Goal: Task Accomplishment & Management: Manage account settings

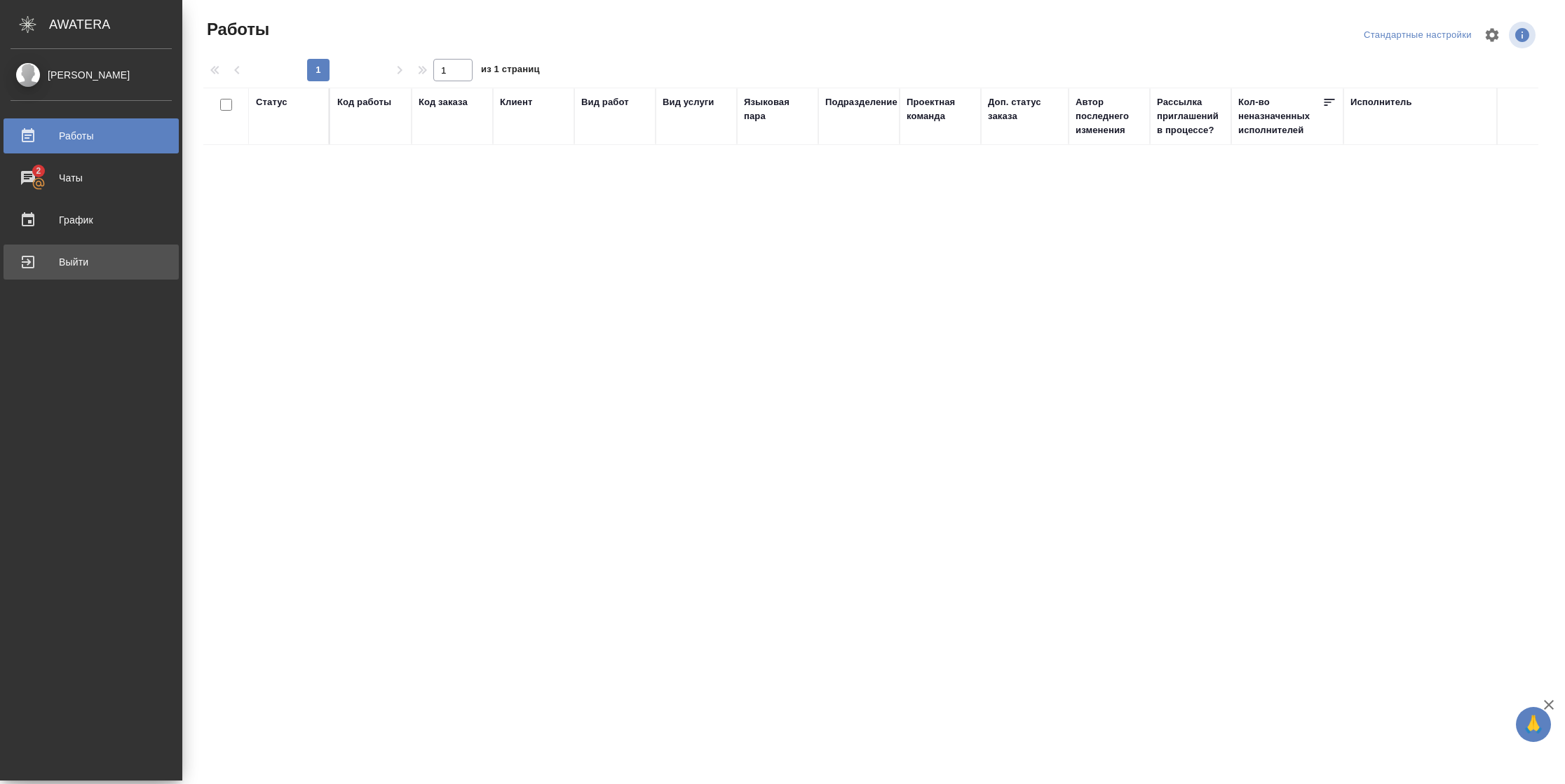
click at [31, 265] on div "Выйти" at bounding box center [91, 262] width 161 height 21
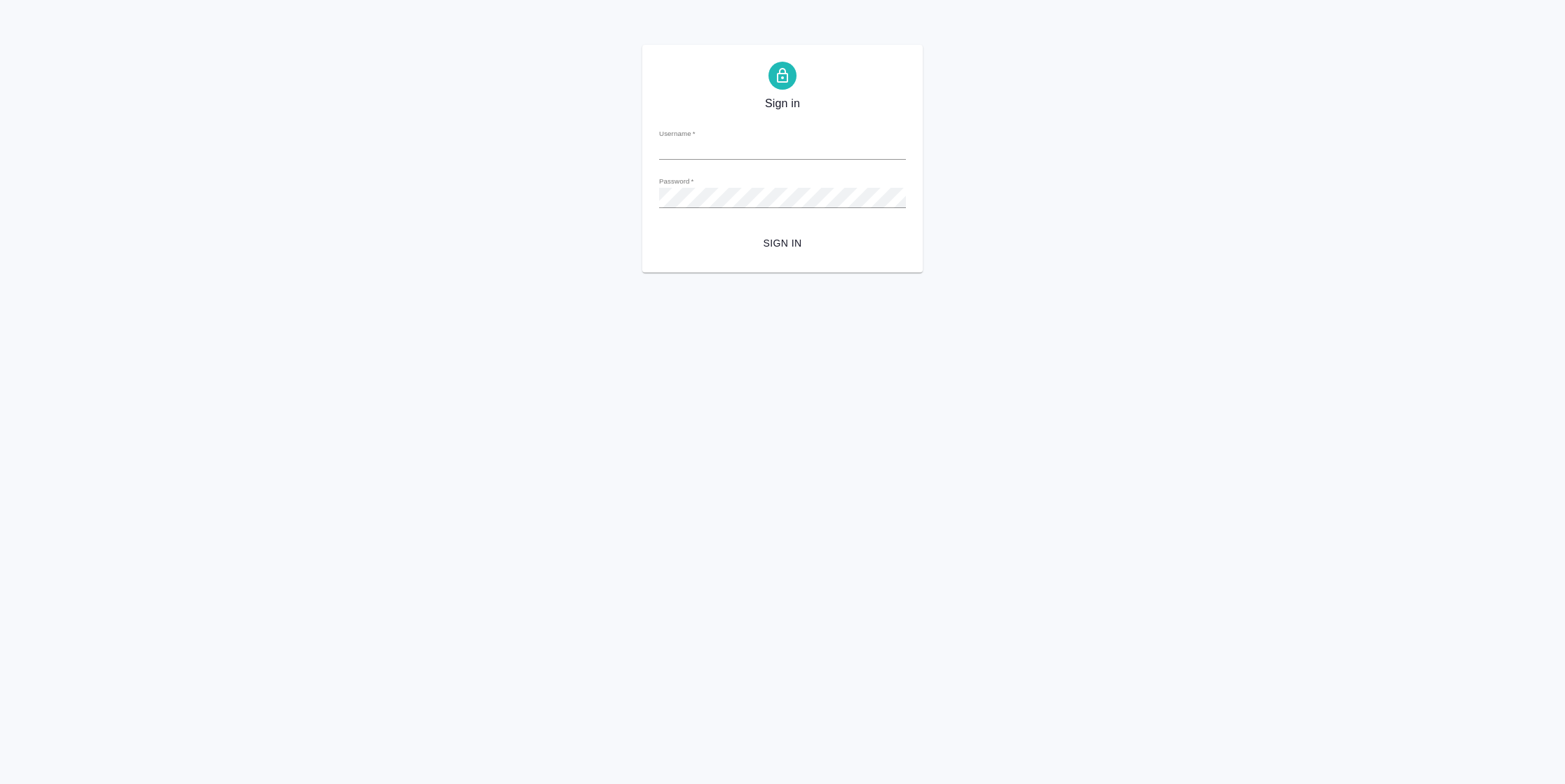
type input "n.vasilyeva@awatera.com"
click at [768, 237] on span "Sign in" at bounding box center [782, 243] width 225 height 17
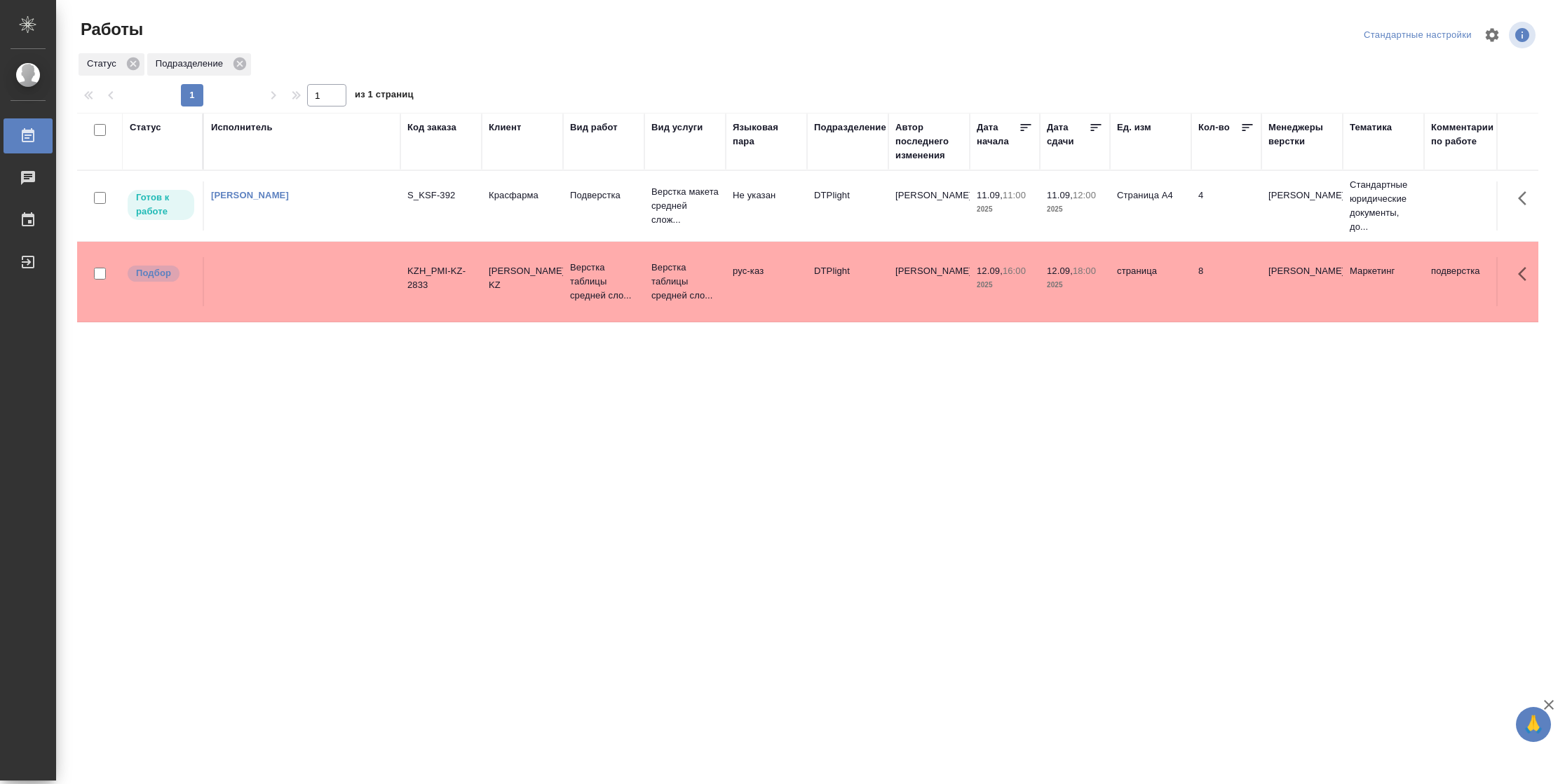
click at [1114, 215] on td "Страница А4" at bounding box center [1150, 206] width 82 height 49
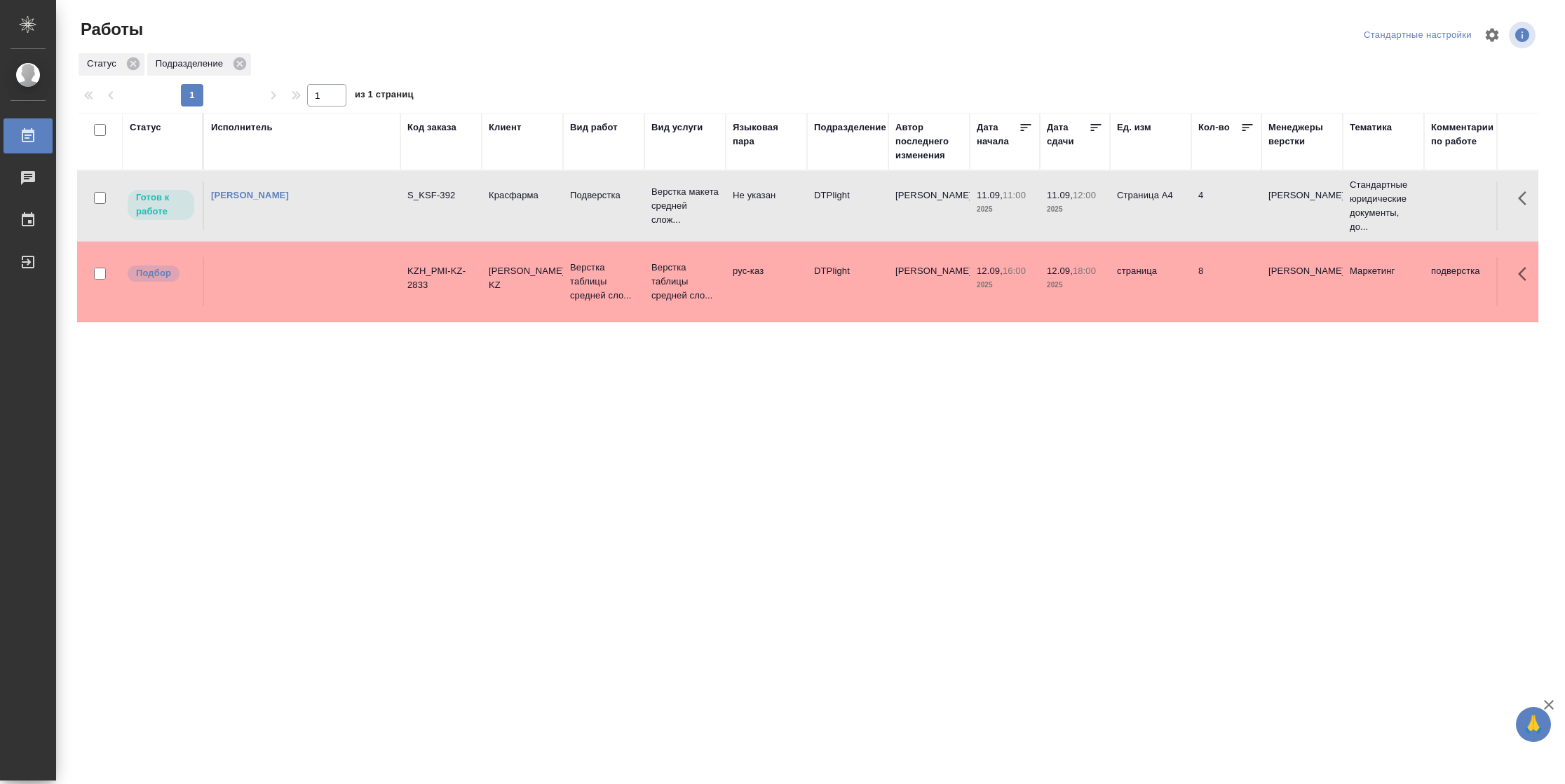
click at [1114, 215] on td "Страница А4" at bounding box center [1150, 206] width 82 height 49
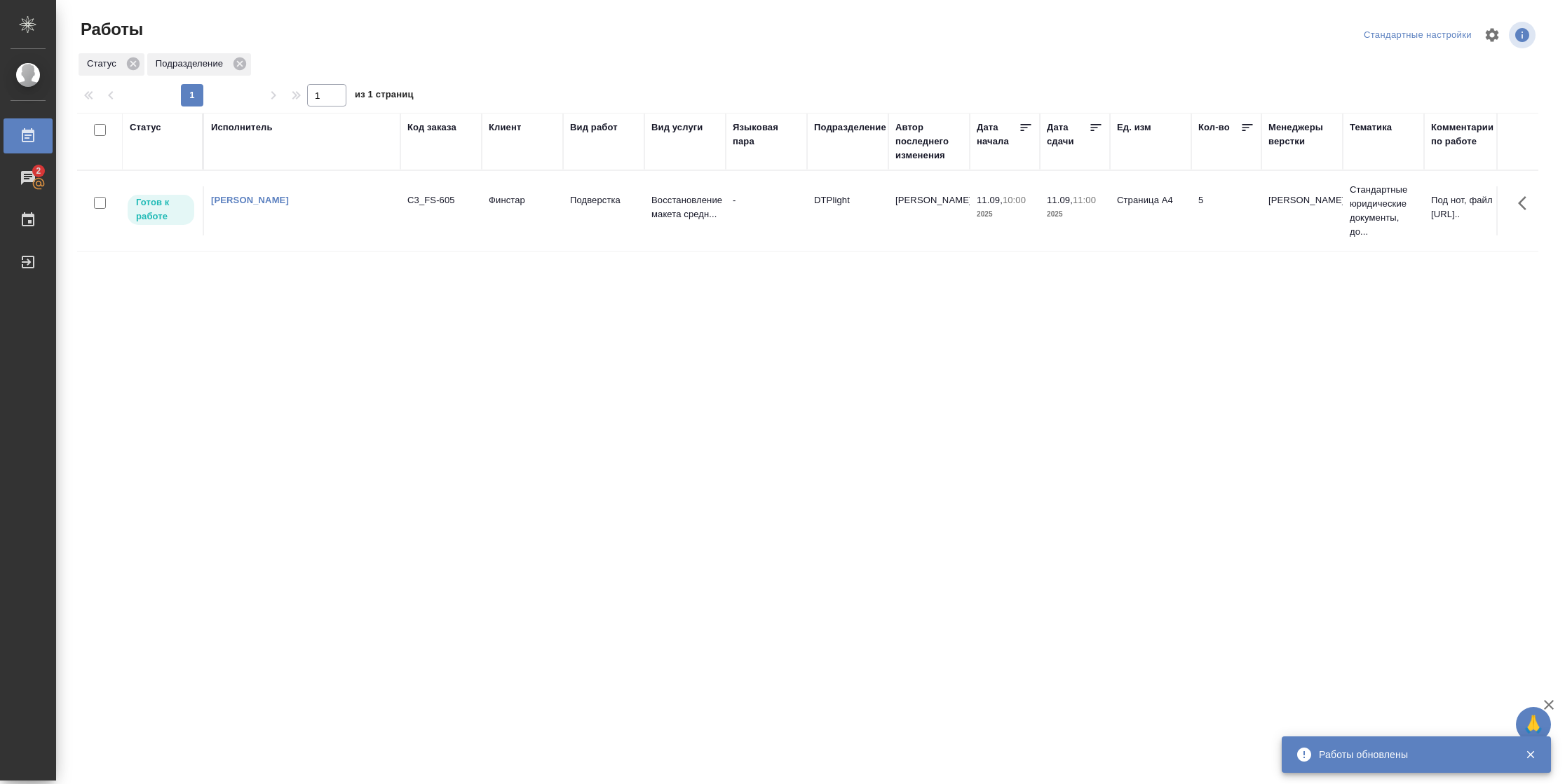
click at [1113, 210] on td "Страница А4" at bounding box center [1150, 211] width 82 height 49
click at [1113, 211] on td "Страница А4" at bounding box center [1150, 211] width 82 height 49
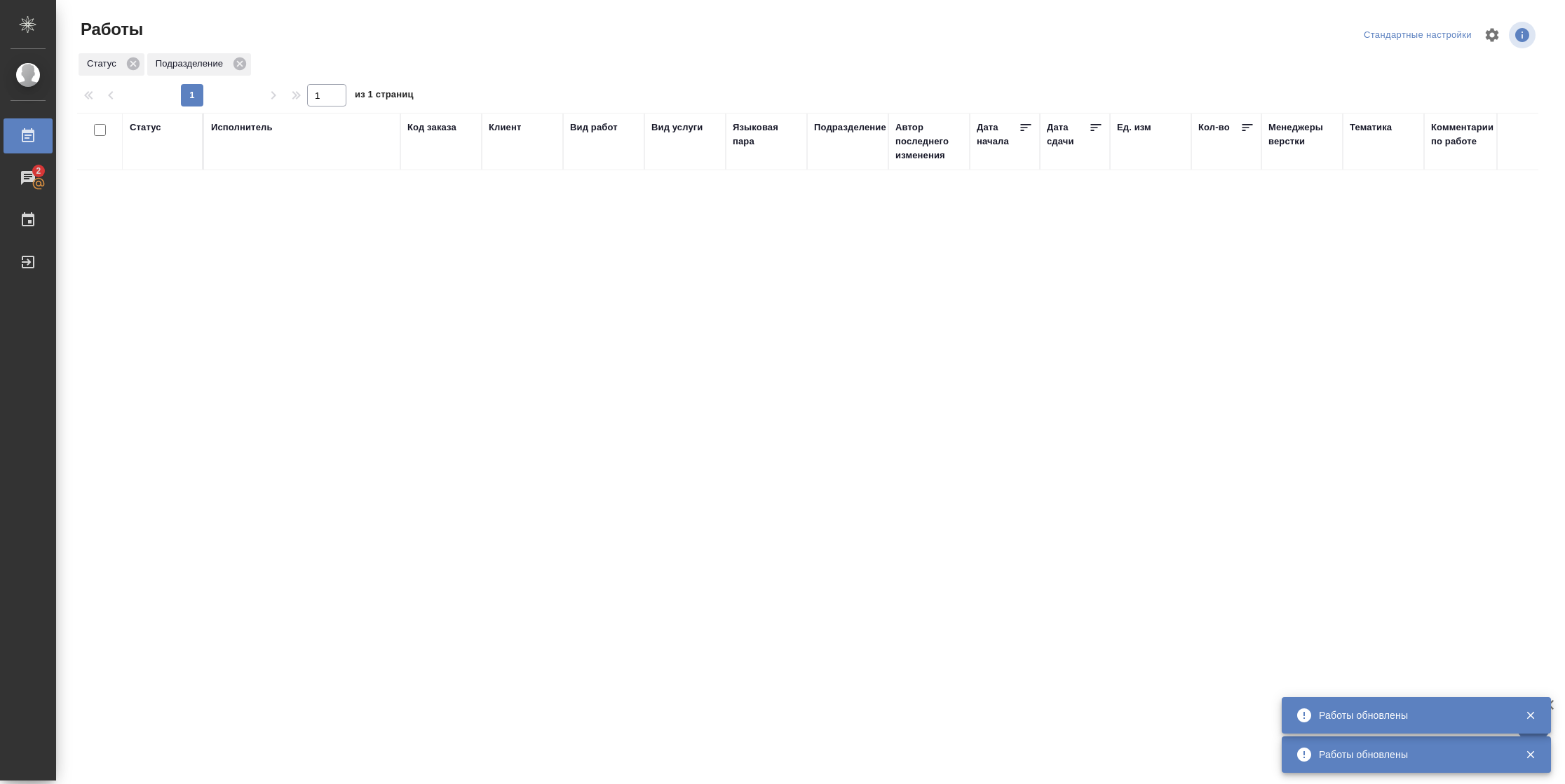
click at [154, 129] on div "Статус" at bounding box center [145, 127] width 32 height 14
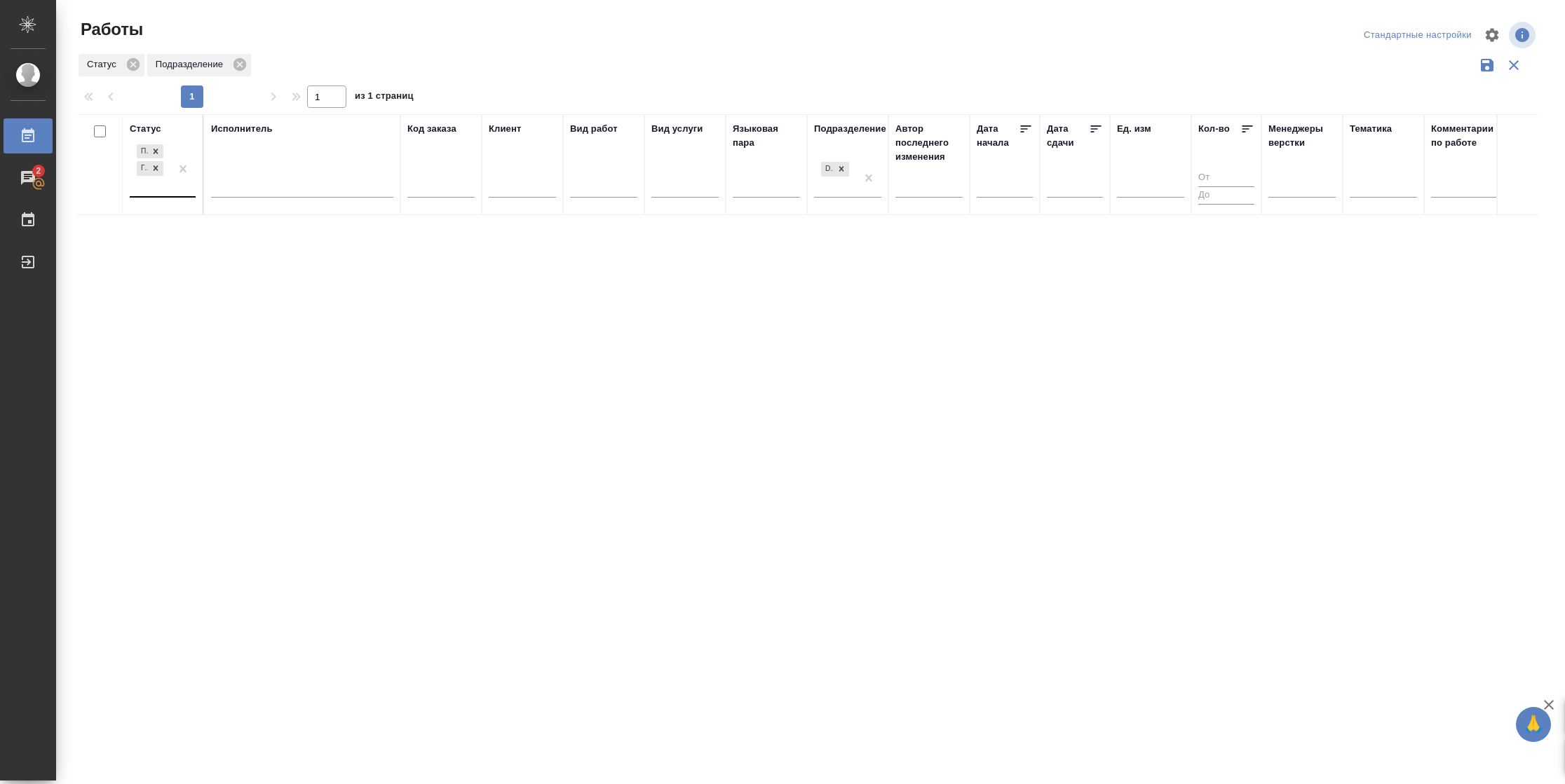
click at [175, 182] on div at bounding box center [182, 169] width 25 height 54
drag, startPoint x: 244, startPoint y: 277, endPoint x: 260, endPoint y: 197, distance: 81.6
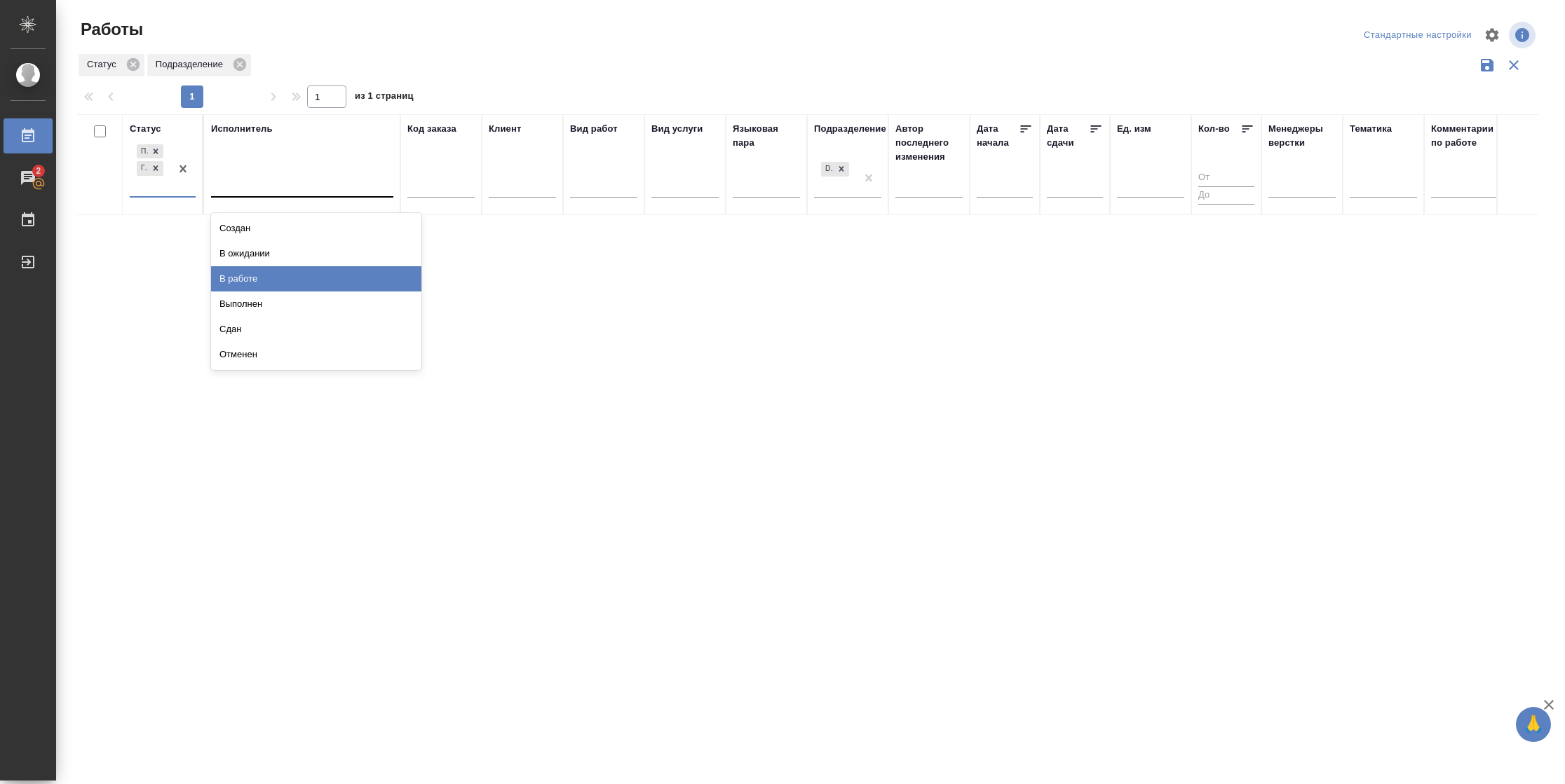
click at [245, 277] on div "В работе" at bounding box center [316, 278] width 210 height 25
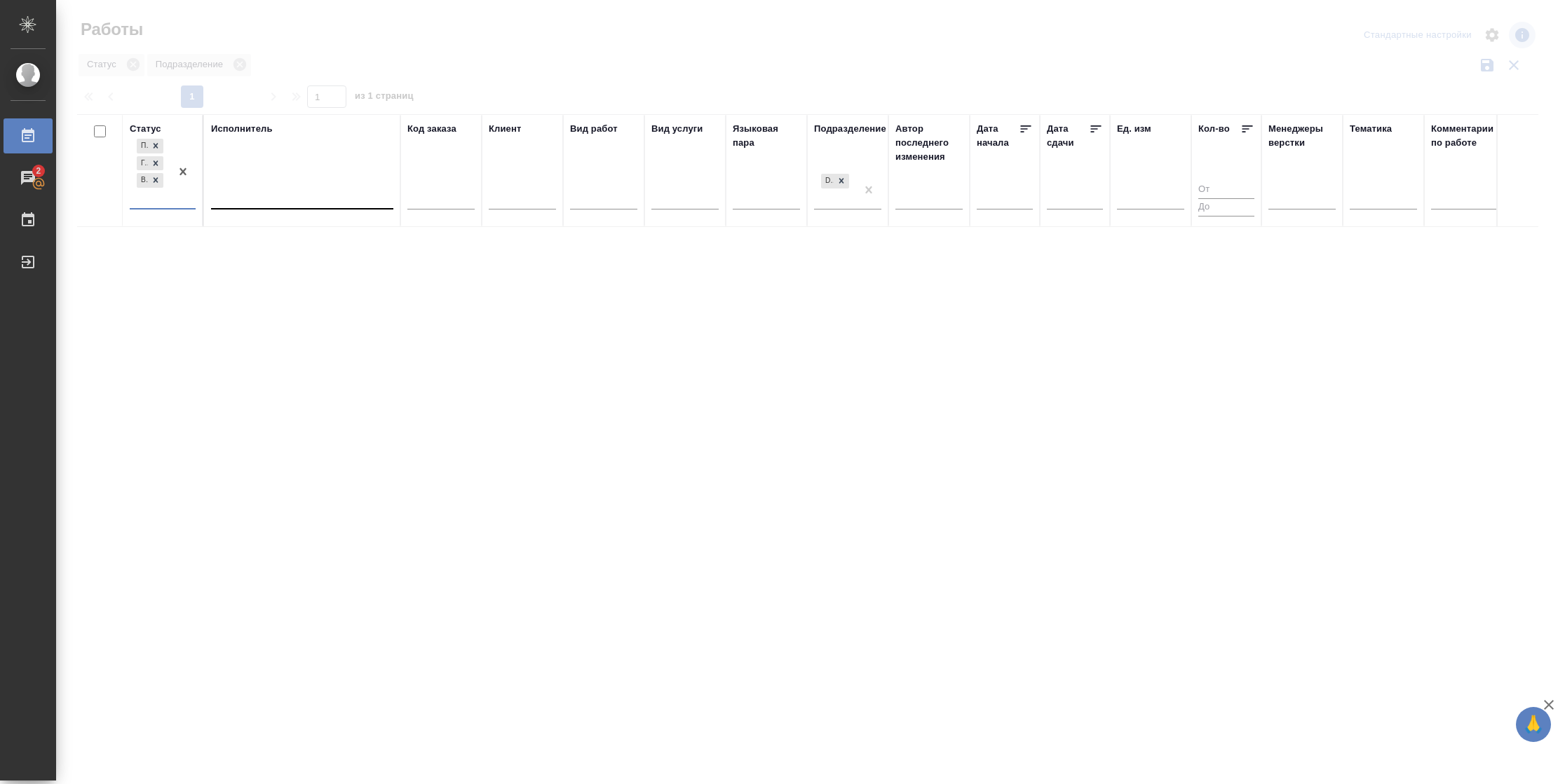
click at [260, 189] on div at bounding box center [302, 195] width 182 height 20
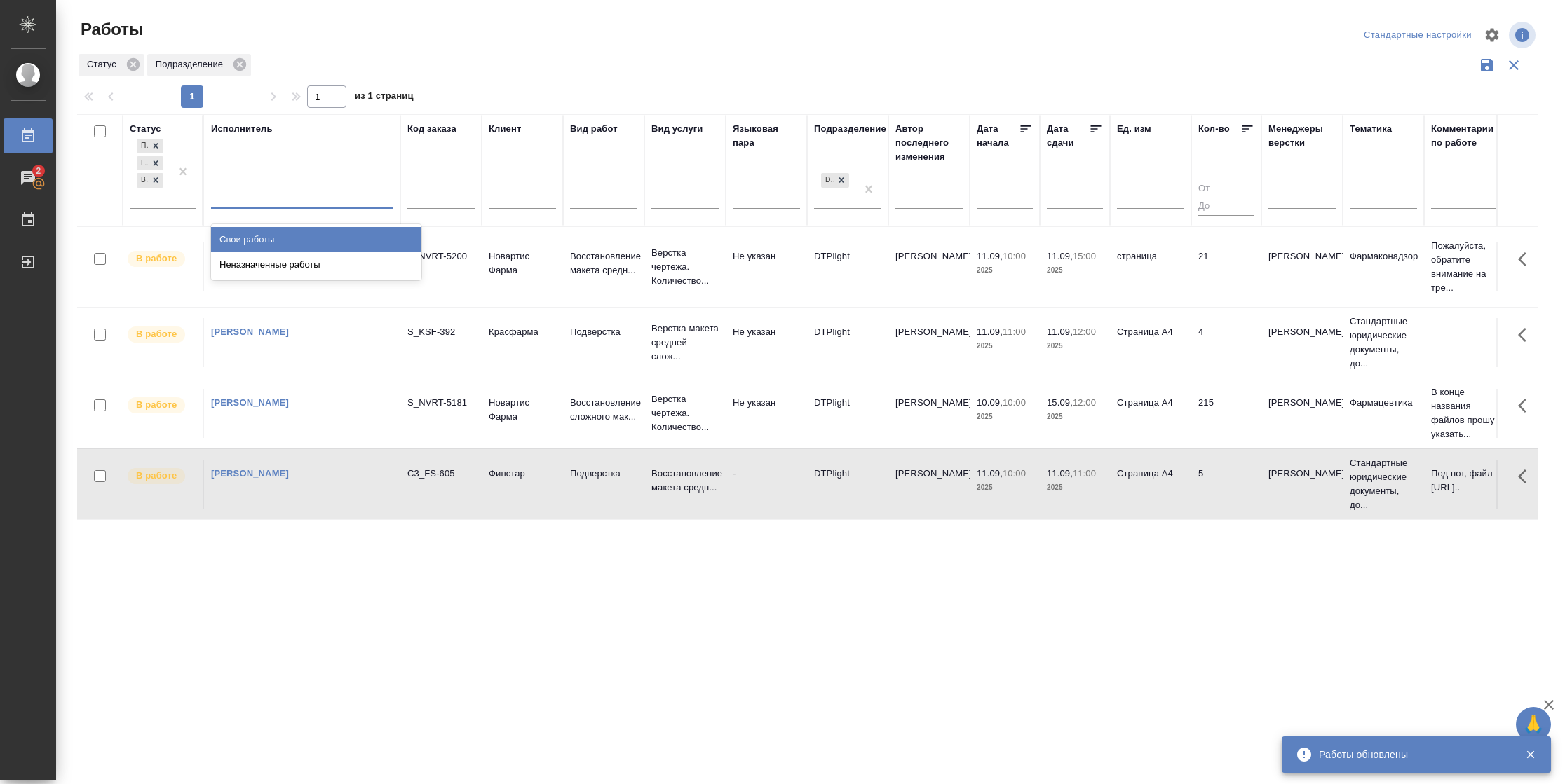
click at [264, 237] on div "Свои работы" at bounding box center [316, 239] width 210 height 25
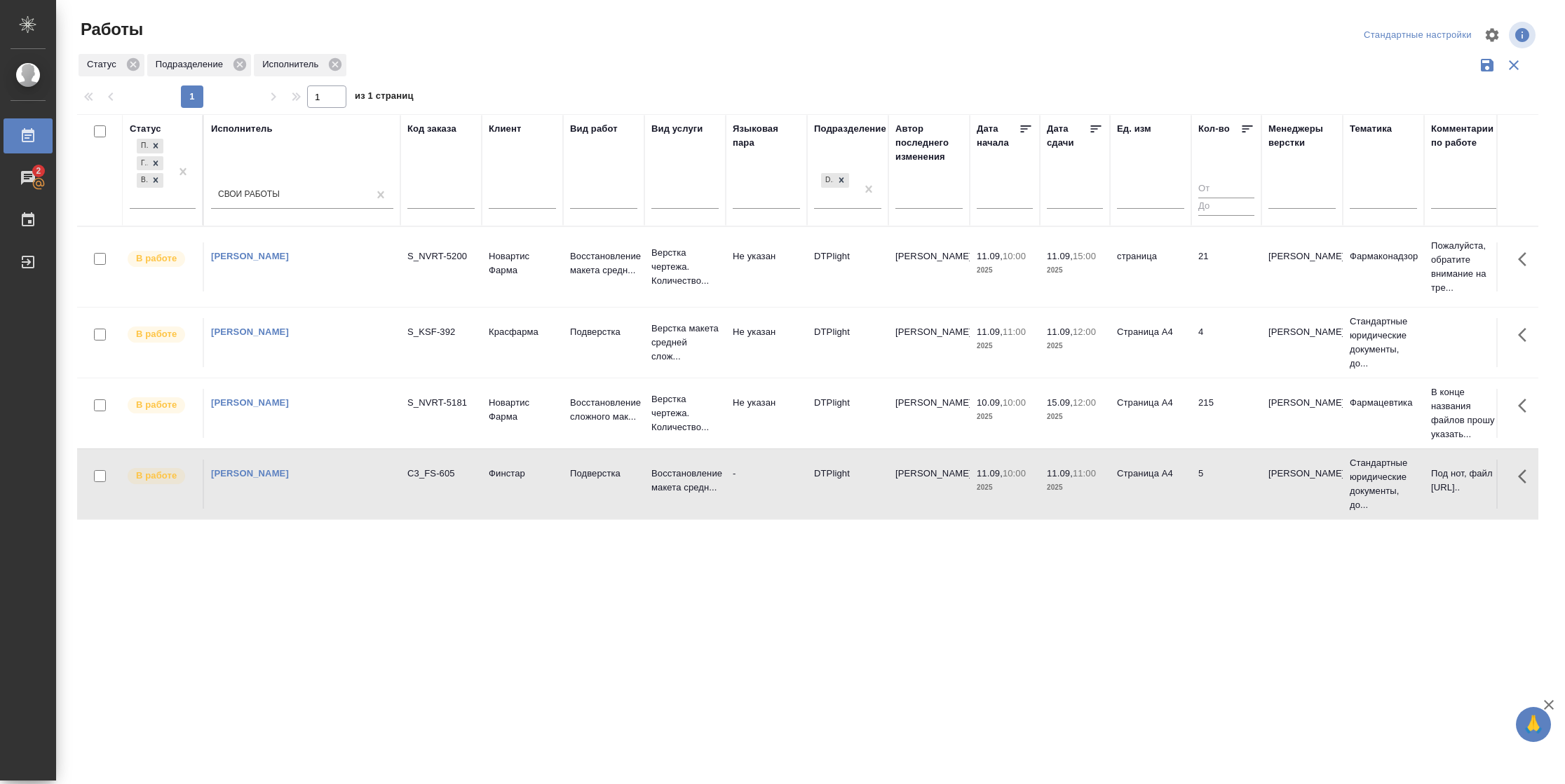
click at [1097, 128] on icon at bounding box center [1096, 129] width 14 height 14
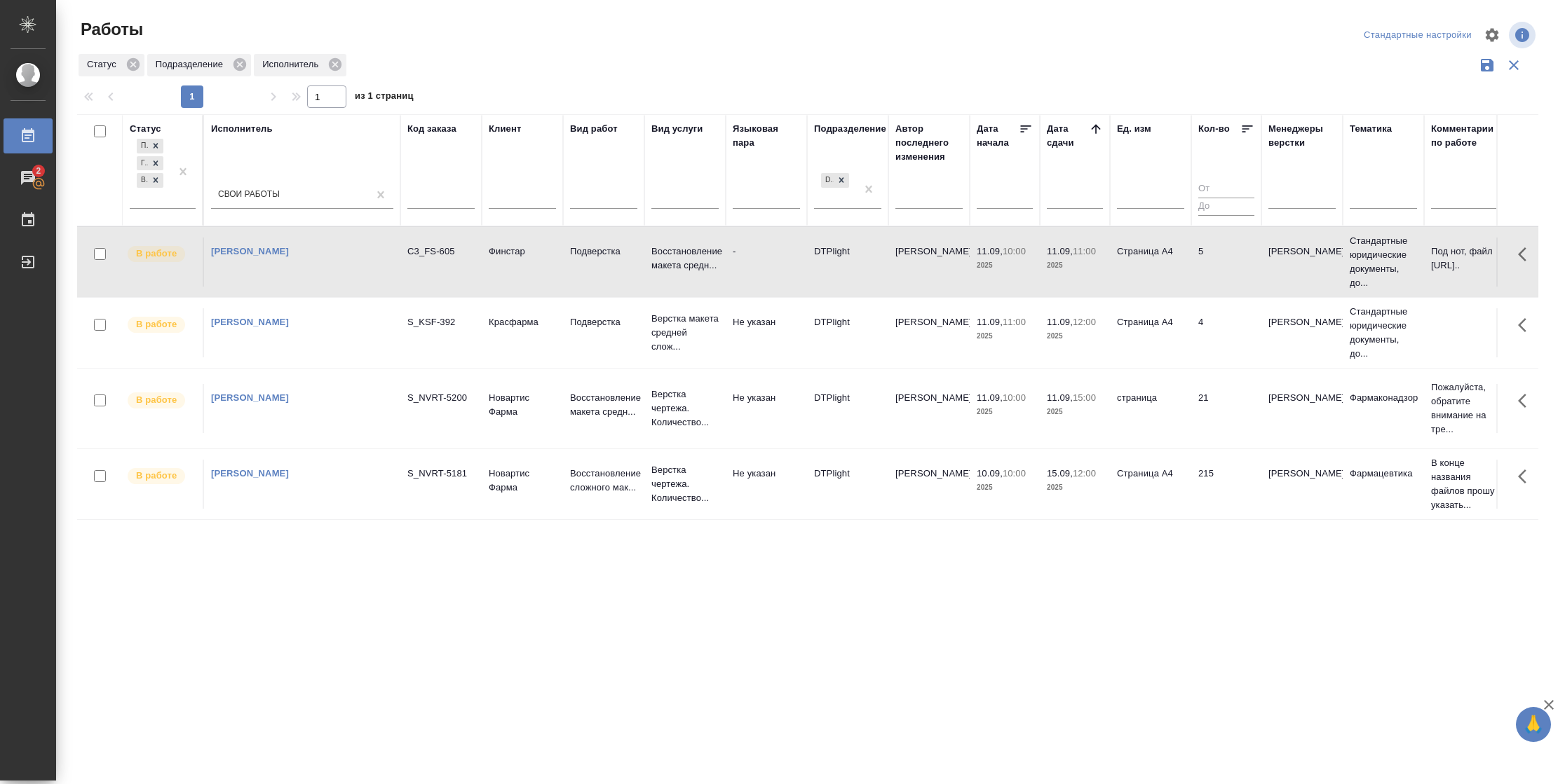
click at [1162, 265] on td "Страница А4" at bounding box center [1150, 262] width 82 height 49
click at [1215, 264] on td "5" at bounding box center [1226, 262] width 70 height 49
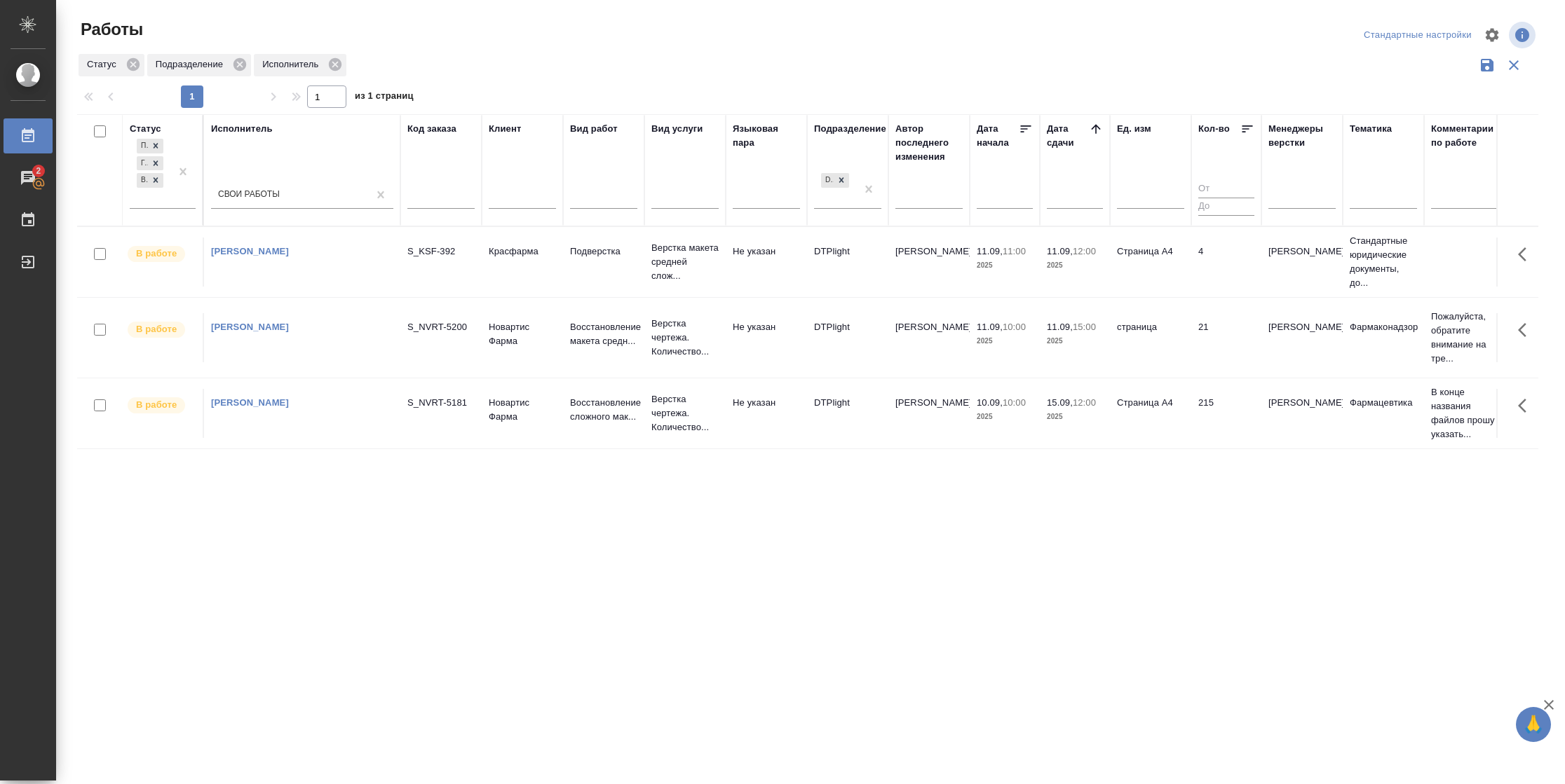
click at [1193, 282] on td "4" at bounding box center [1226, 262] width 70 height 49
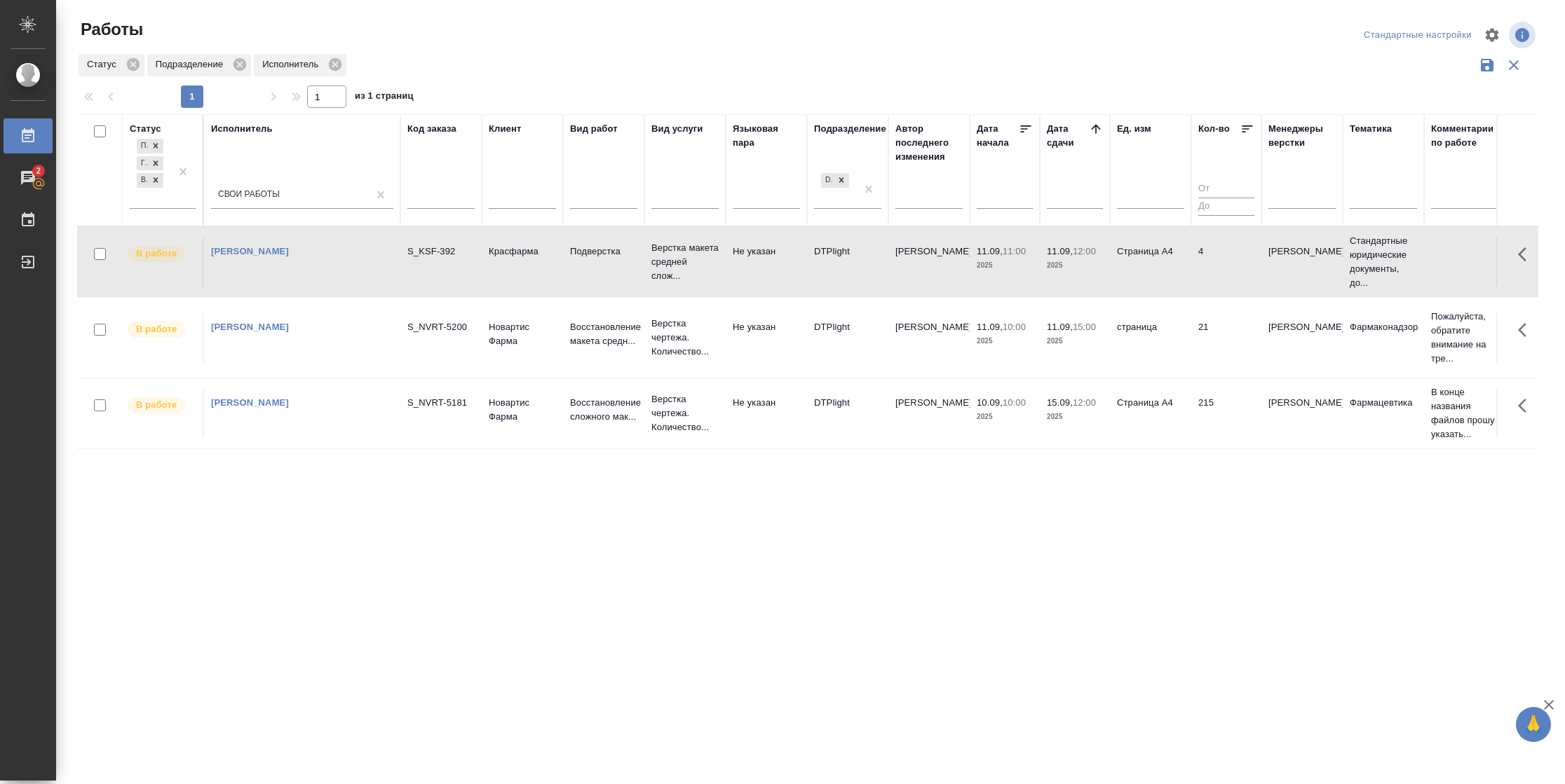
click at [1193, 282] on td "4" at bounding box center [1226, 262] width 70 height 49
click at [1172, 345] on td "страница" at bounding box center [1150, 337] width 82 height 49
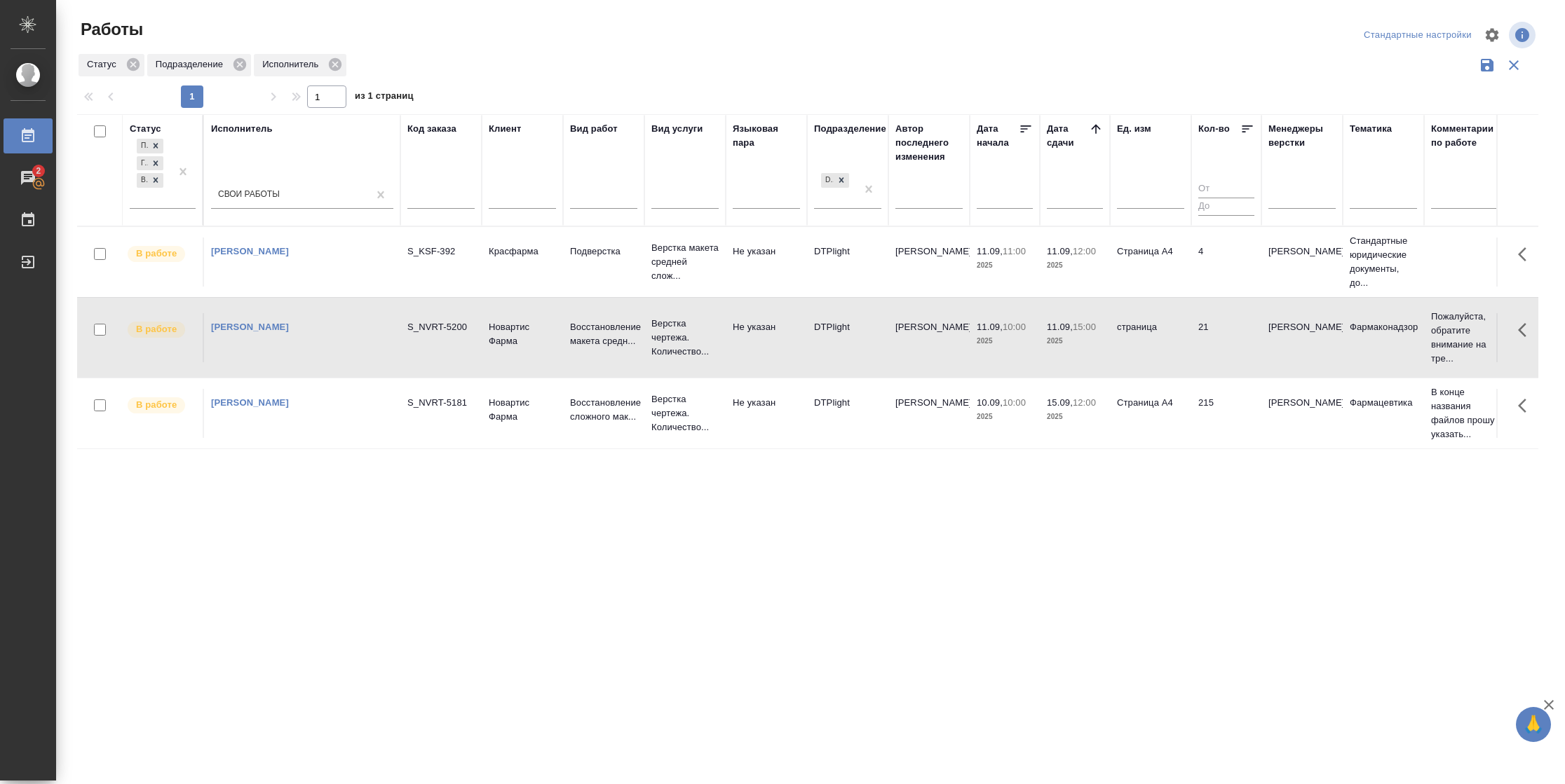
click at [1172, 345] on td "страница" at bounding box center [1150, 337] width 82 height 49
click at [1227, 359] on td "21" at bounding box center [1226, 337] width 70 height 49
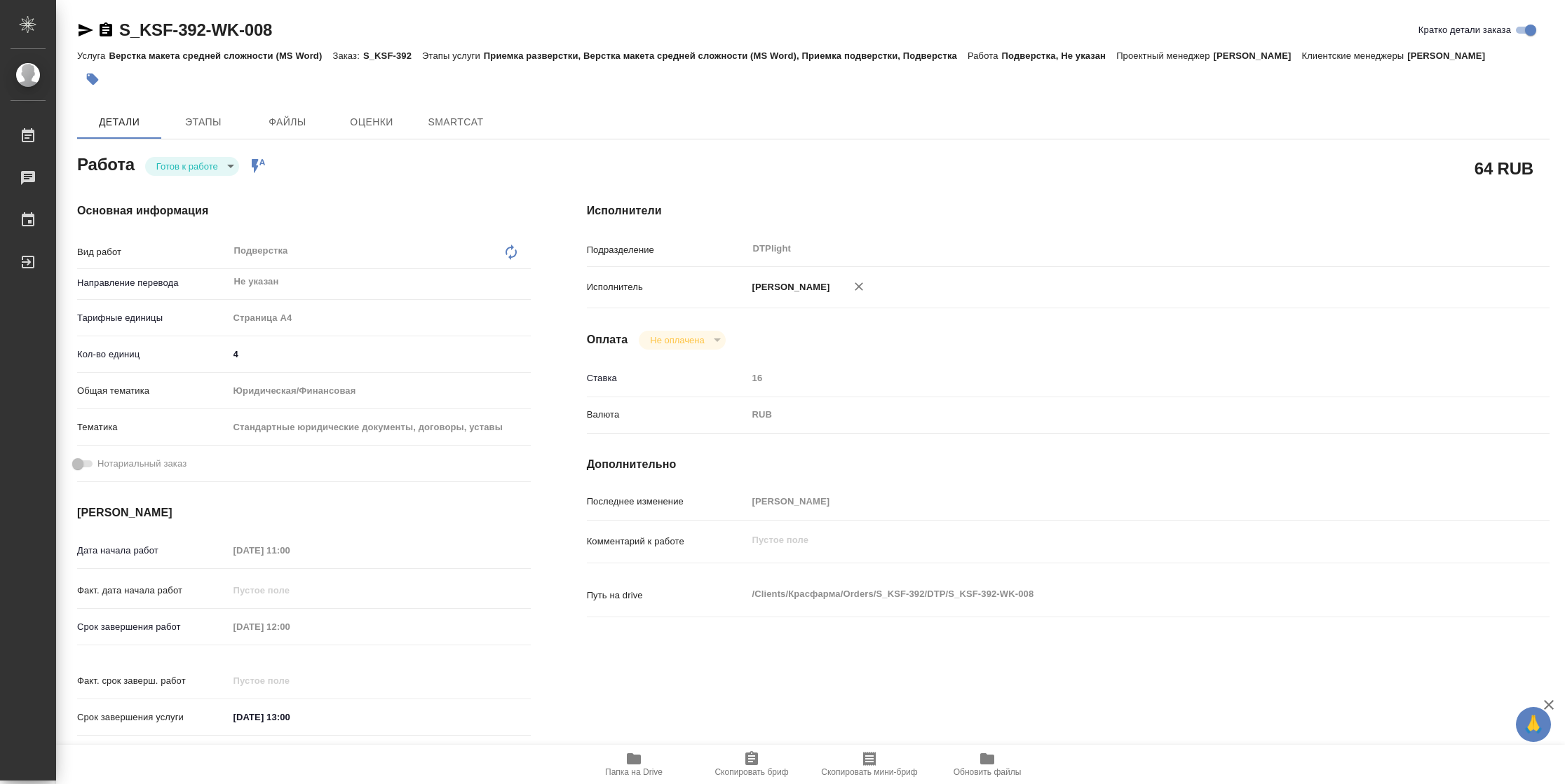
type textarea "x"
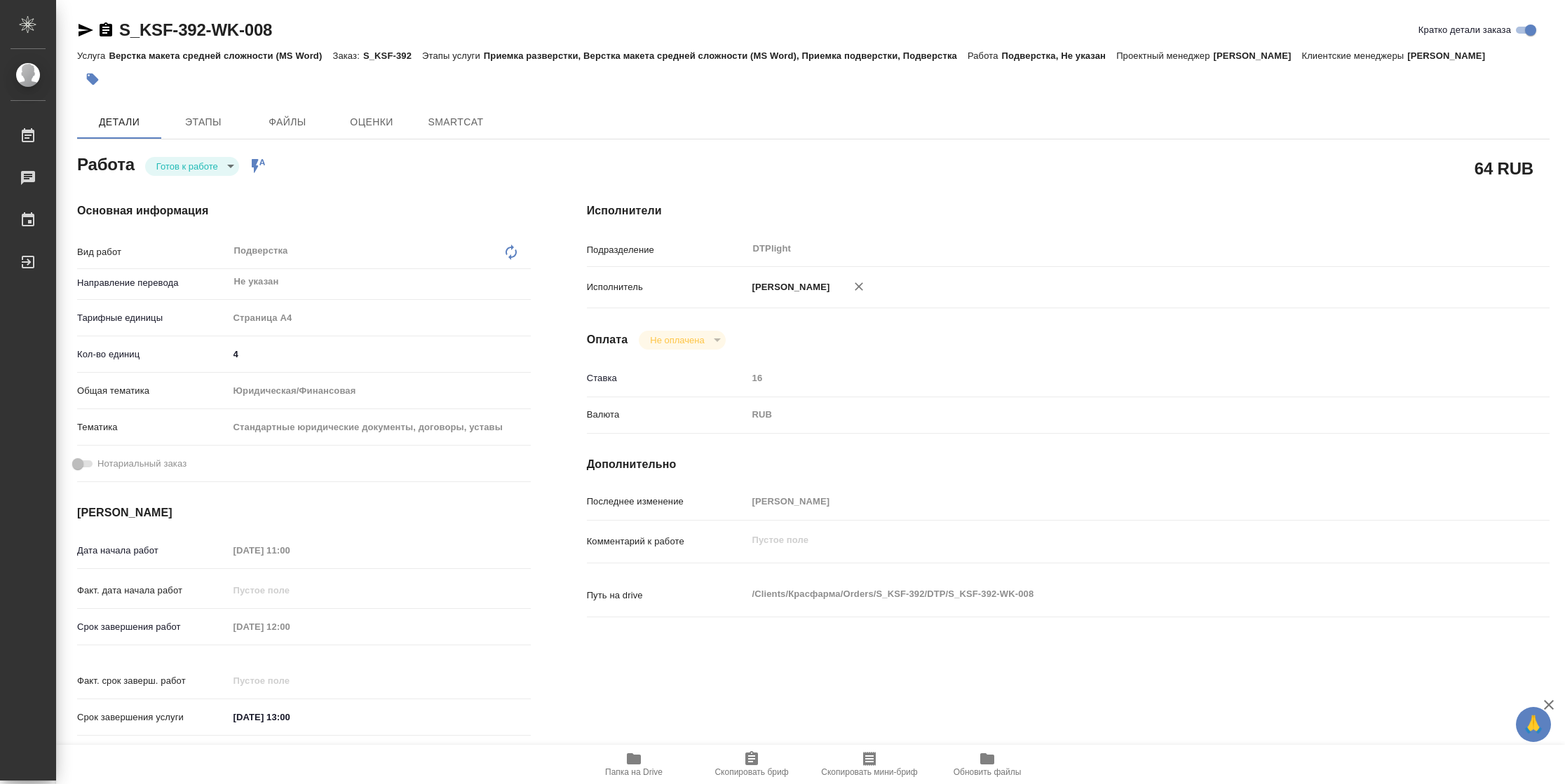
type textarea "x"
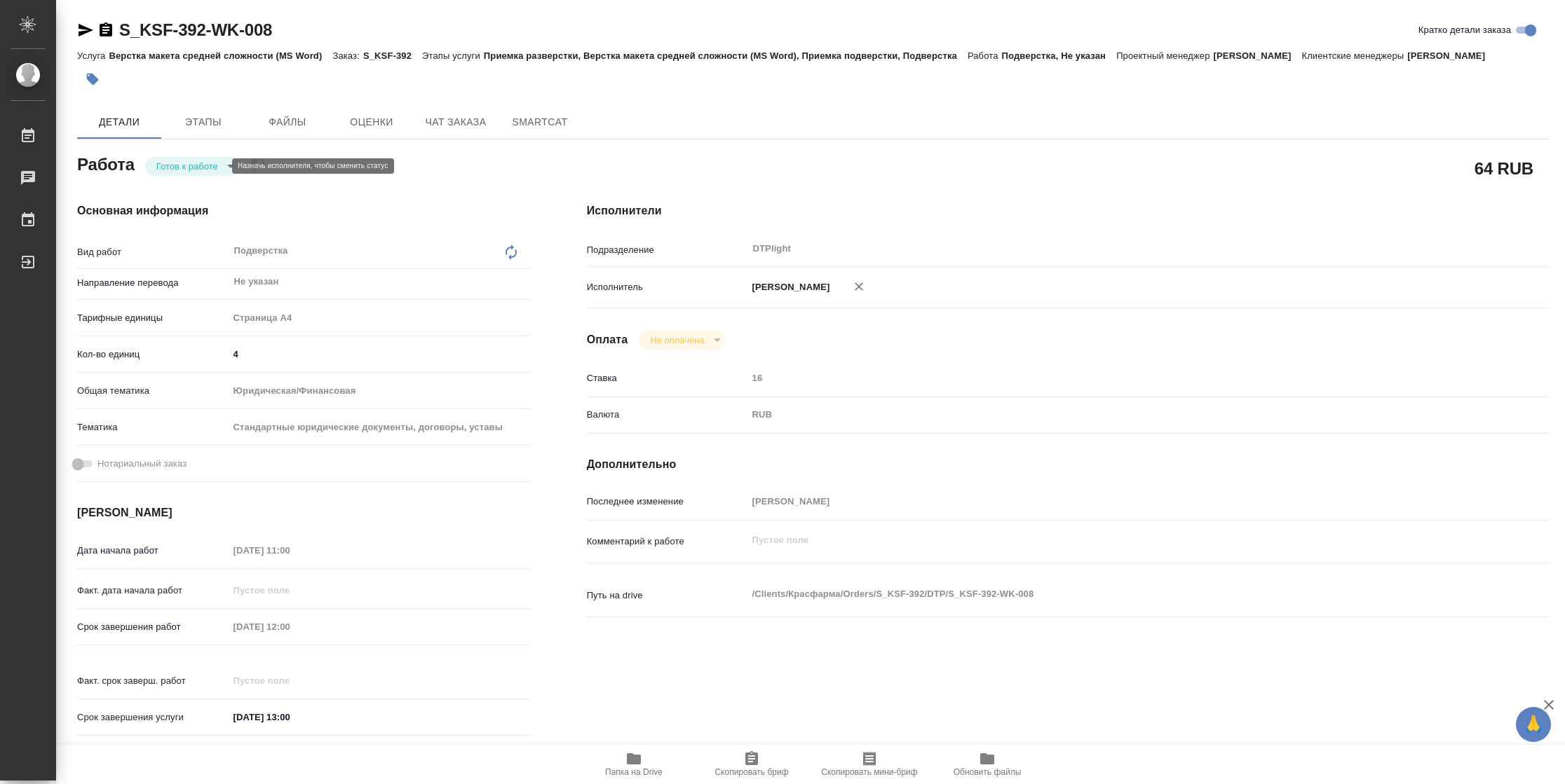
click at [200, 171] on body "🙏 .cls-1 fill:#fff; AWATERA Vasilyeva Natalia Работы Чаты График Выйти S_KSF-39…" at bounding box center [782, 392] width 1565 height 784
type textarea "x"
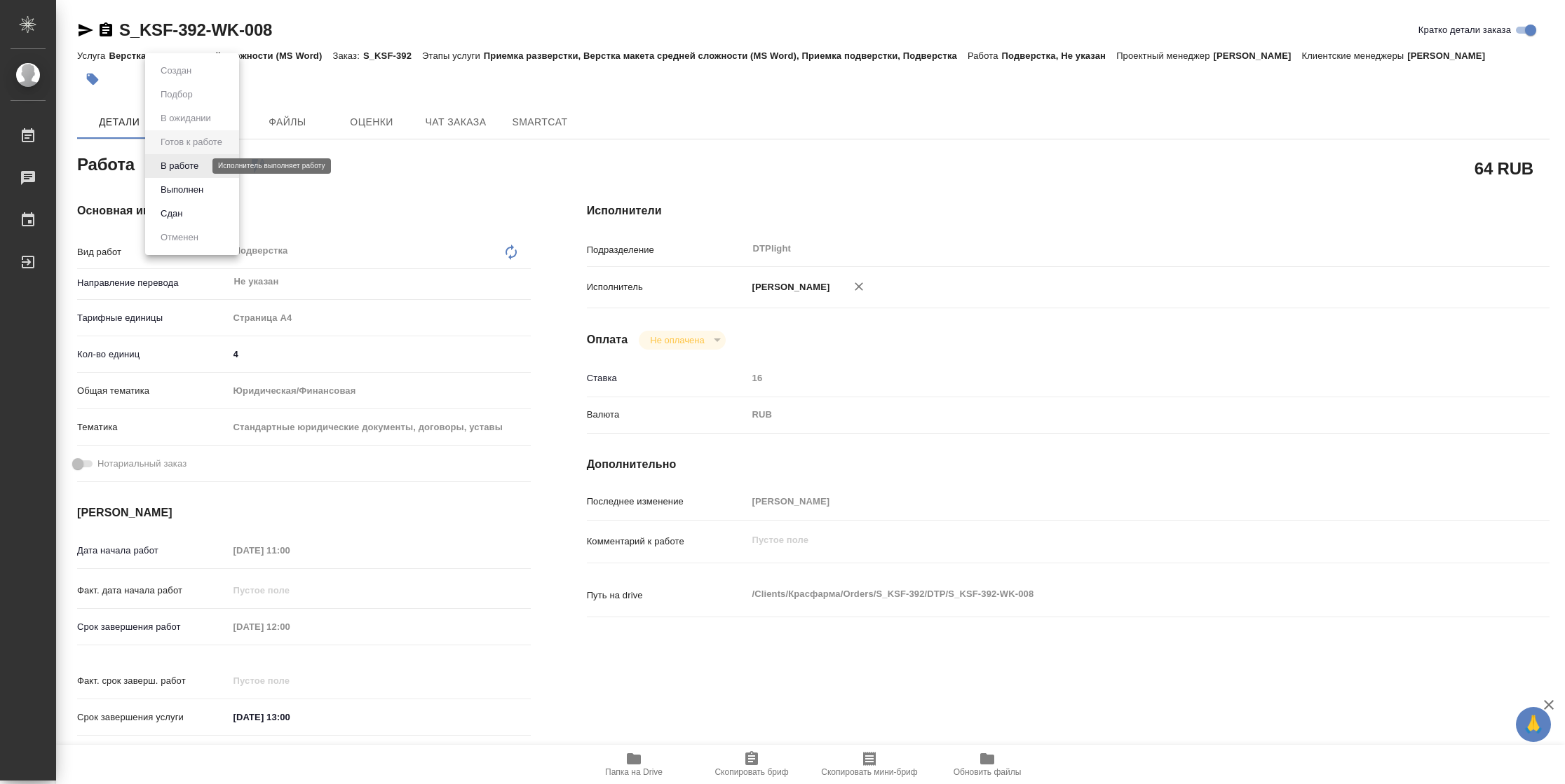
type textarea "x"
click at [200, 171] on button "В работе" at bounding box center [179, 166] width 46 height 15
type textarea "x"
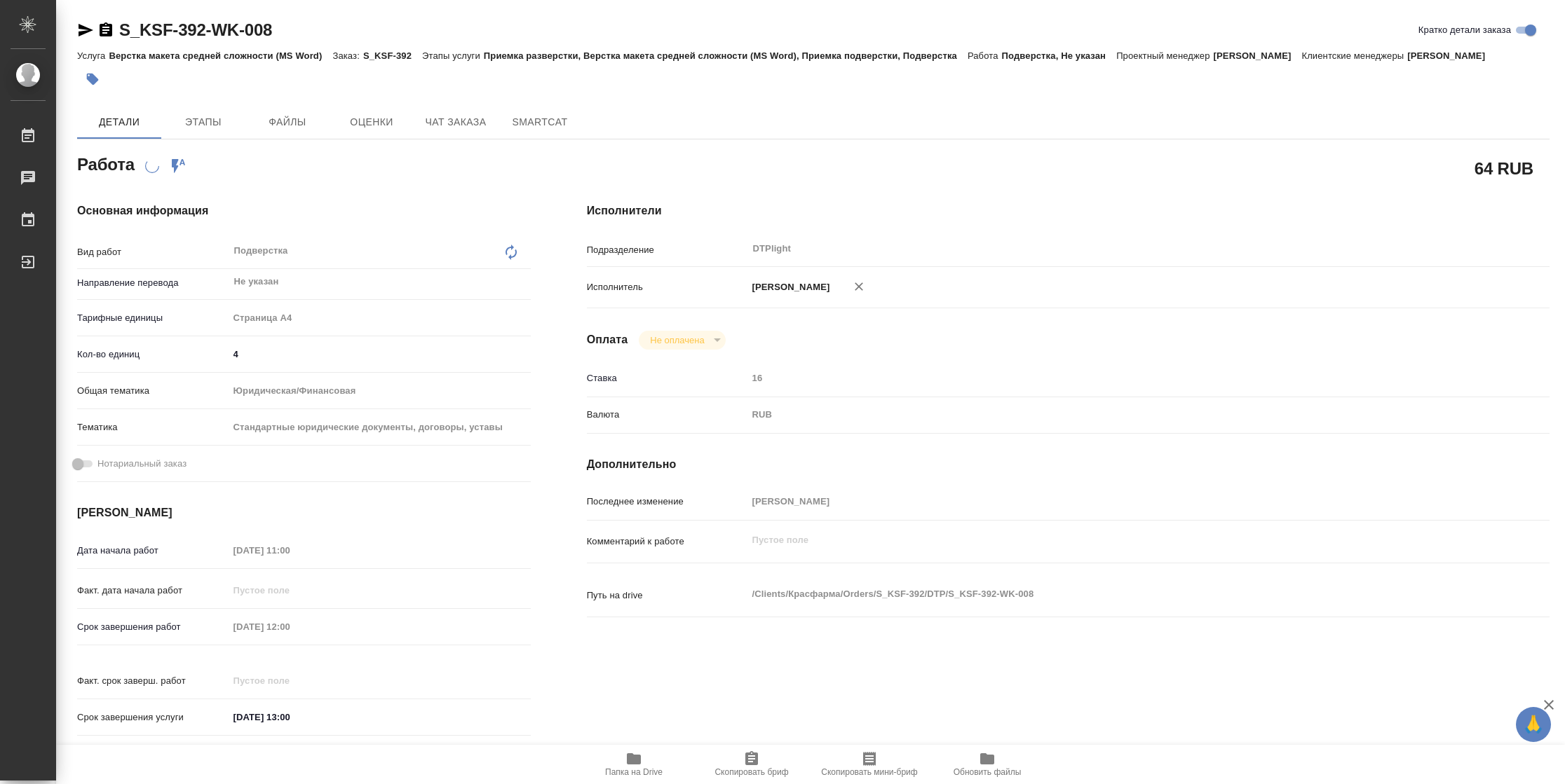
type textarea "x"
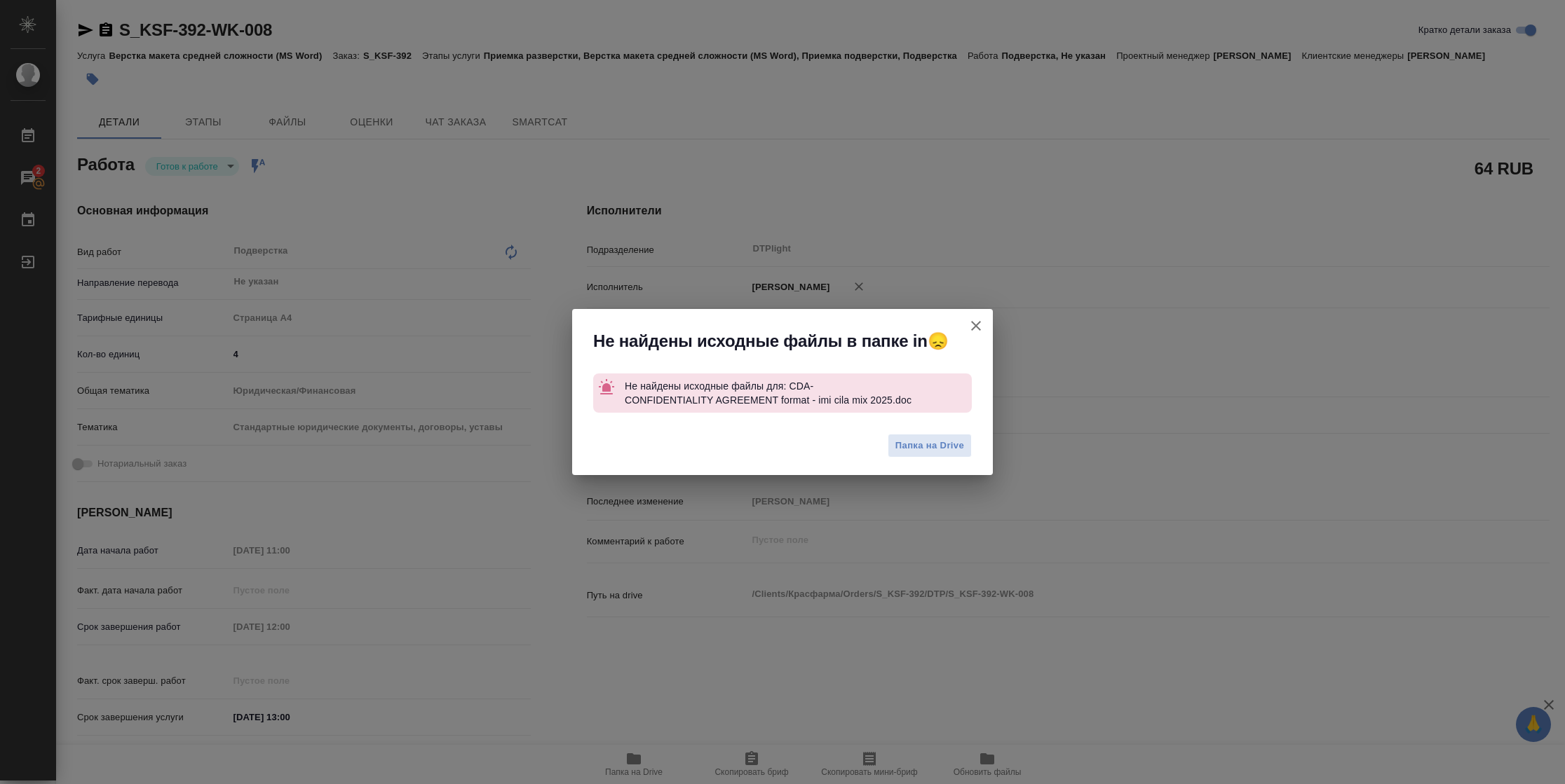
type textarea "x"
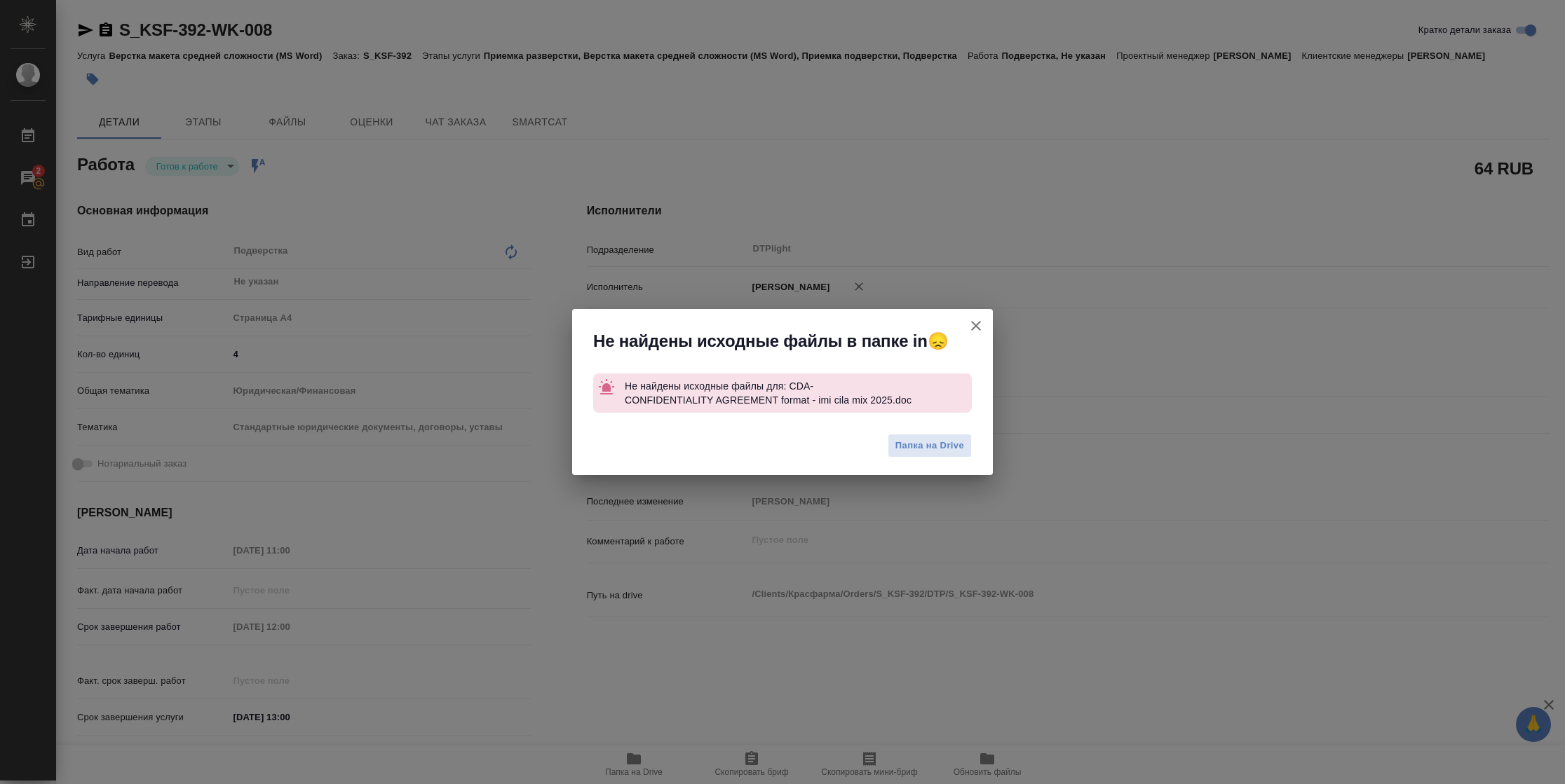
type textarea "x"
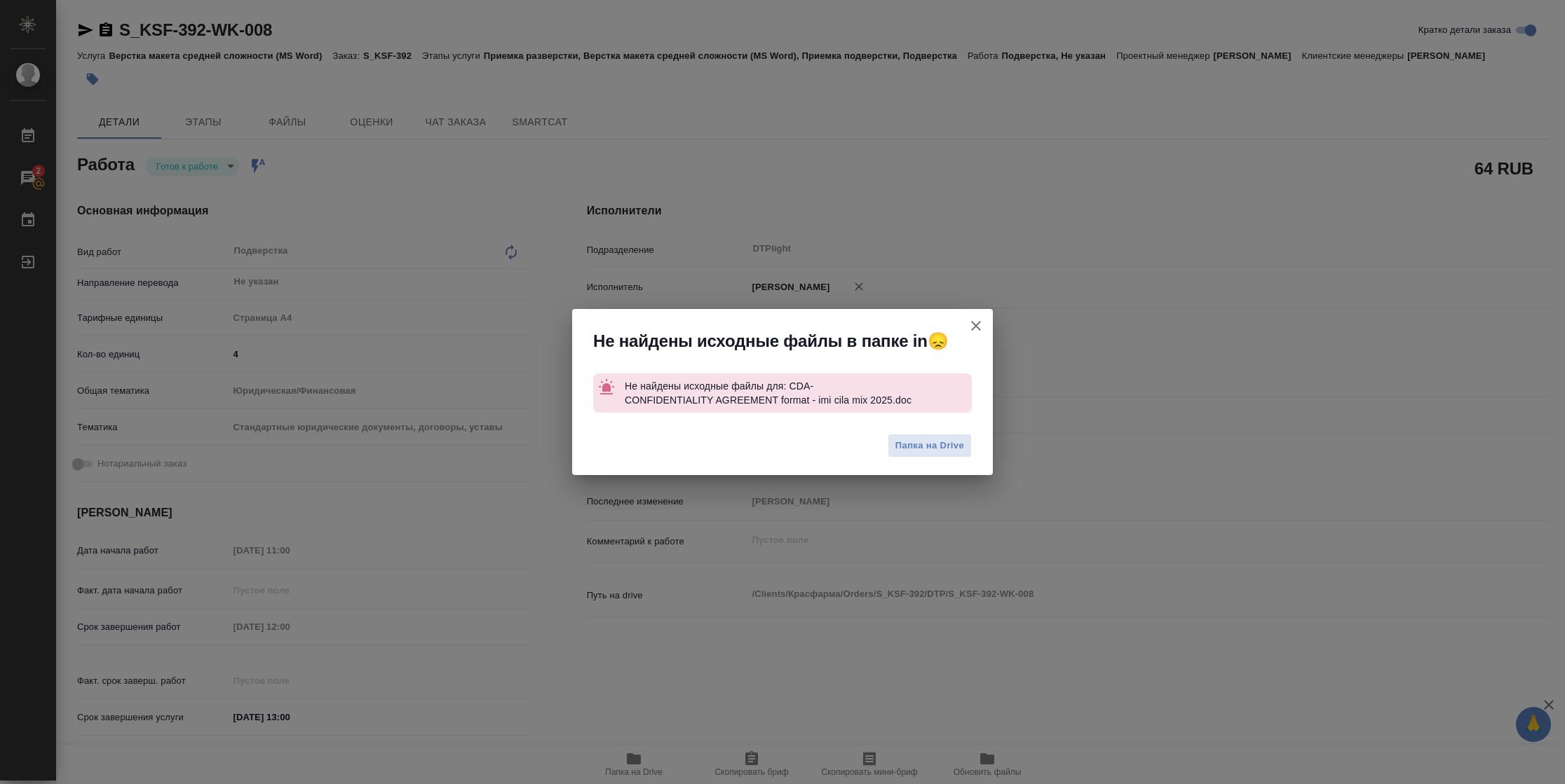
type textarea "x"
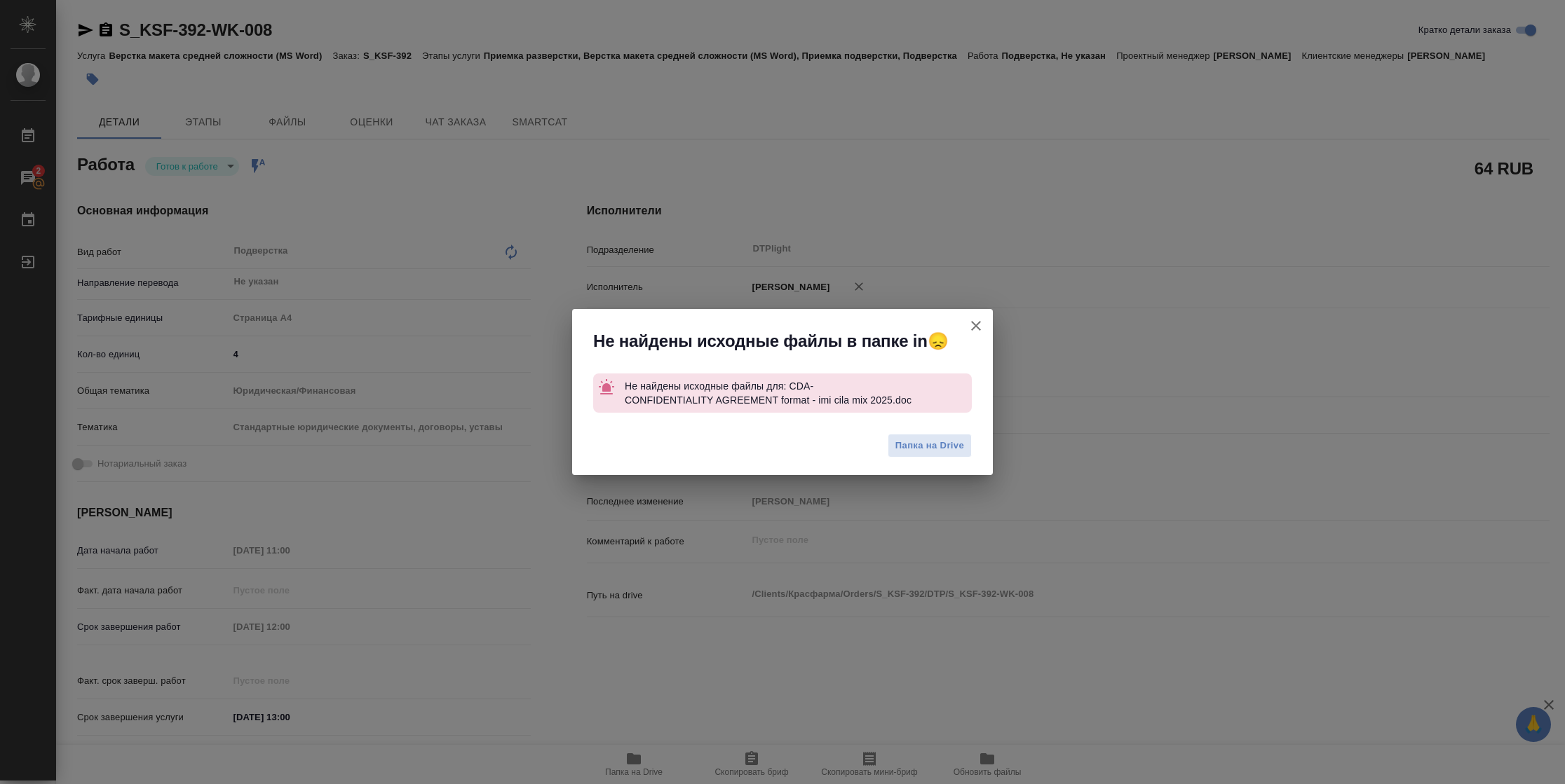
type textarea "x"
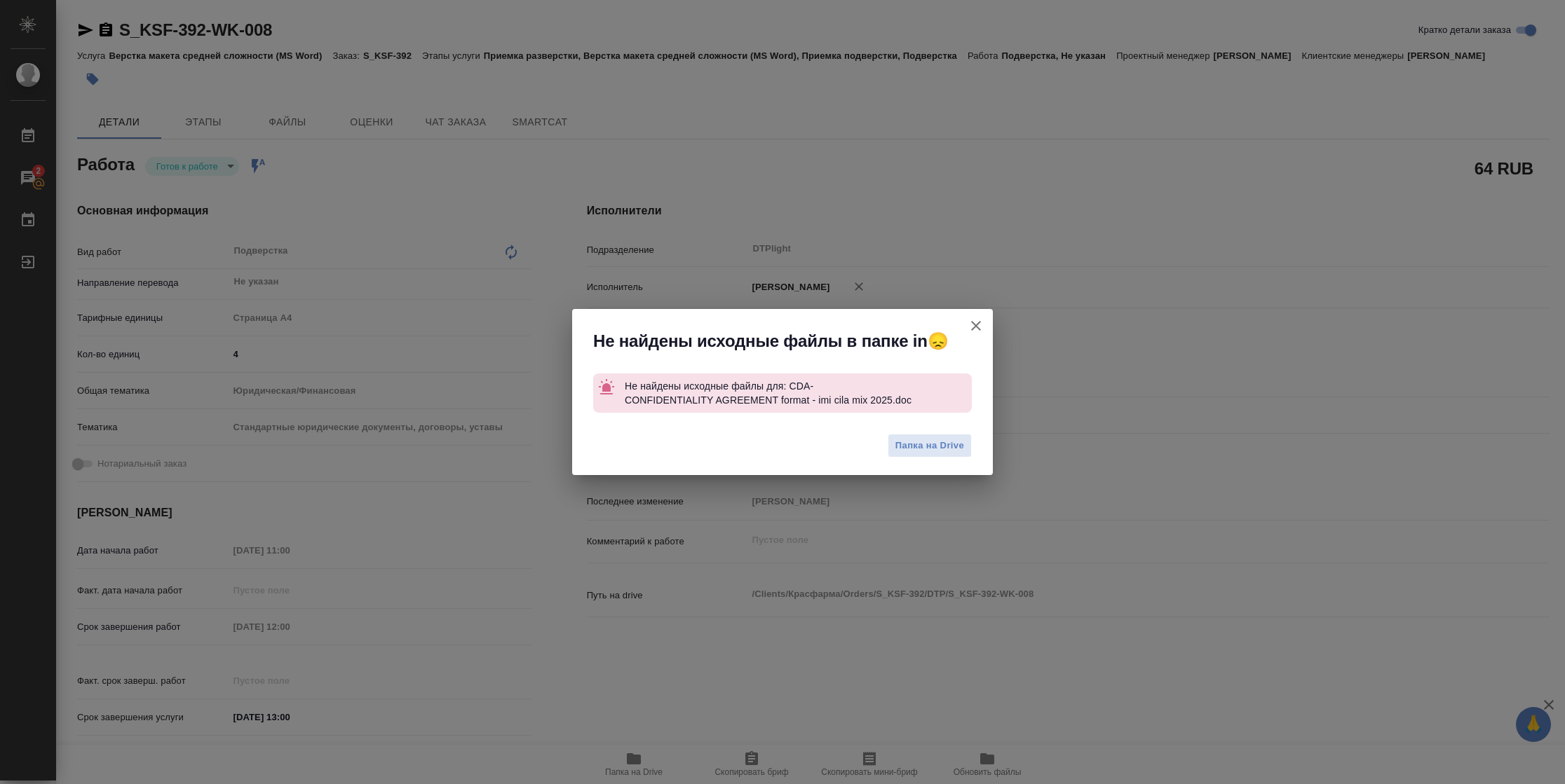
click at [973, 324] on icon "button" at bounding box center [976, 326] width 17 height 17
type textarea "x"
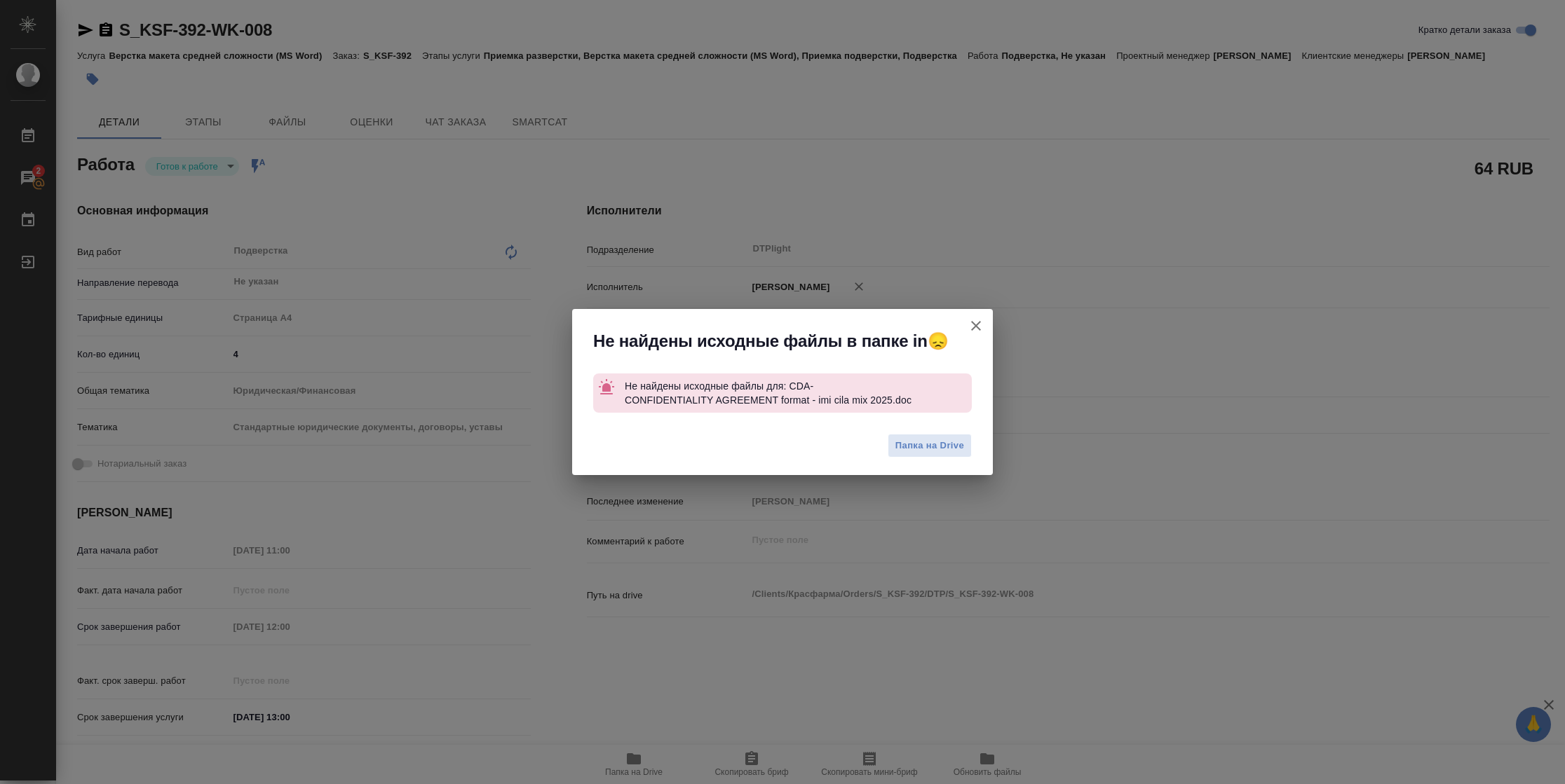
type textarea "x"
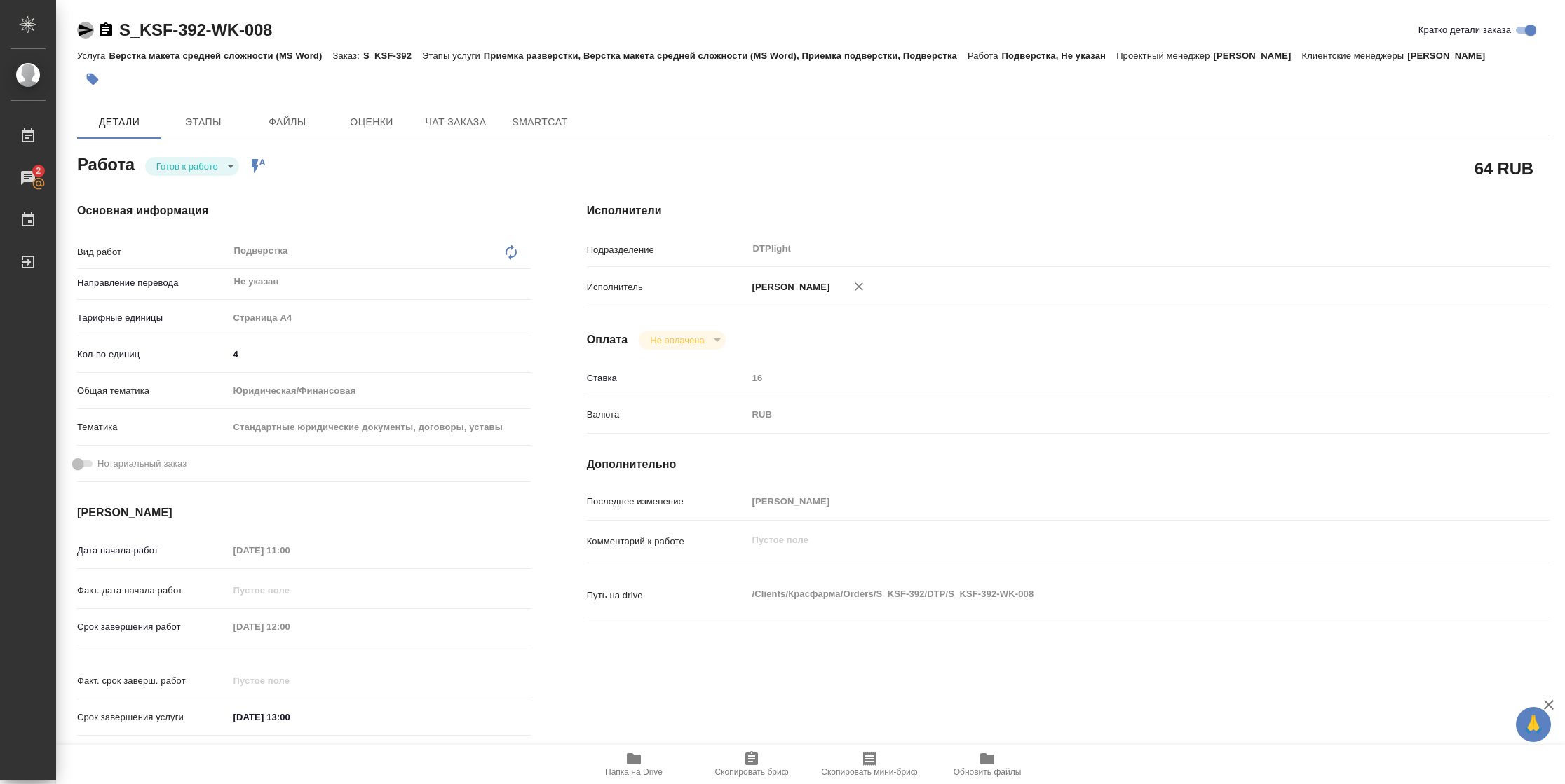
click at [92, 28] on icon "button" at bounding box center [85, 30] width 17 height 17
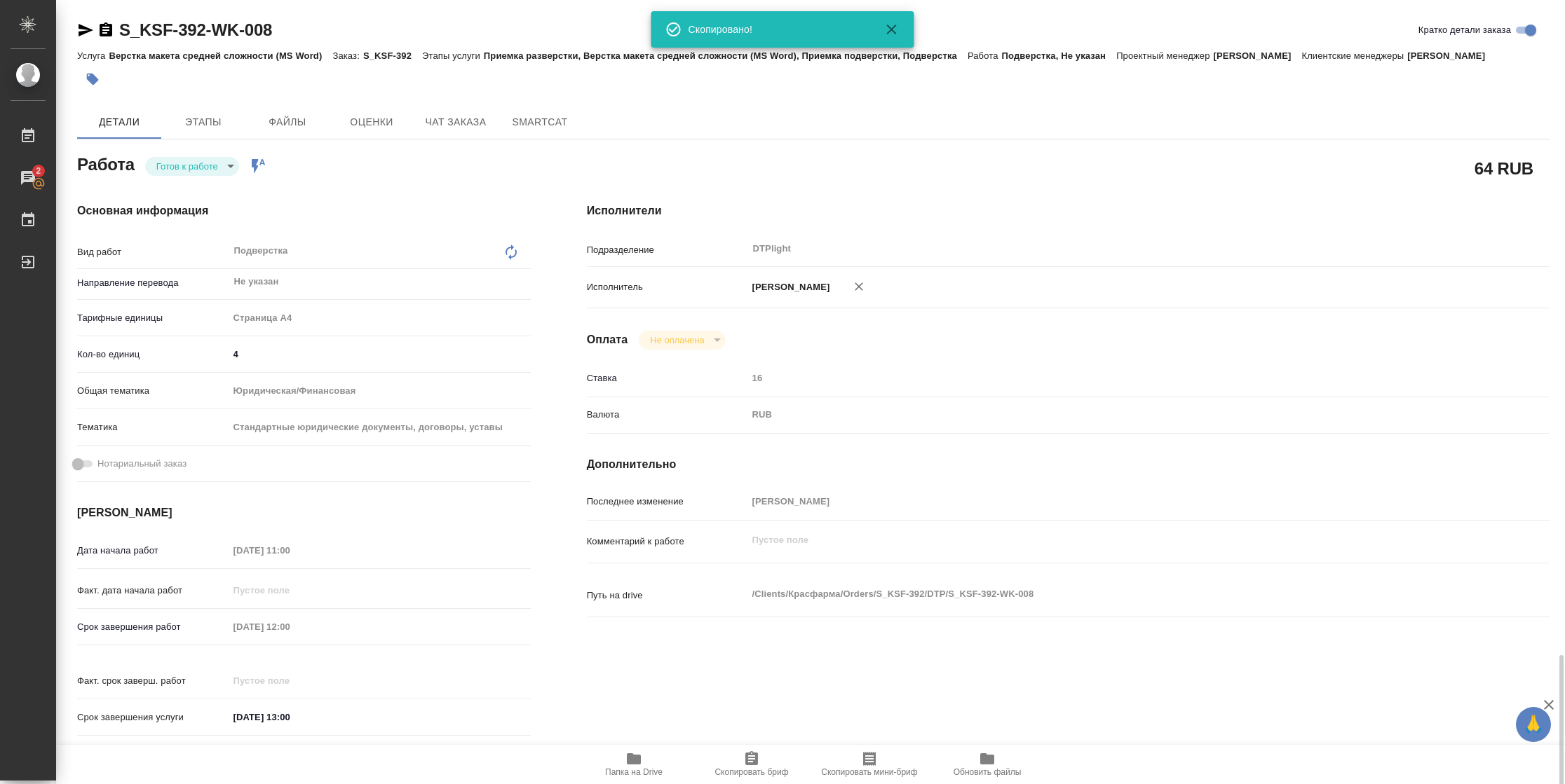
scroll to position [393, 0]
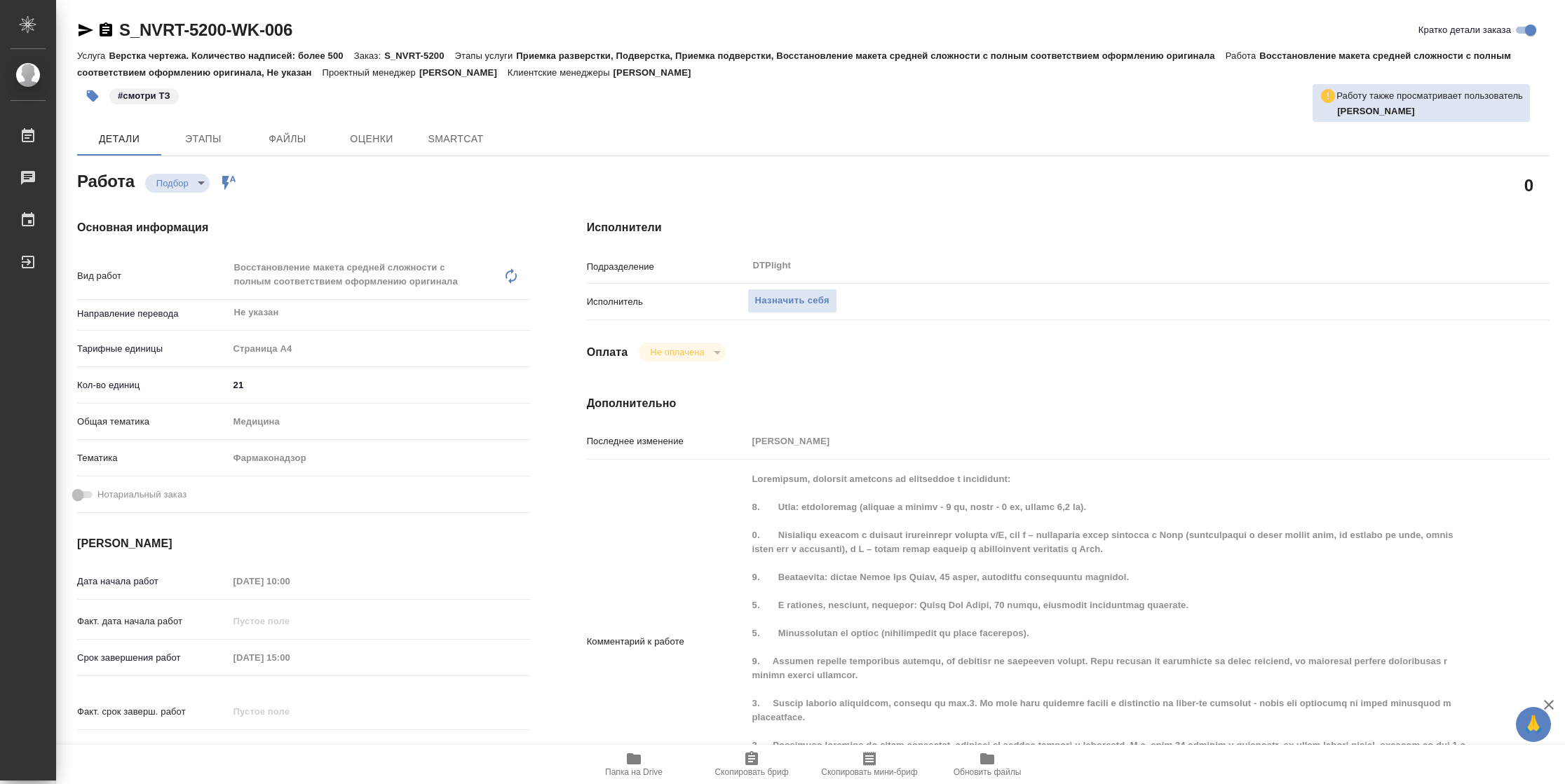
type textarea "x"
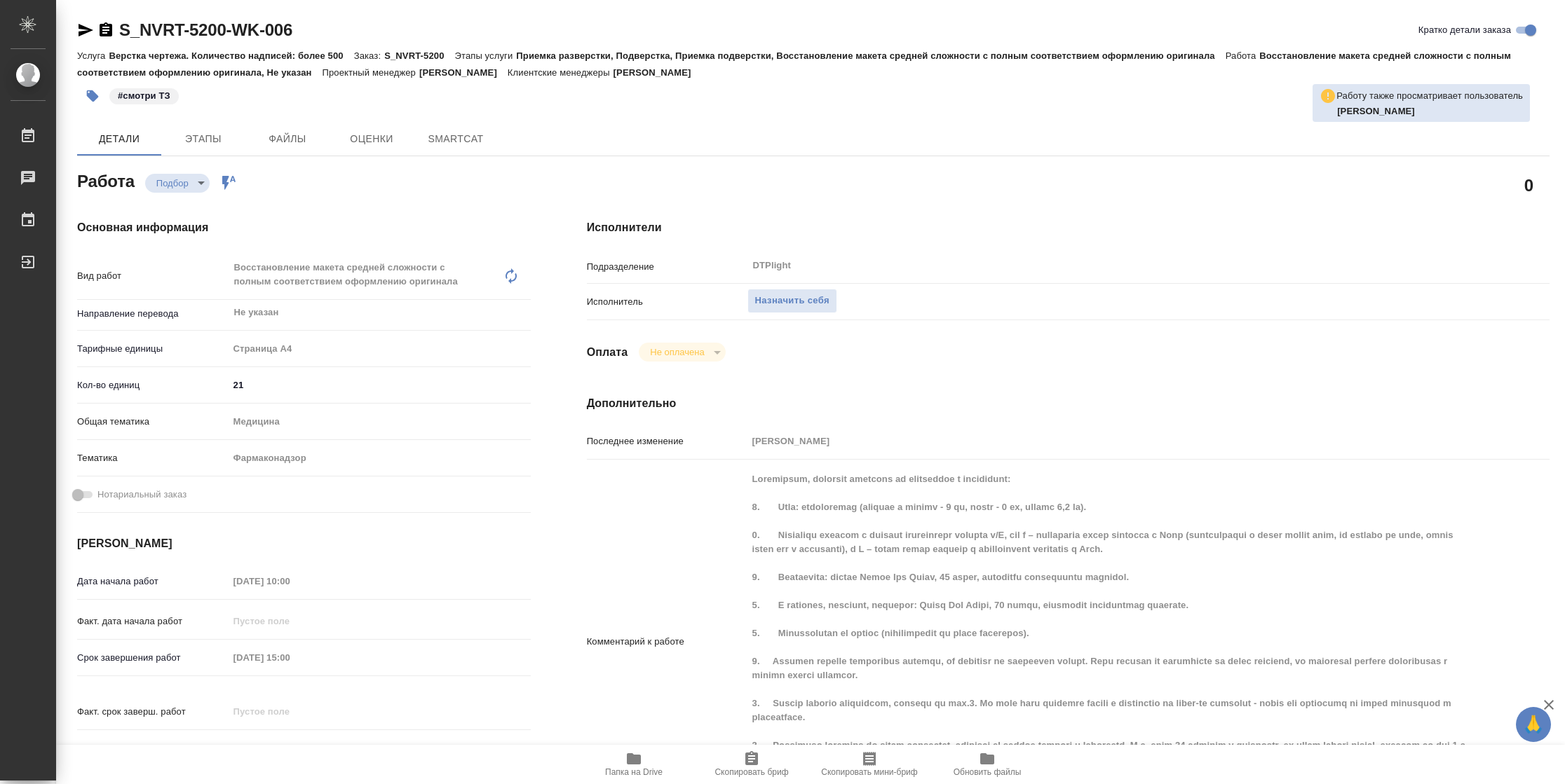
type textarea "x"
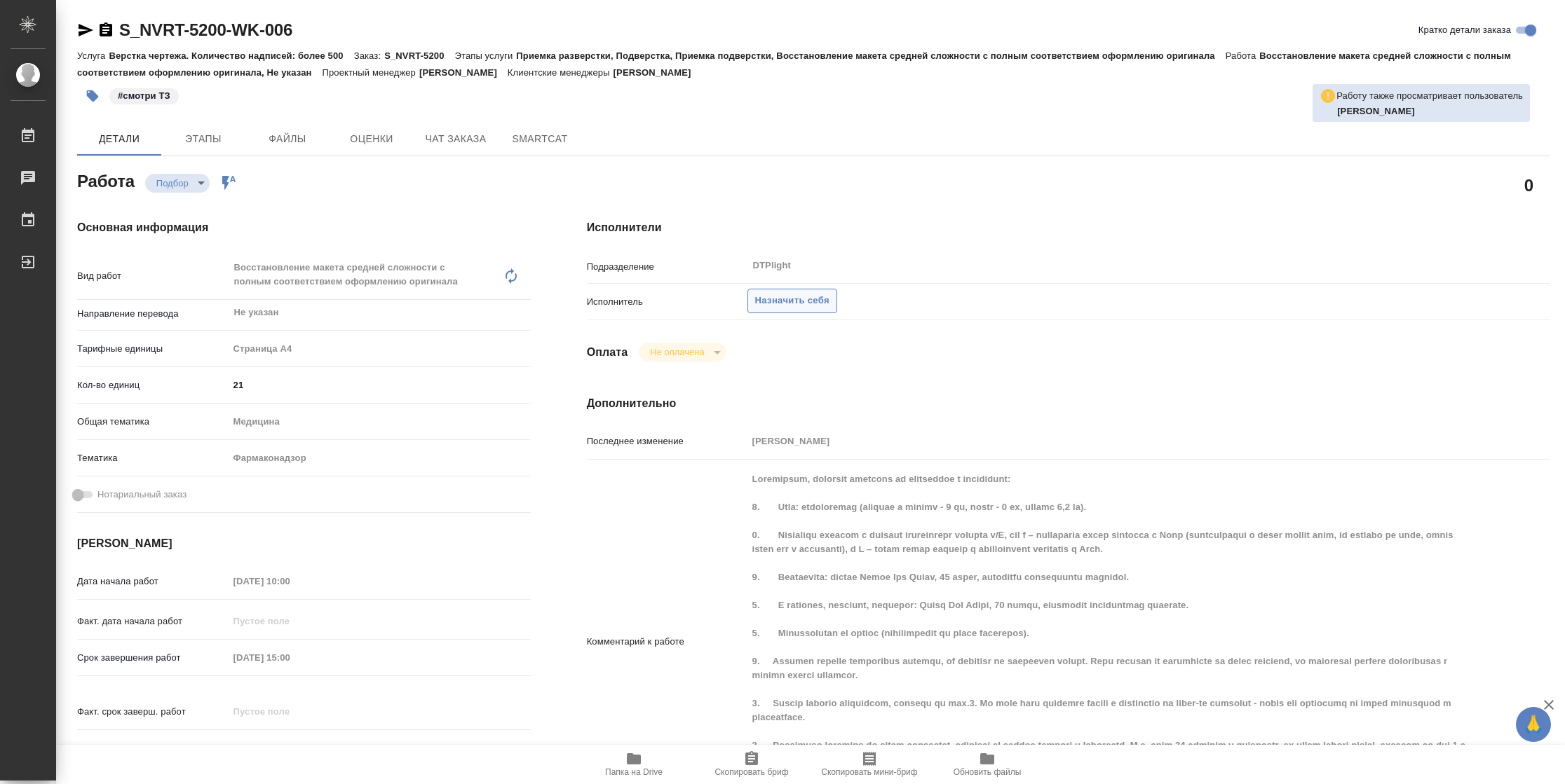
type textarea "x"
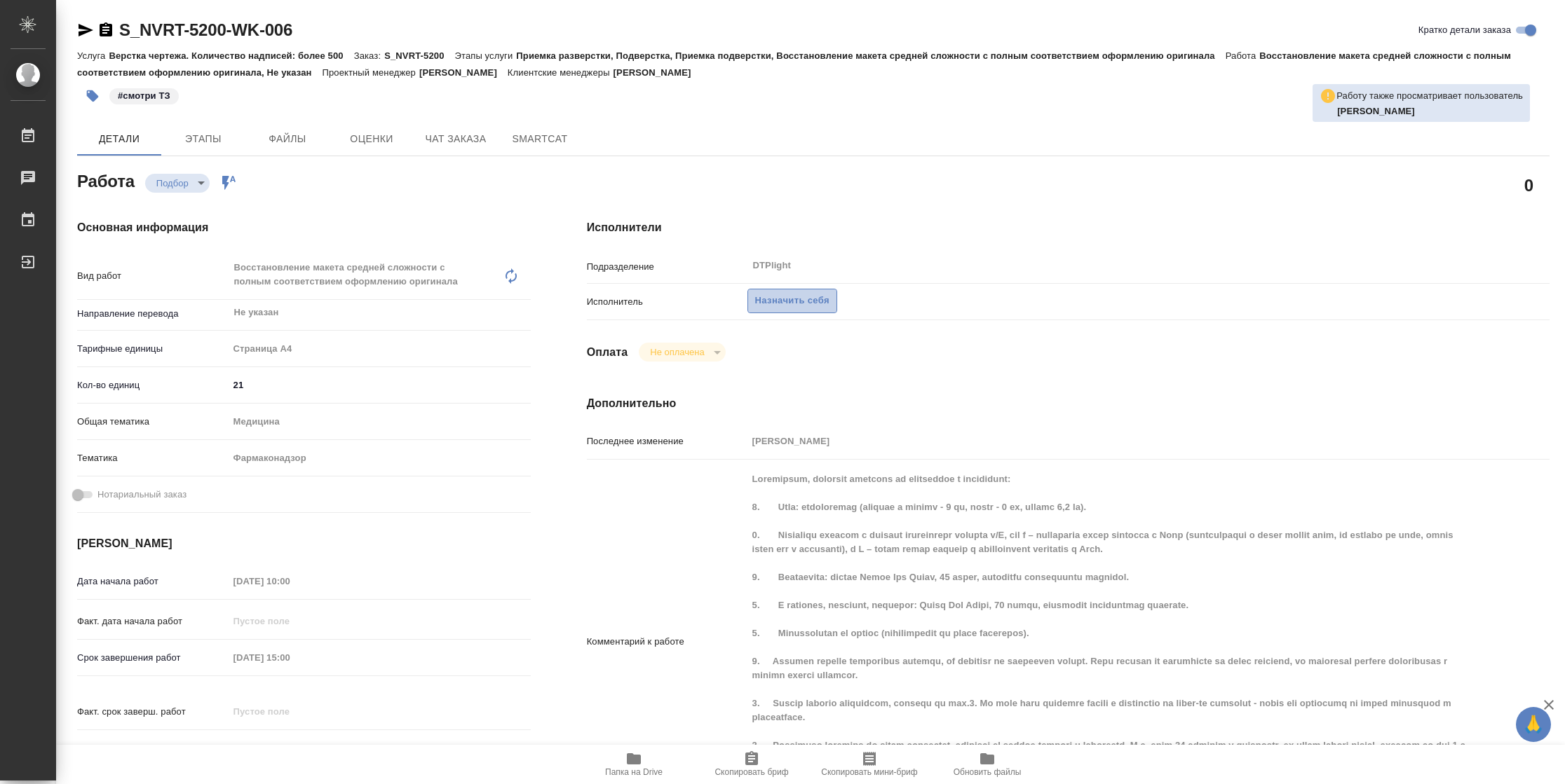
click at [797, 294] on span "Назначить себя" at bounding box center [792, 300] width 74 height 16
type textarea "x"
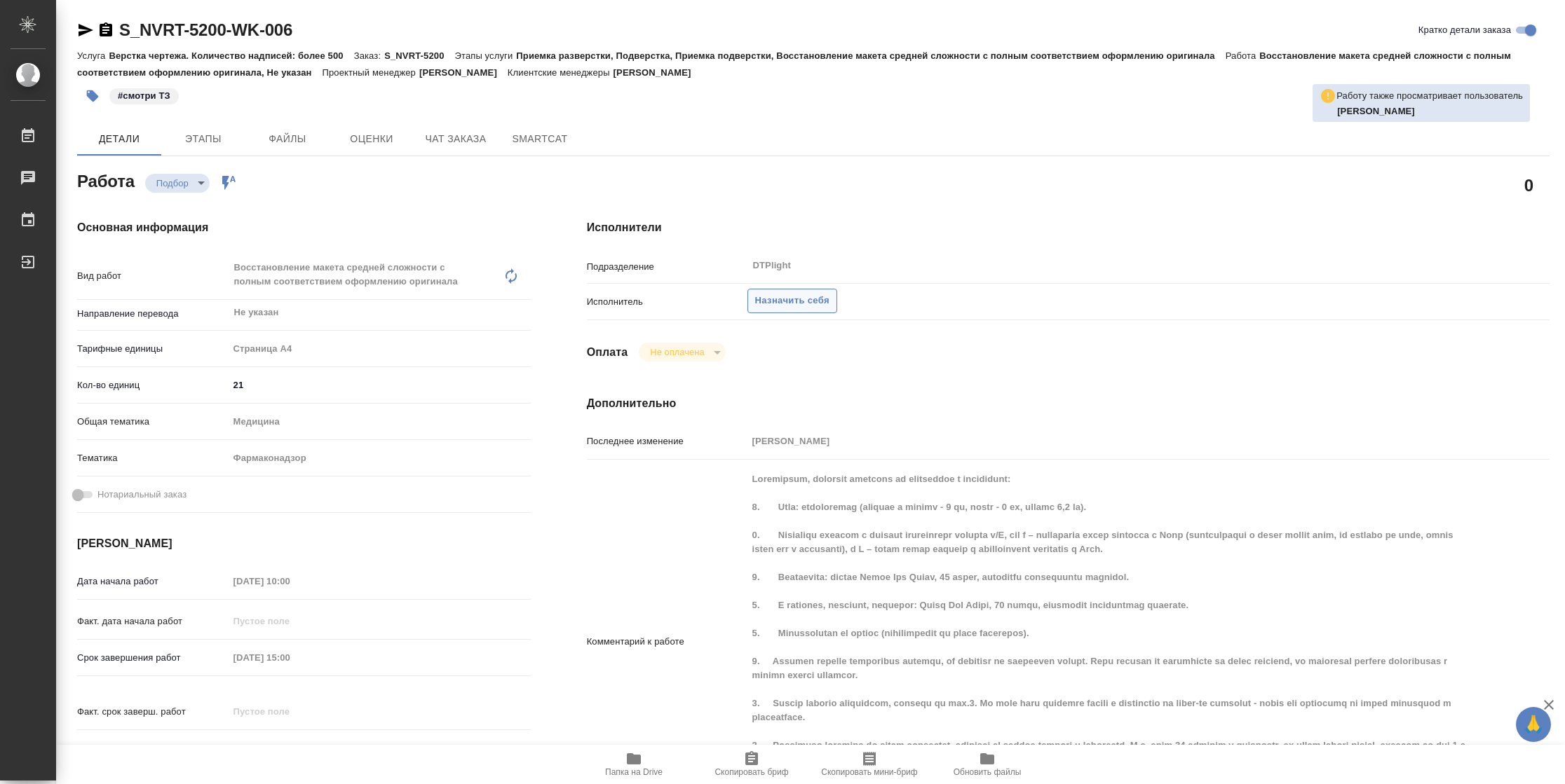
type textarea "x"
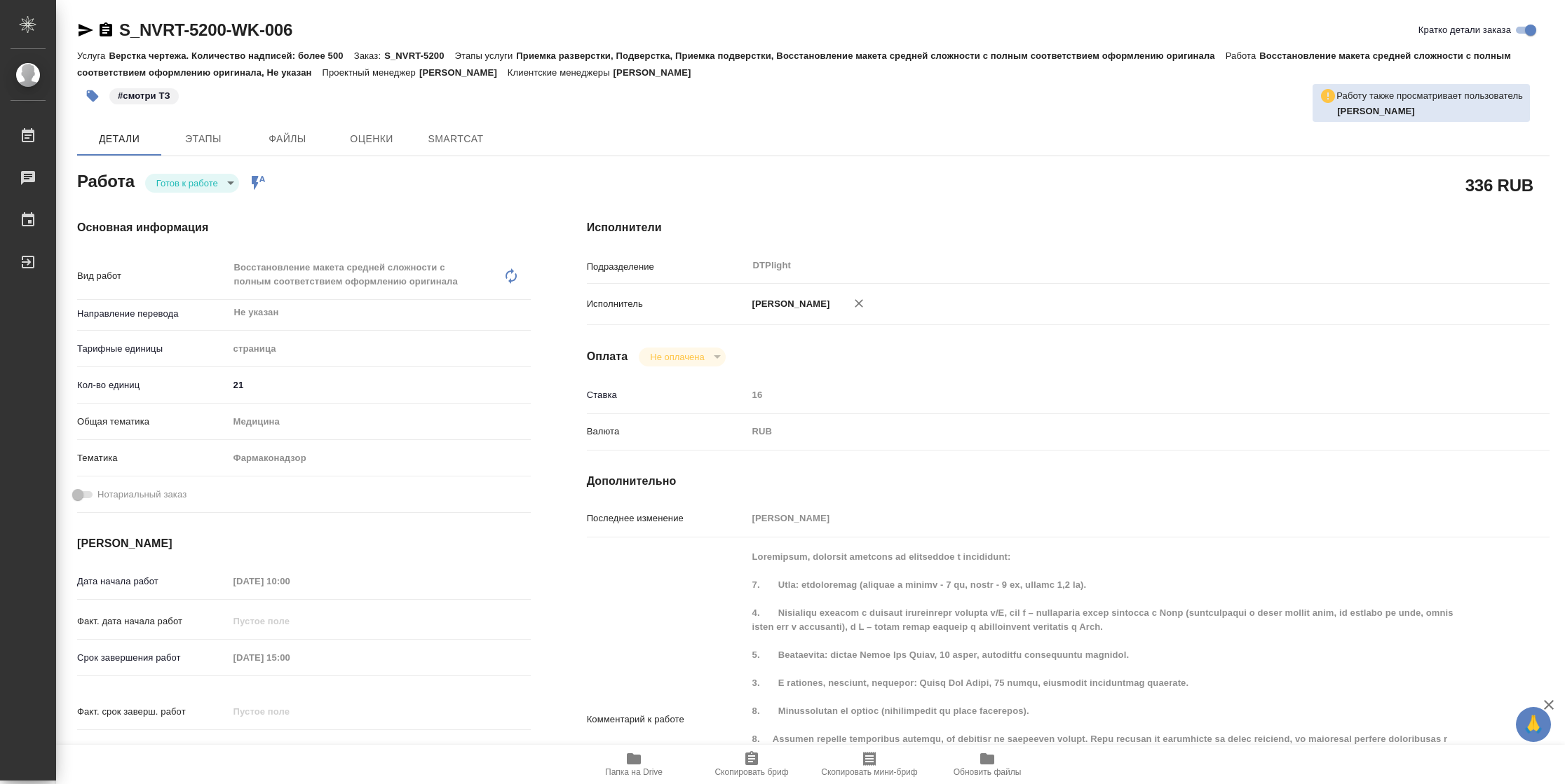
type textarea "x"
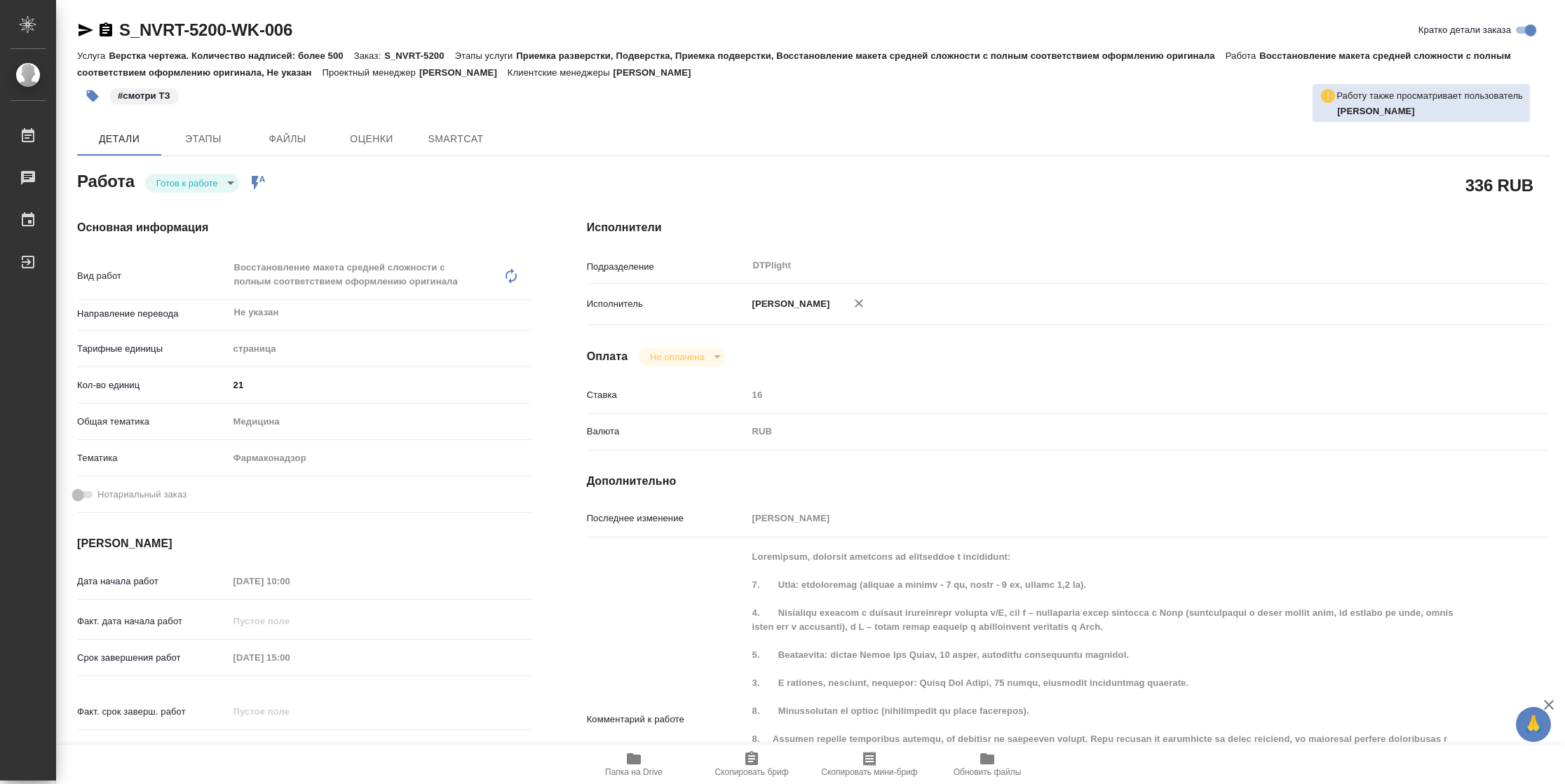
type textarea "x"
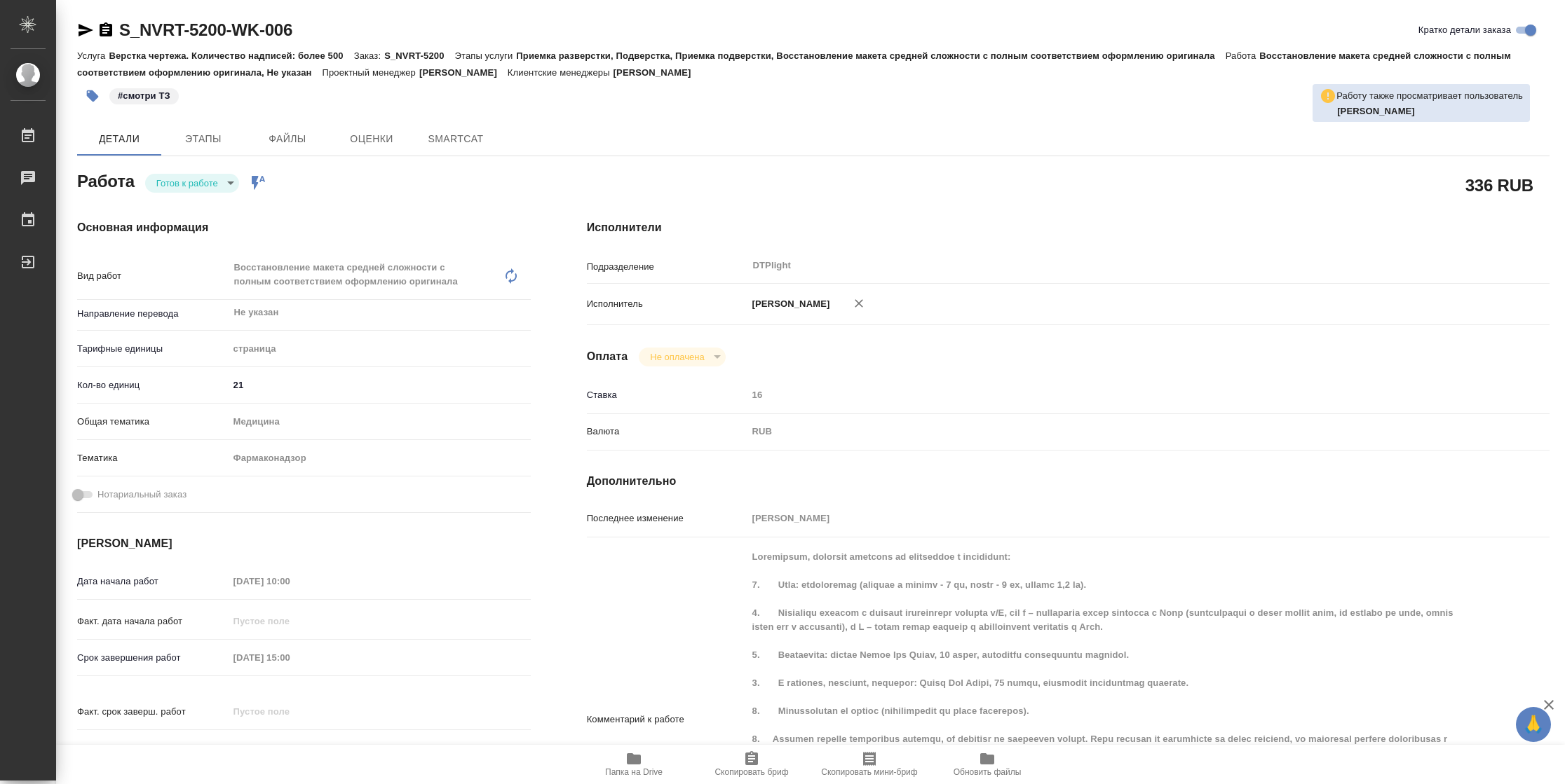
type textarea "x"
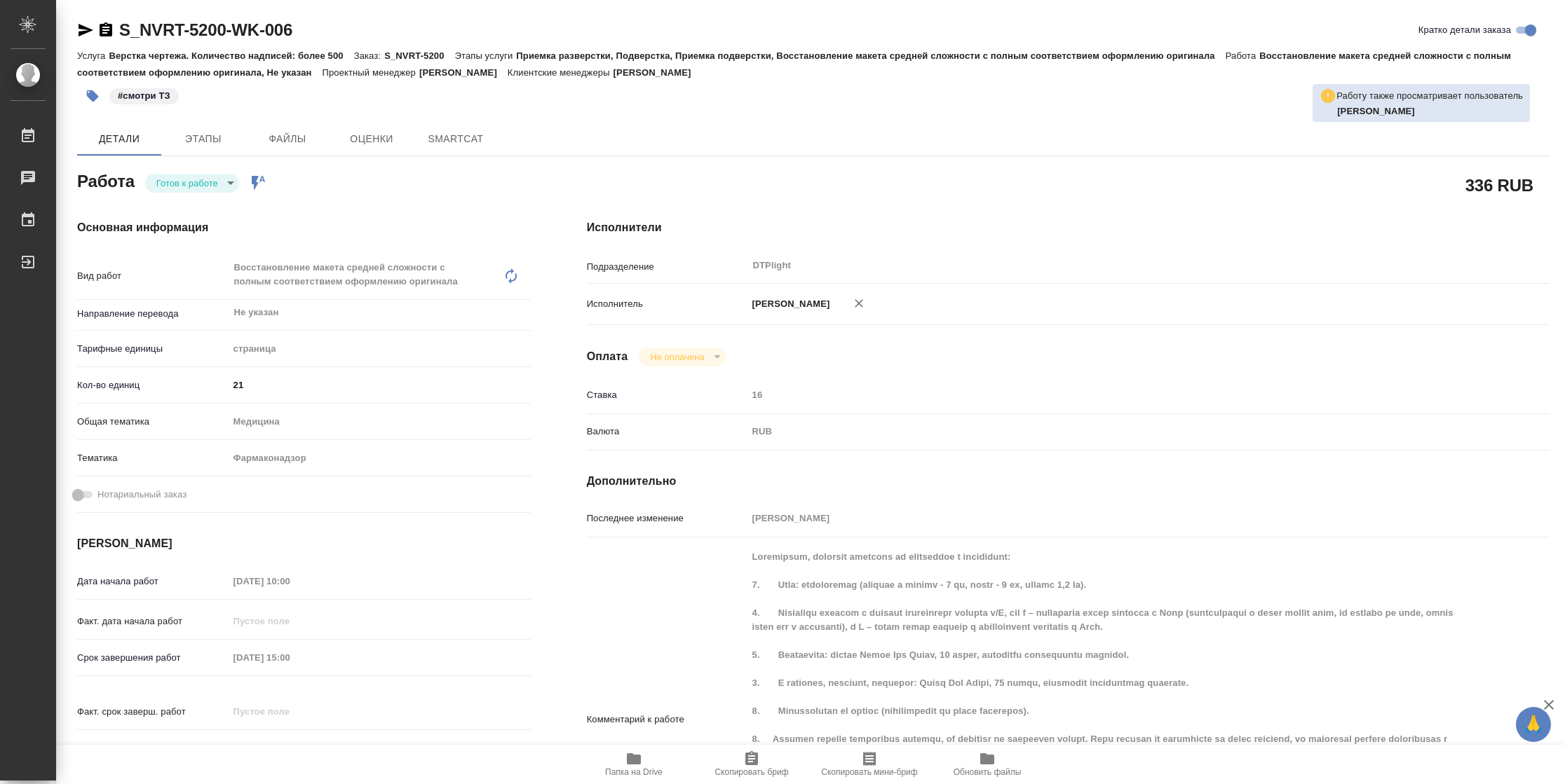
click at [200, 186] on body "🙏 .cls-1 fill:#fff; AWATERA [PERSON_NAME] Чаты График Выйти S_NVRT-5200-WK-006 …" at bounding box center [782, 392] width 1565 height 784
type textarea "x"
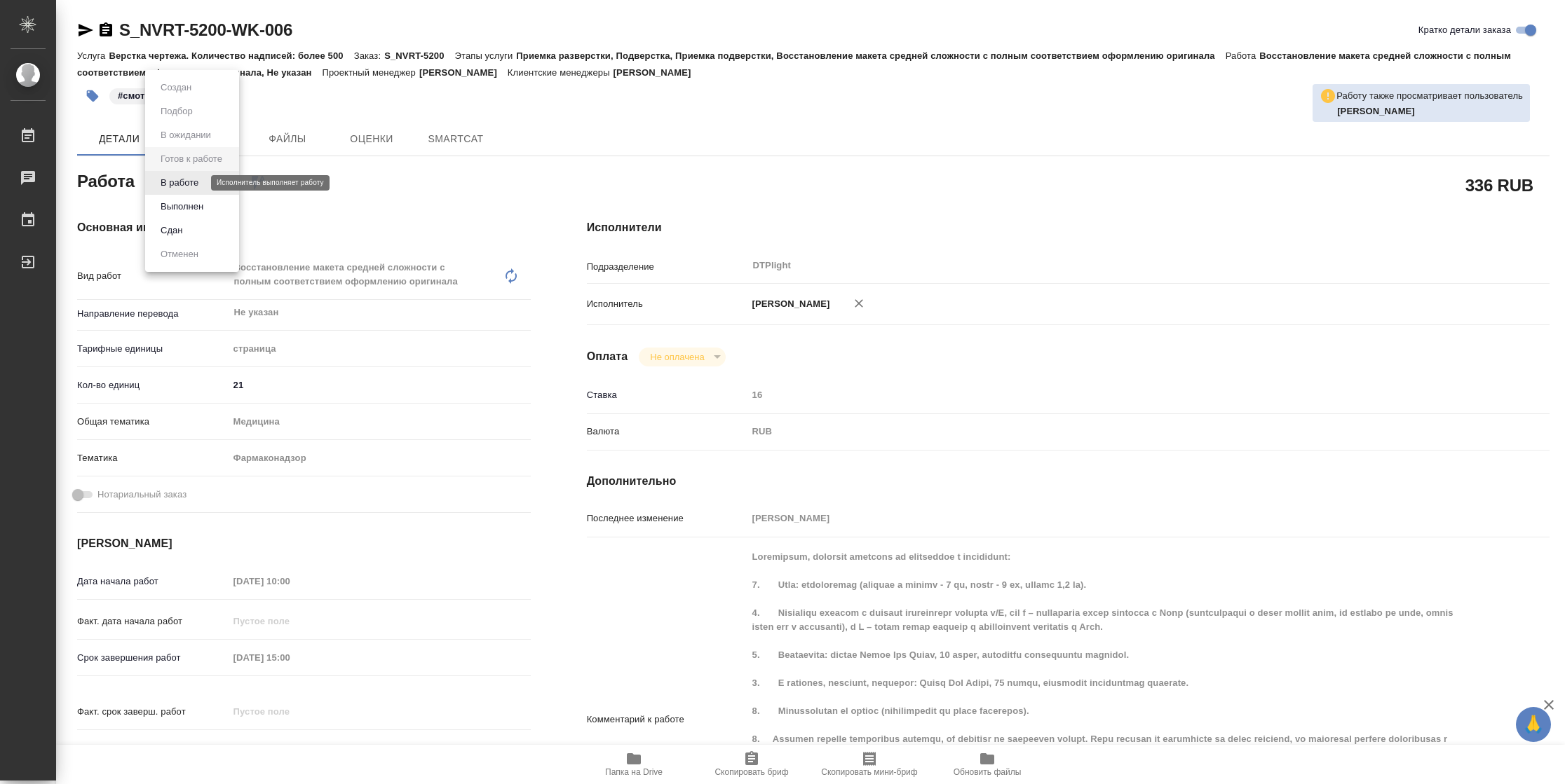
type textarea "x"
click at [200, 186] on button "В работе" at bounding box center [179, 183] width 46 height 15
type textarea "x"
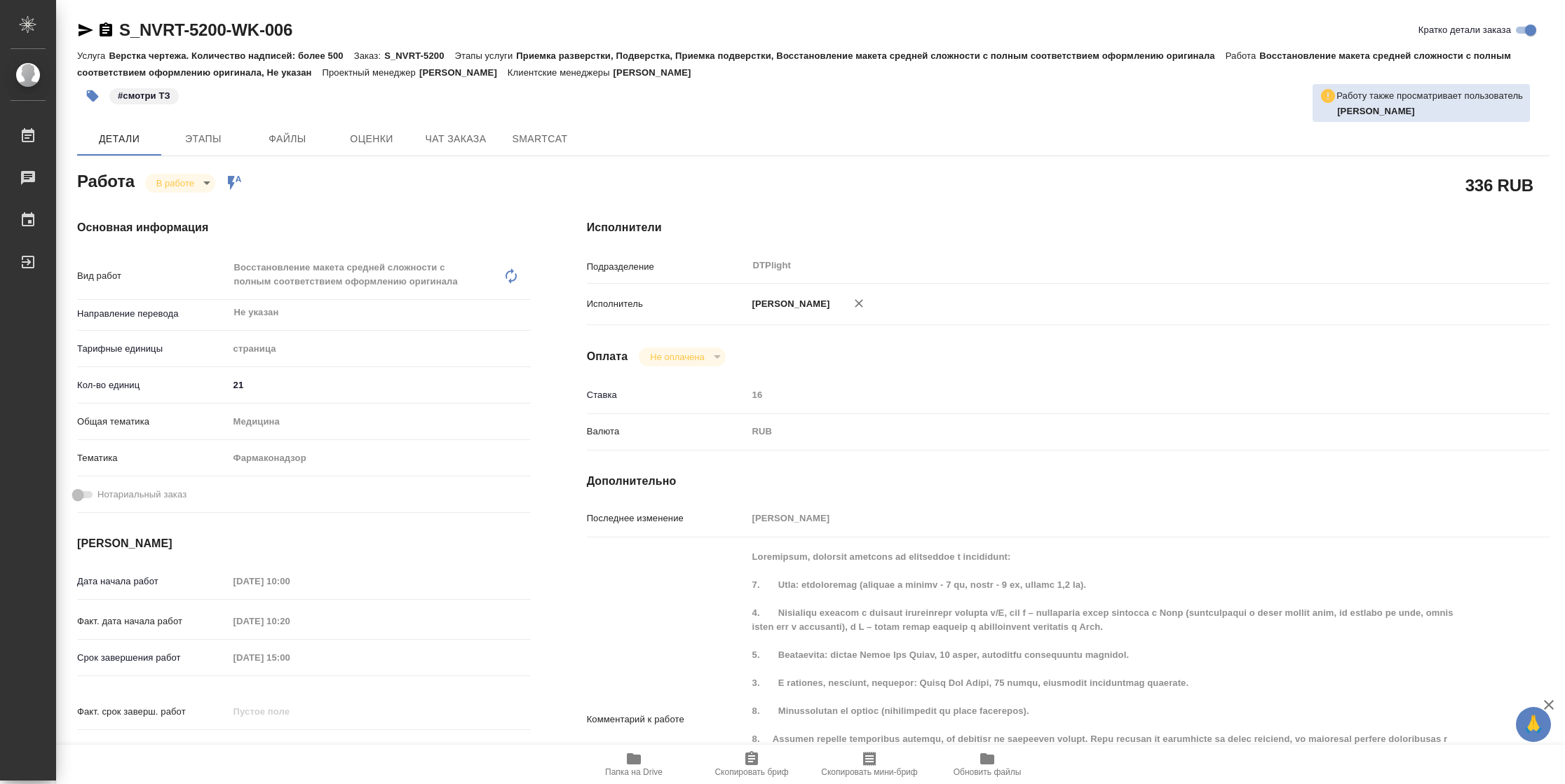
type textarea "x"
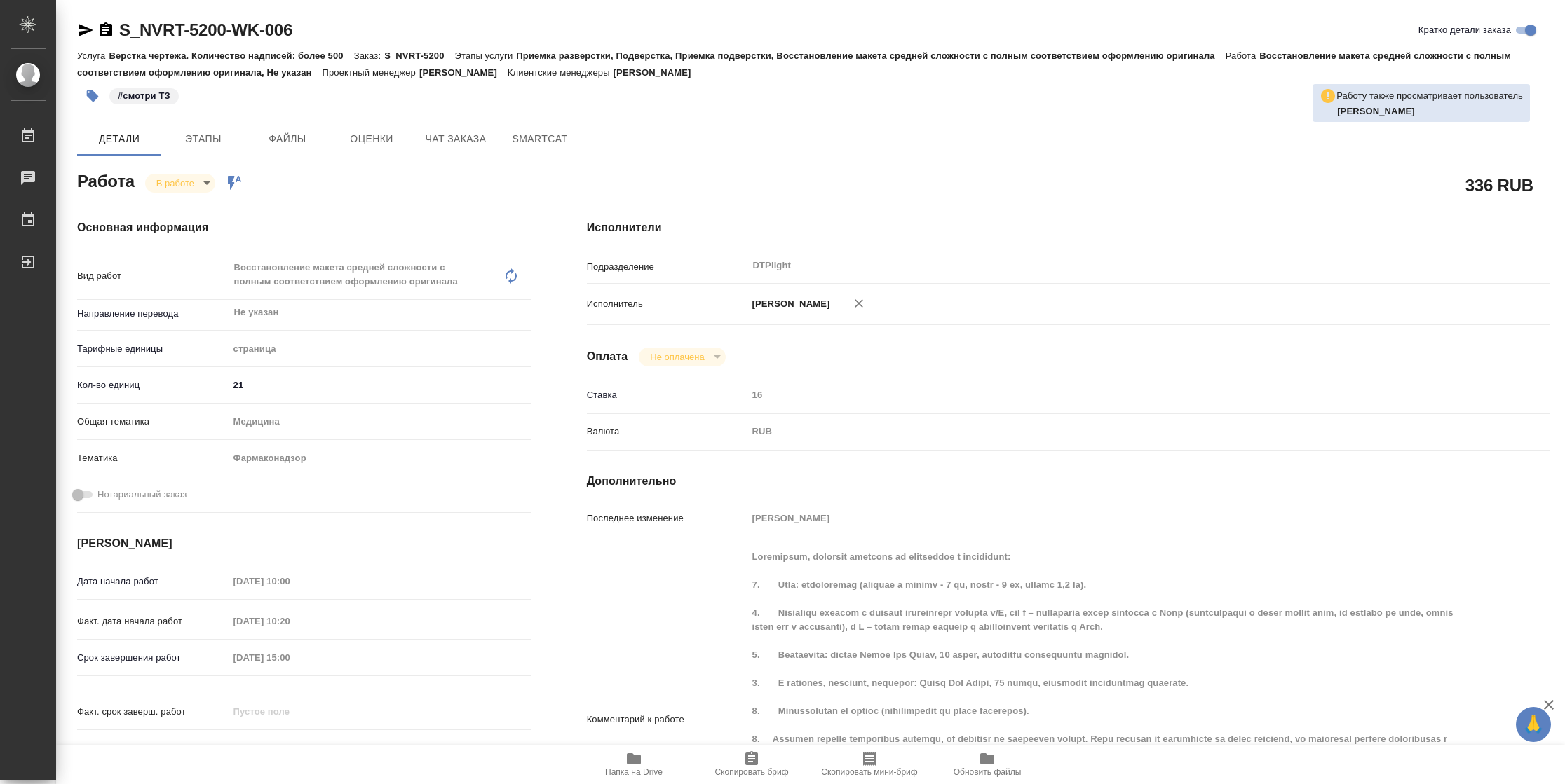
type textarea "x"
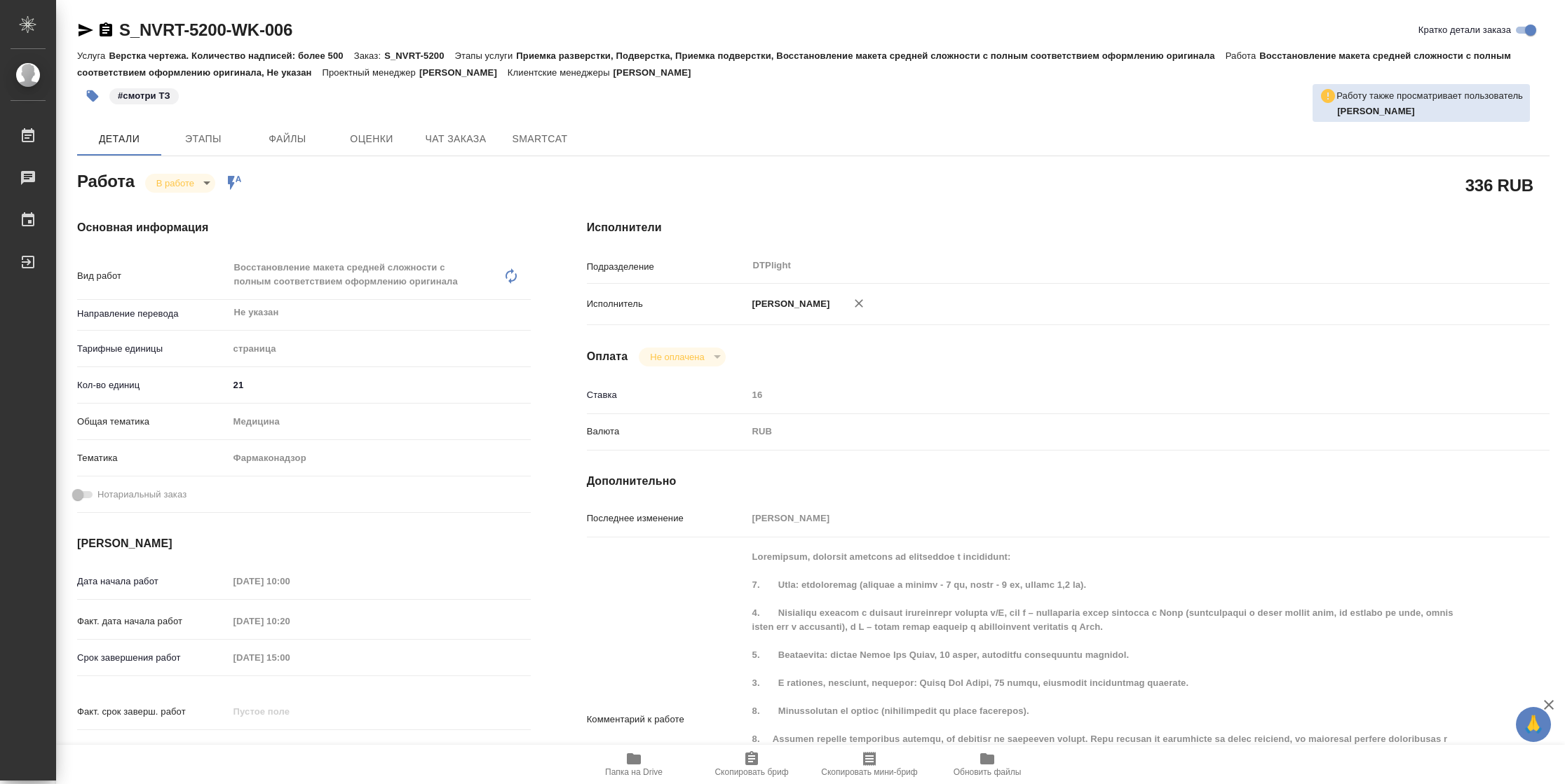
type textarea "x"
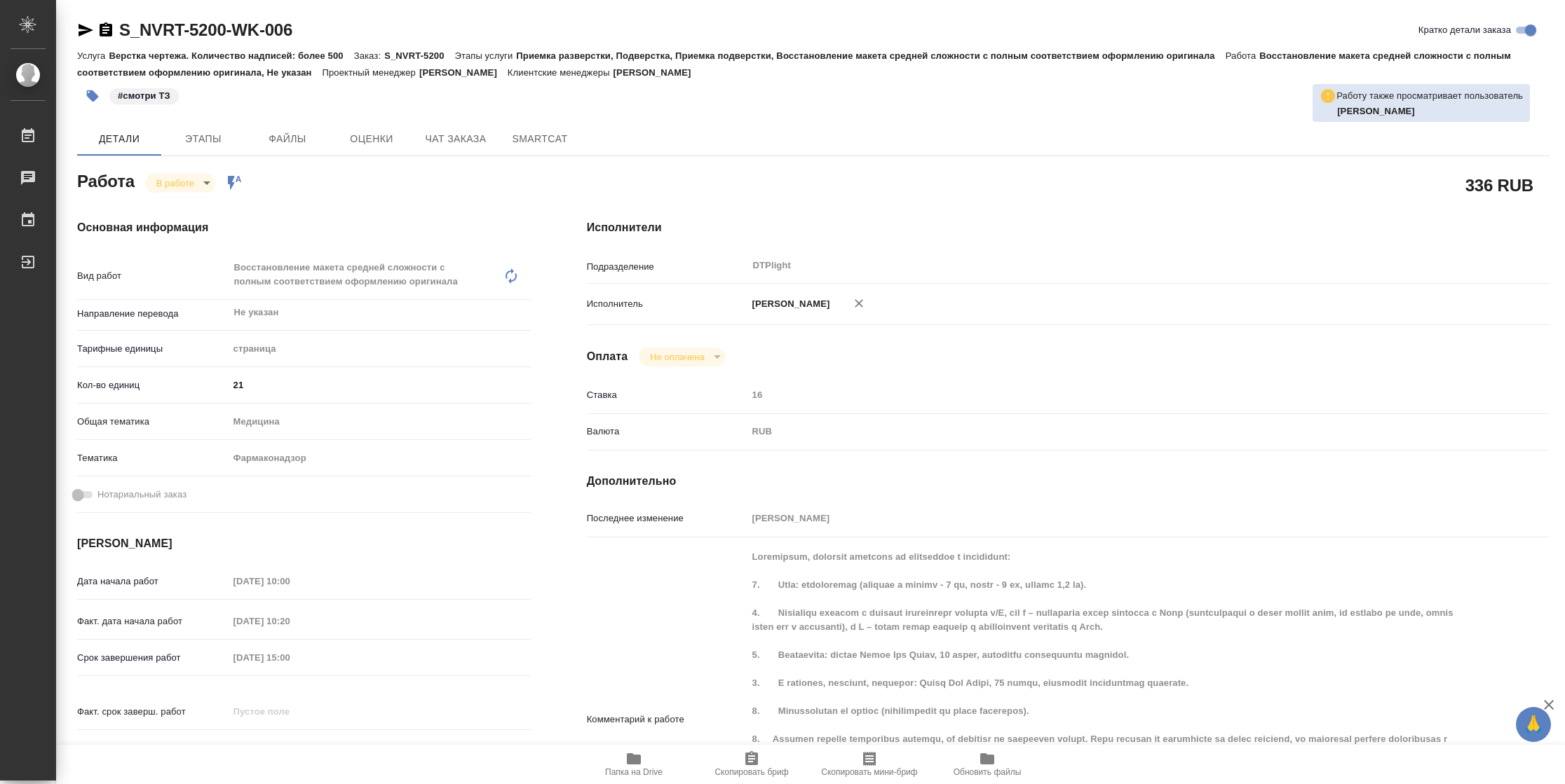
type textarea "x"
click at [651, 767] on span "Папка на Drive" at bounding box center [634, 772] width 57 height 10
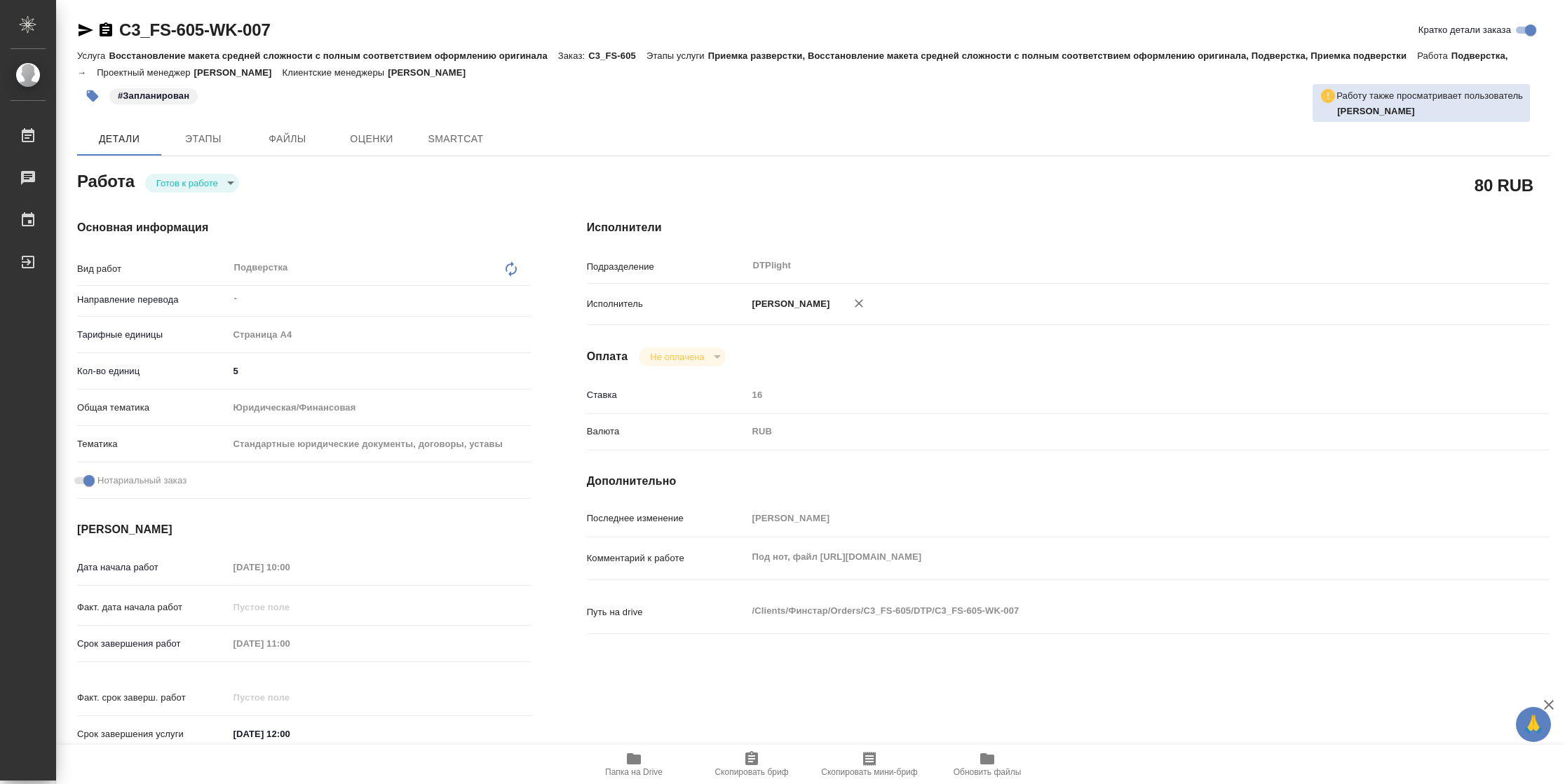
type textarea "x"
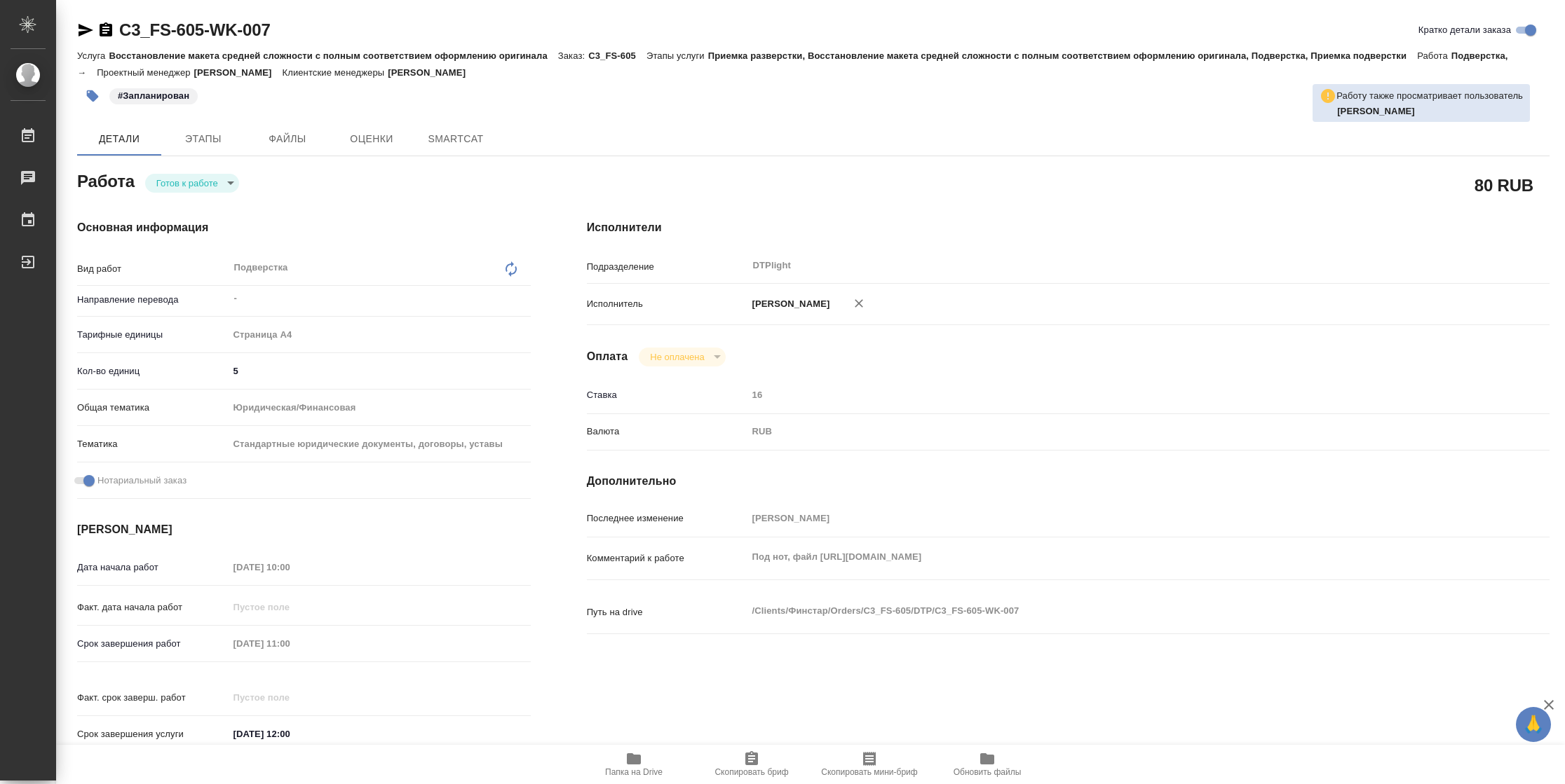
type textarea "x"
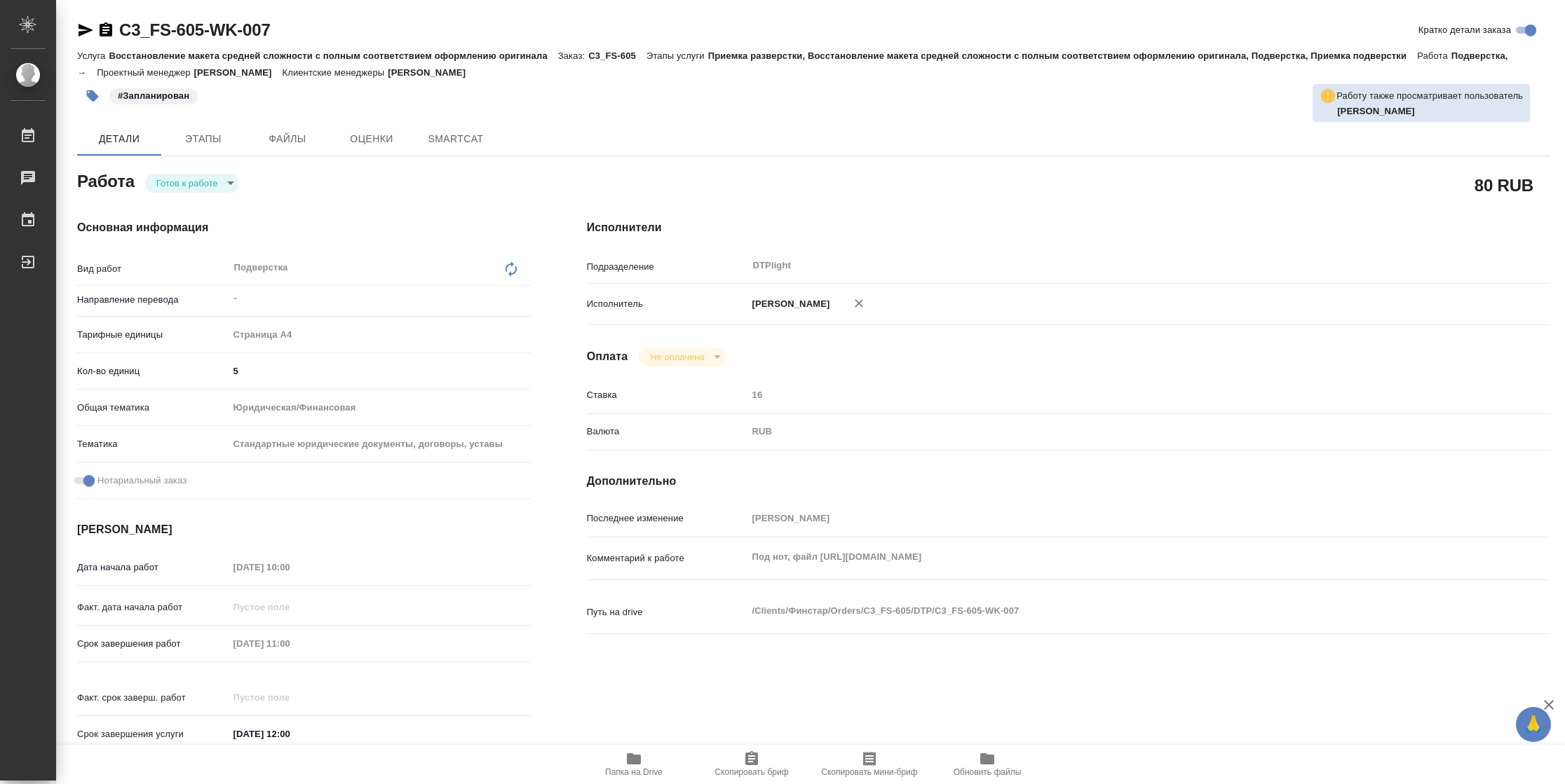
type textarea "x"
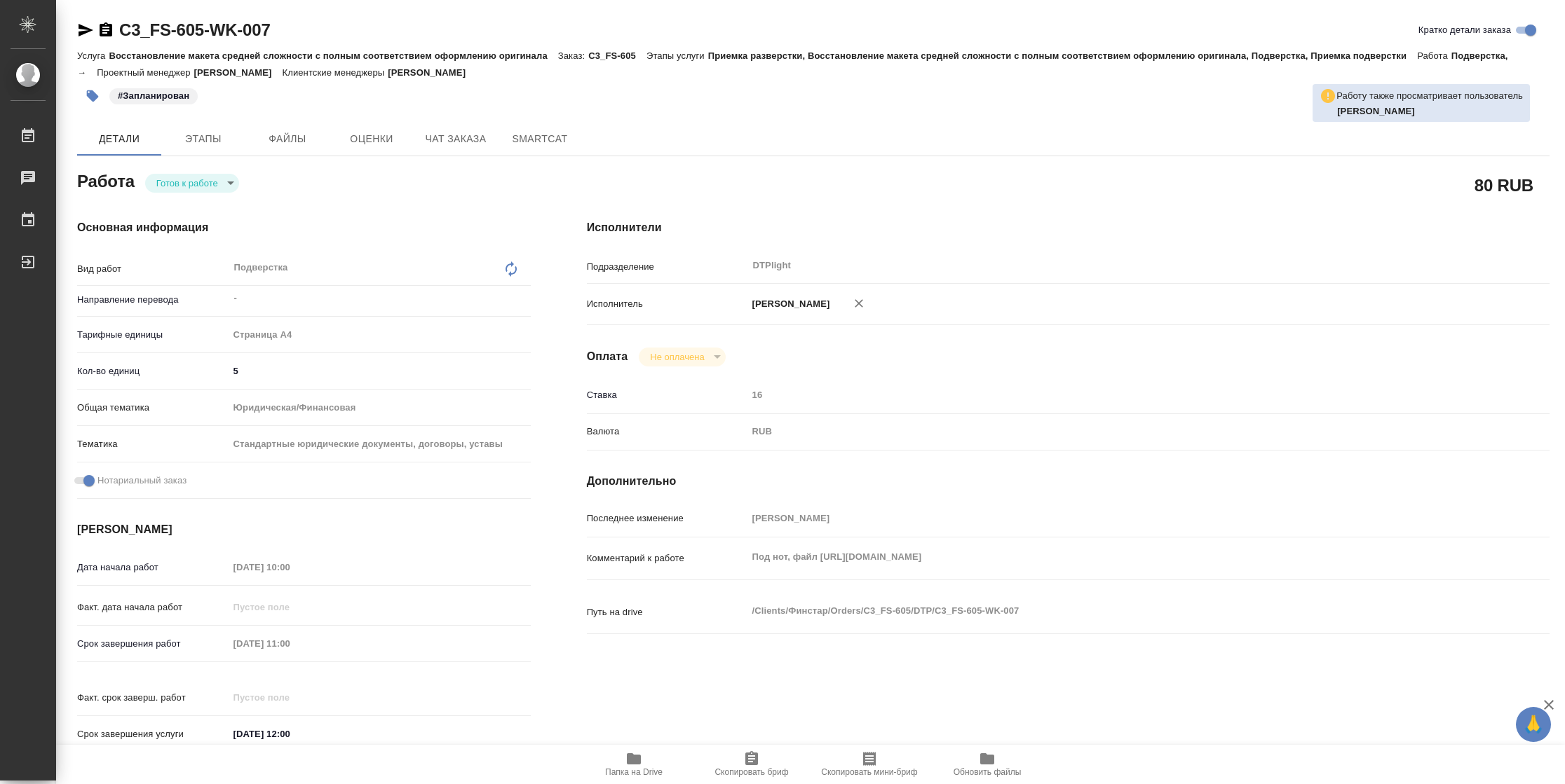
type textarea "x"
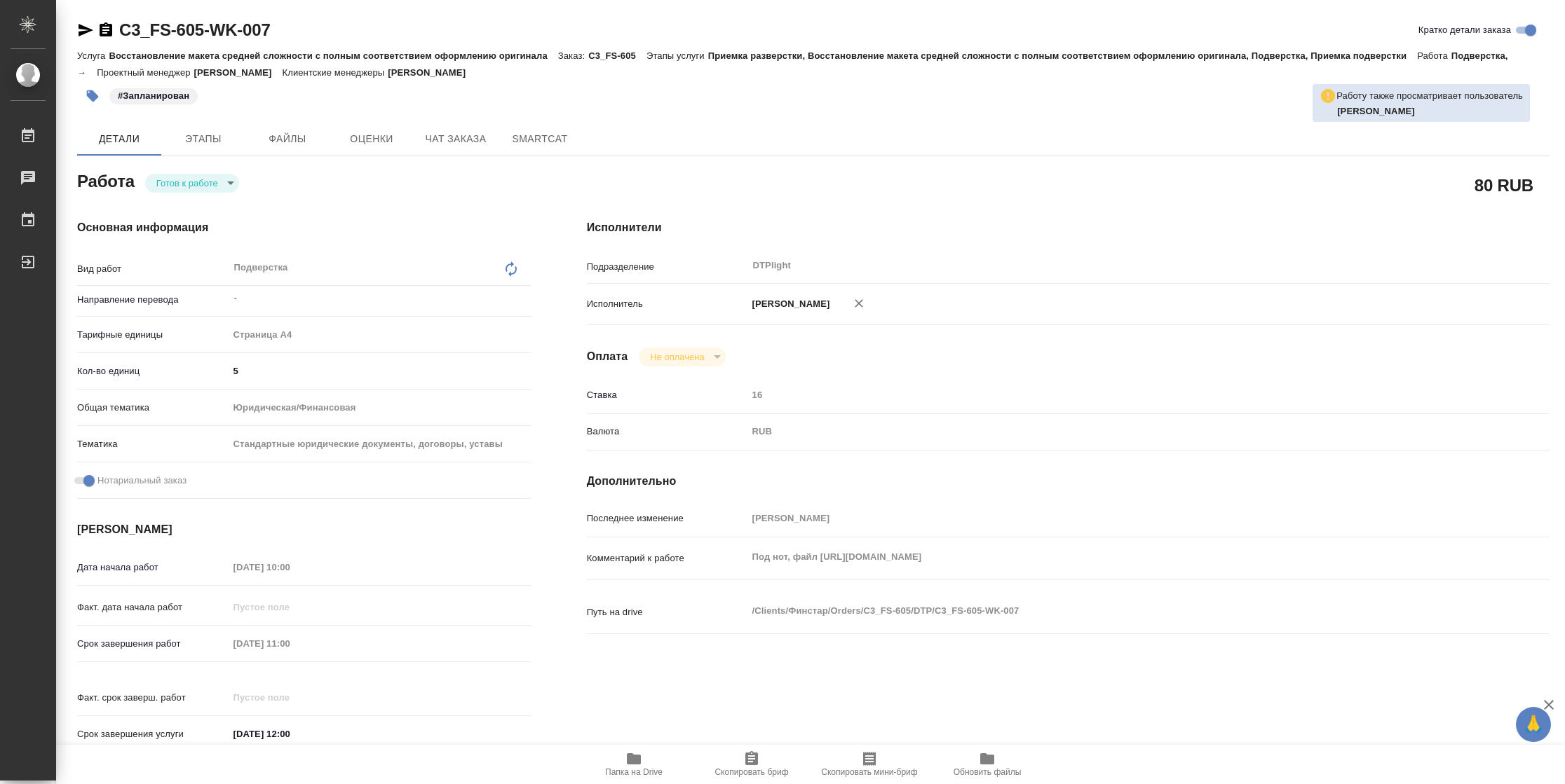
type textarea "x"
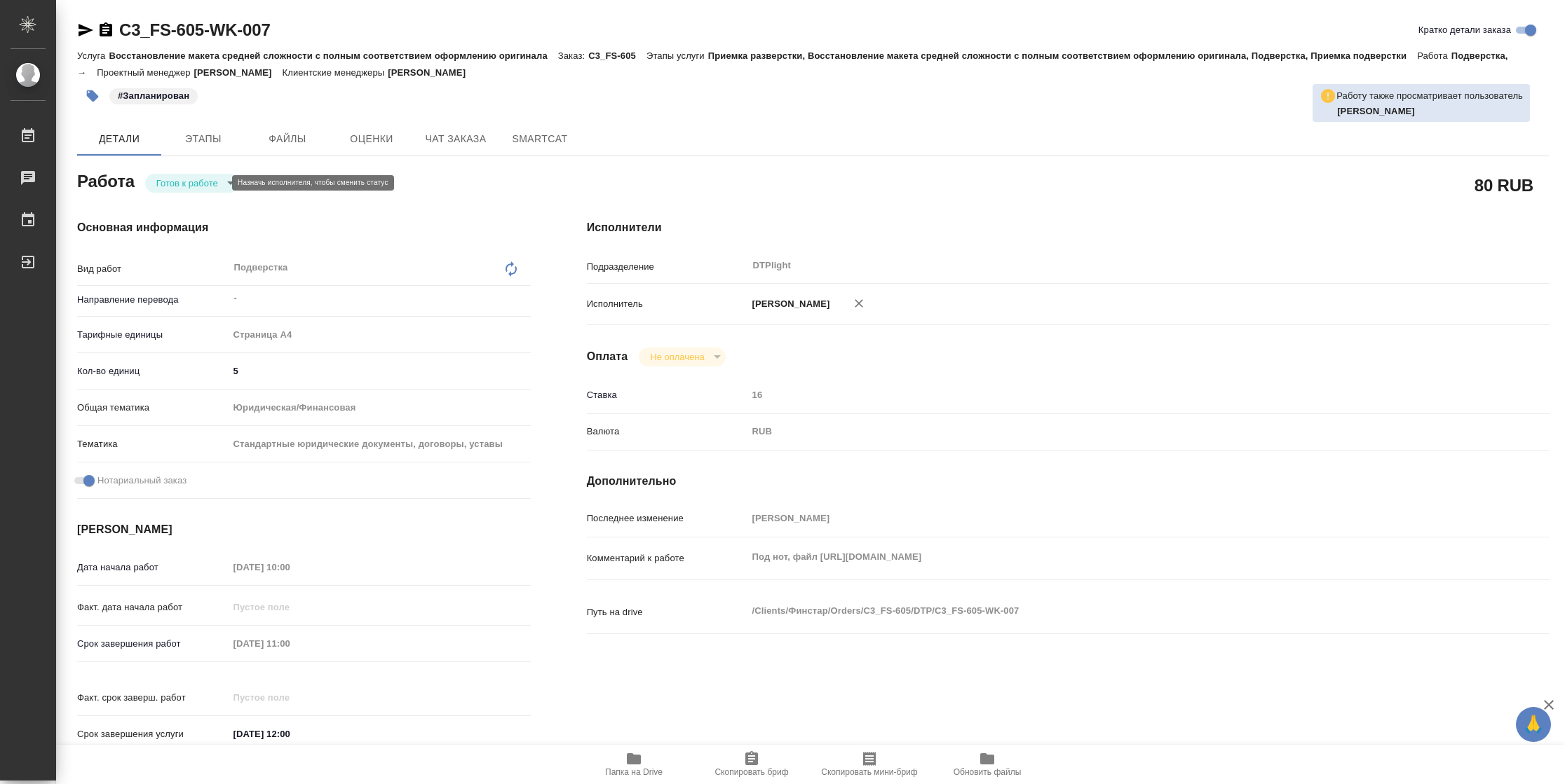
click at [213, 185] on body "🙏 .cls-1 fill:#fff; AWATERA Vasilyeva Natalia Работы Чаты График Выйти C3_FS-60…" at bounding box center [782, 392] width 1565 height 784
type textarea "x"
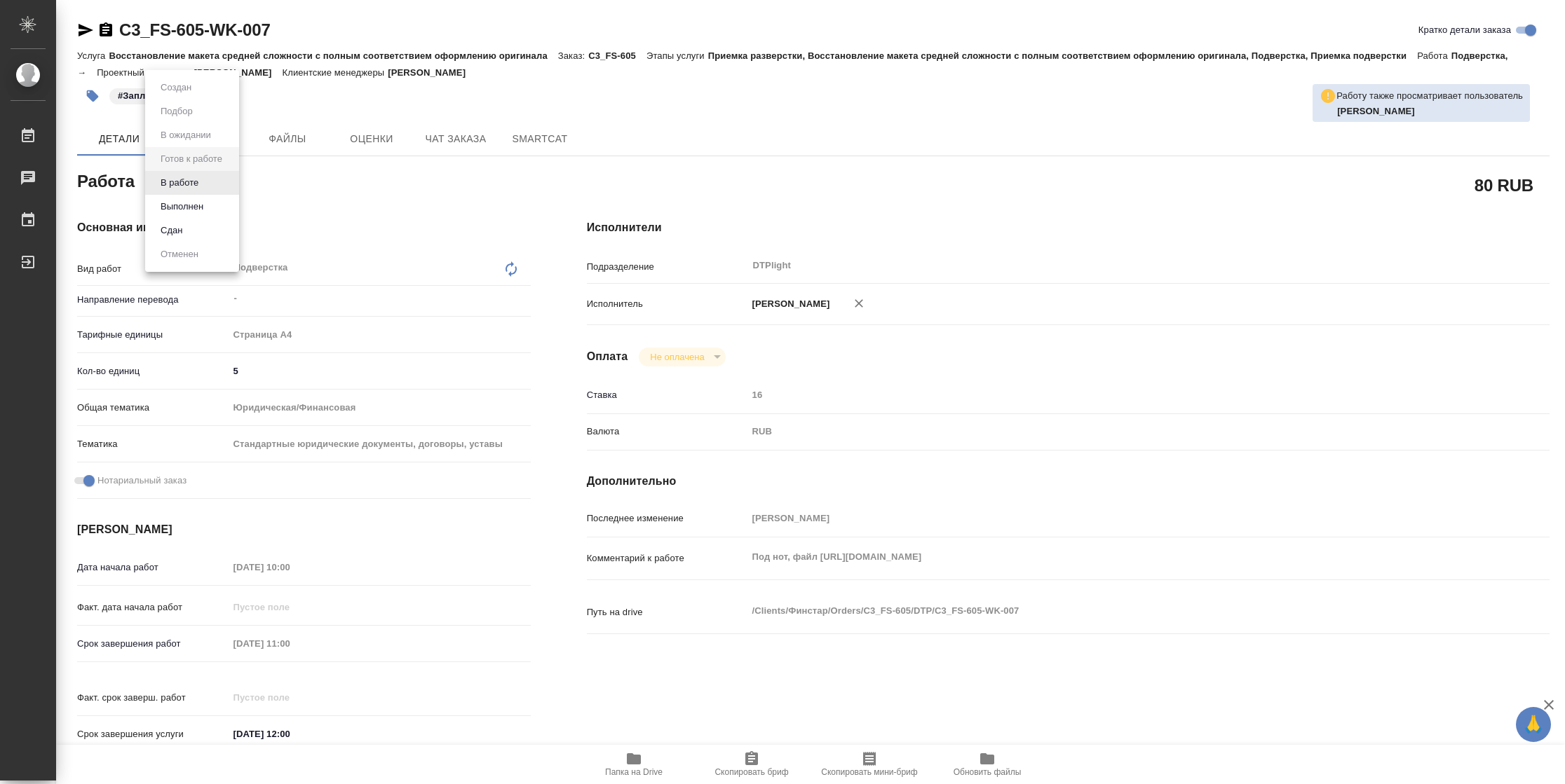
type textarea "x"
click at [213, 185] on li "В работе" at bounding box center [192, 183] width 94 height 24
type textarea "x"
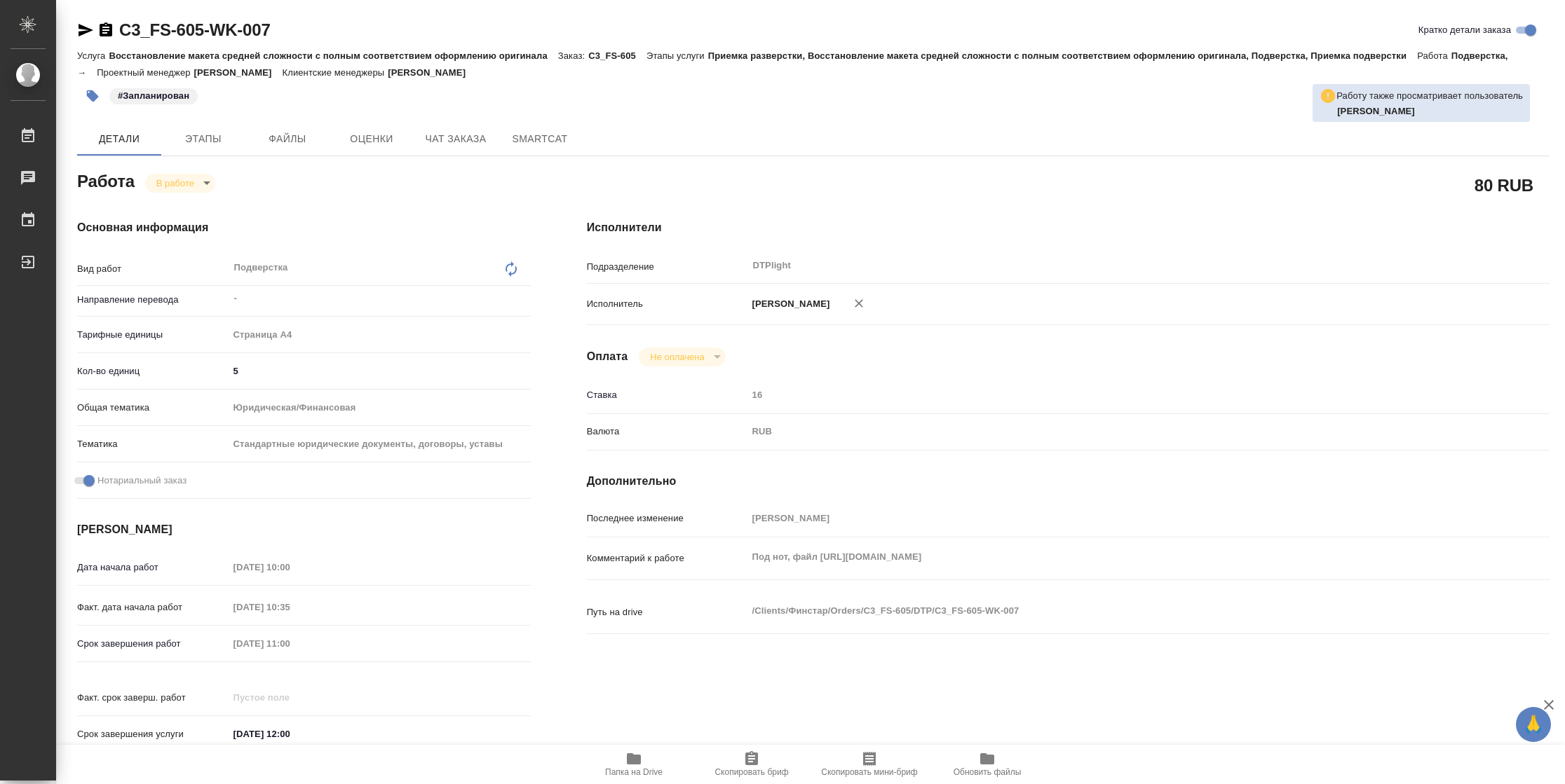
type textarea "x"
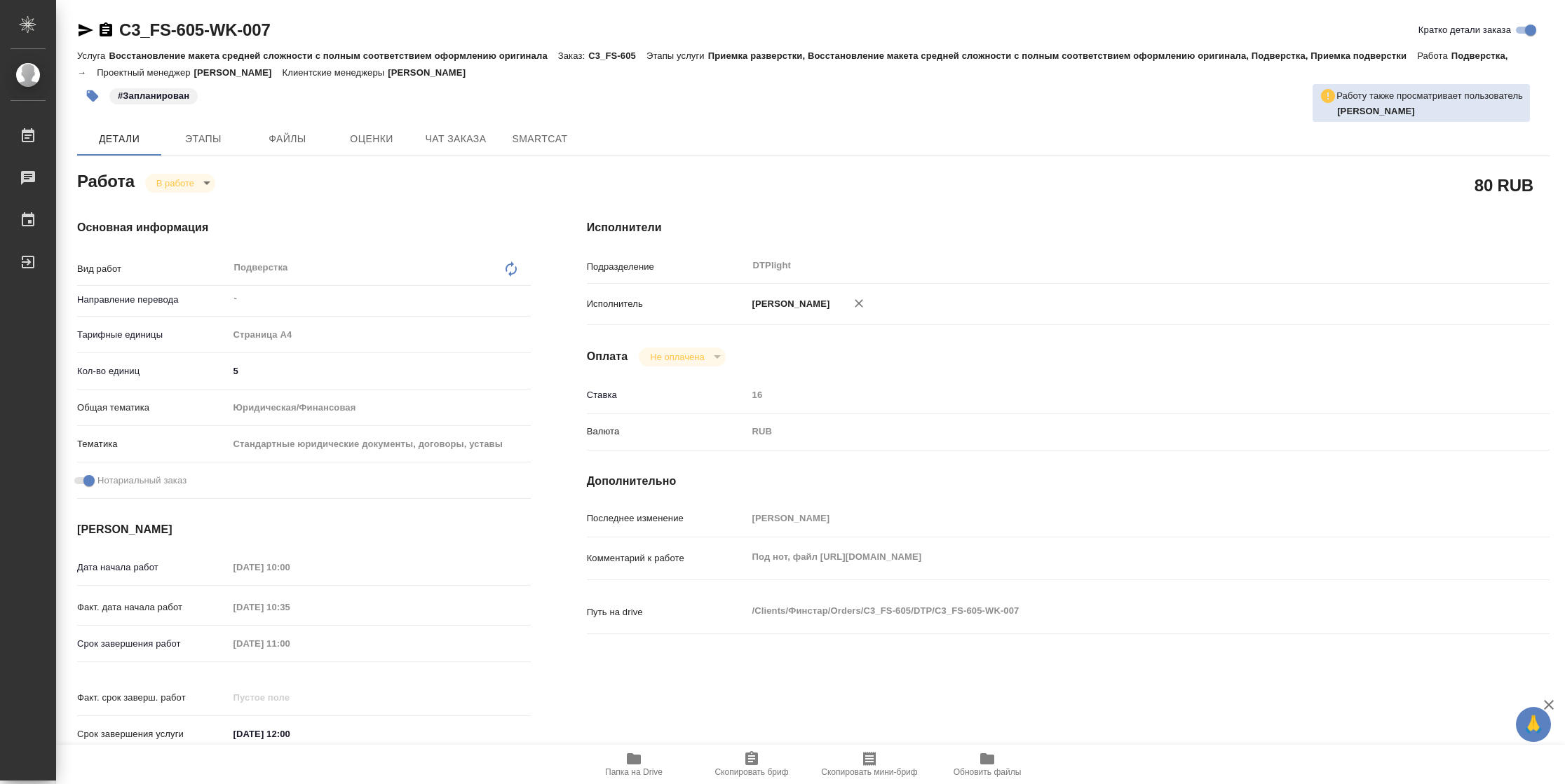
type textarea "x"
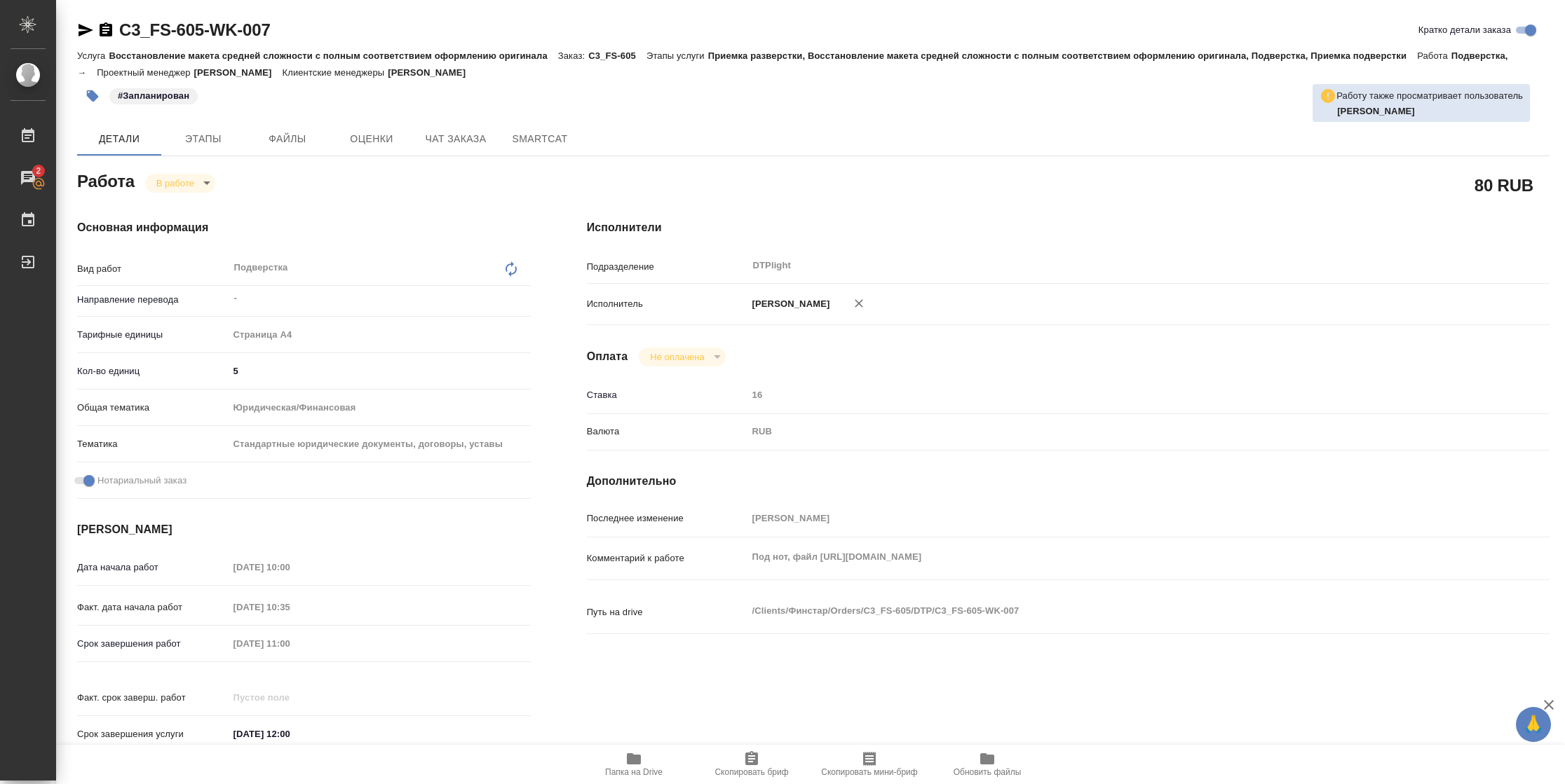
type textarea "x"
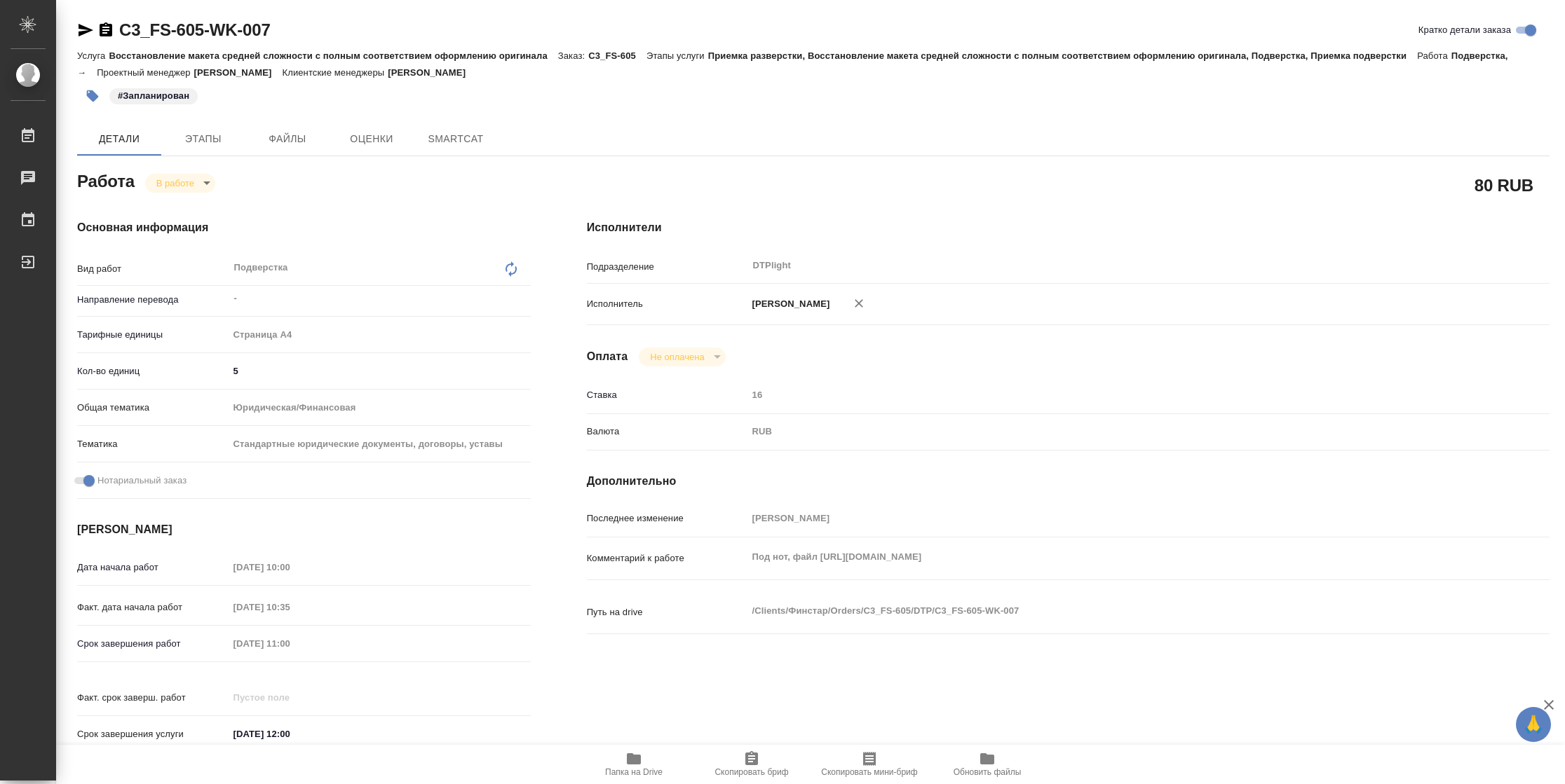
type textarea "x"
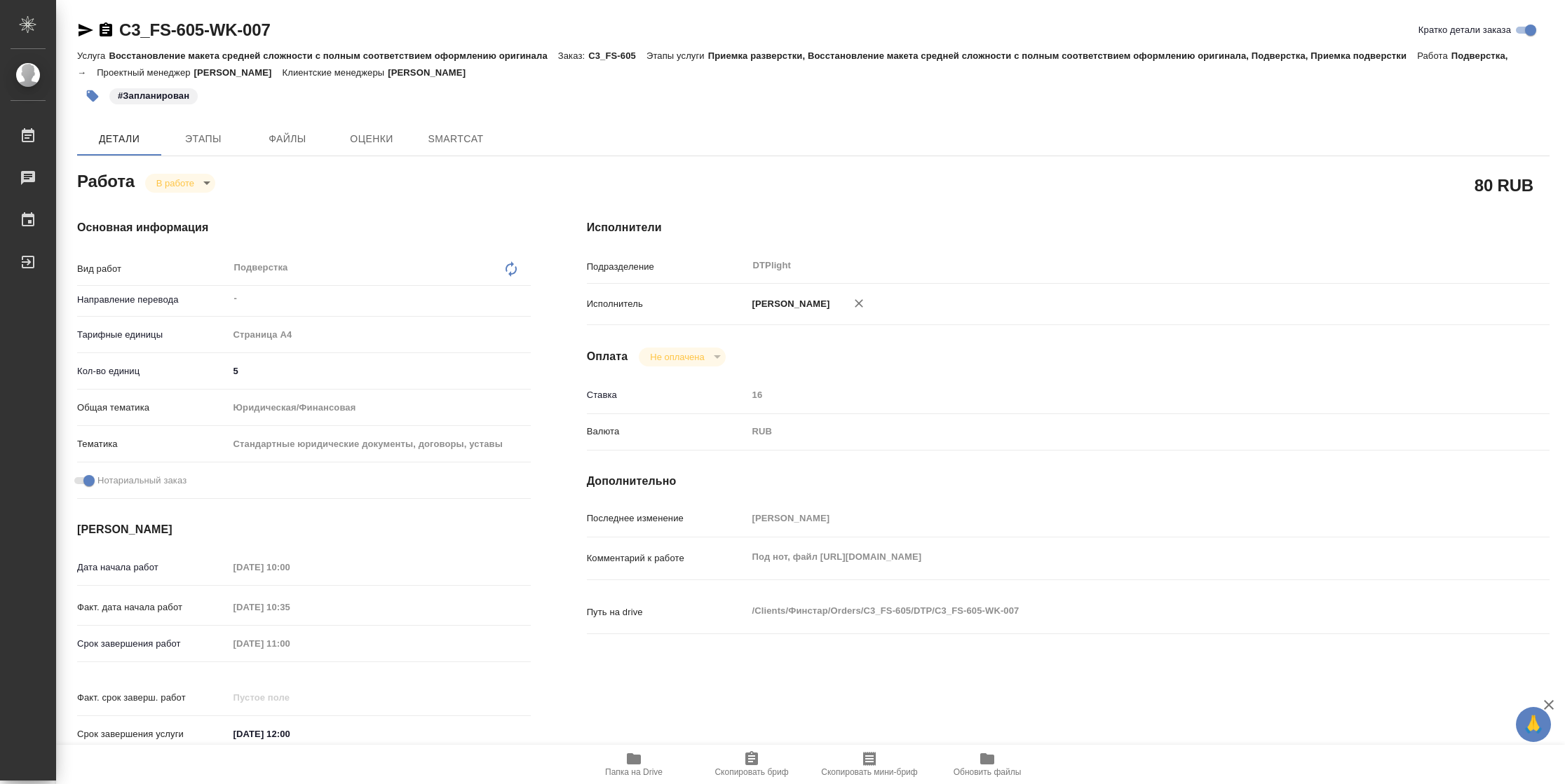
type textarea "x"
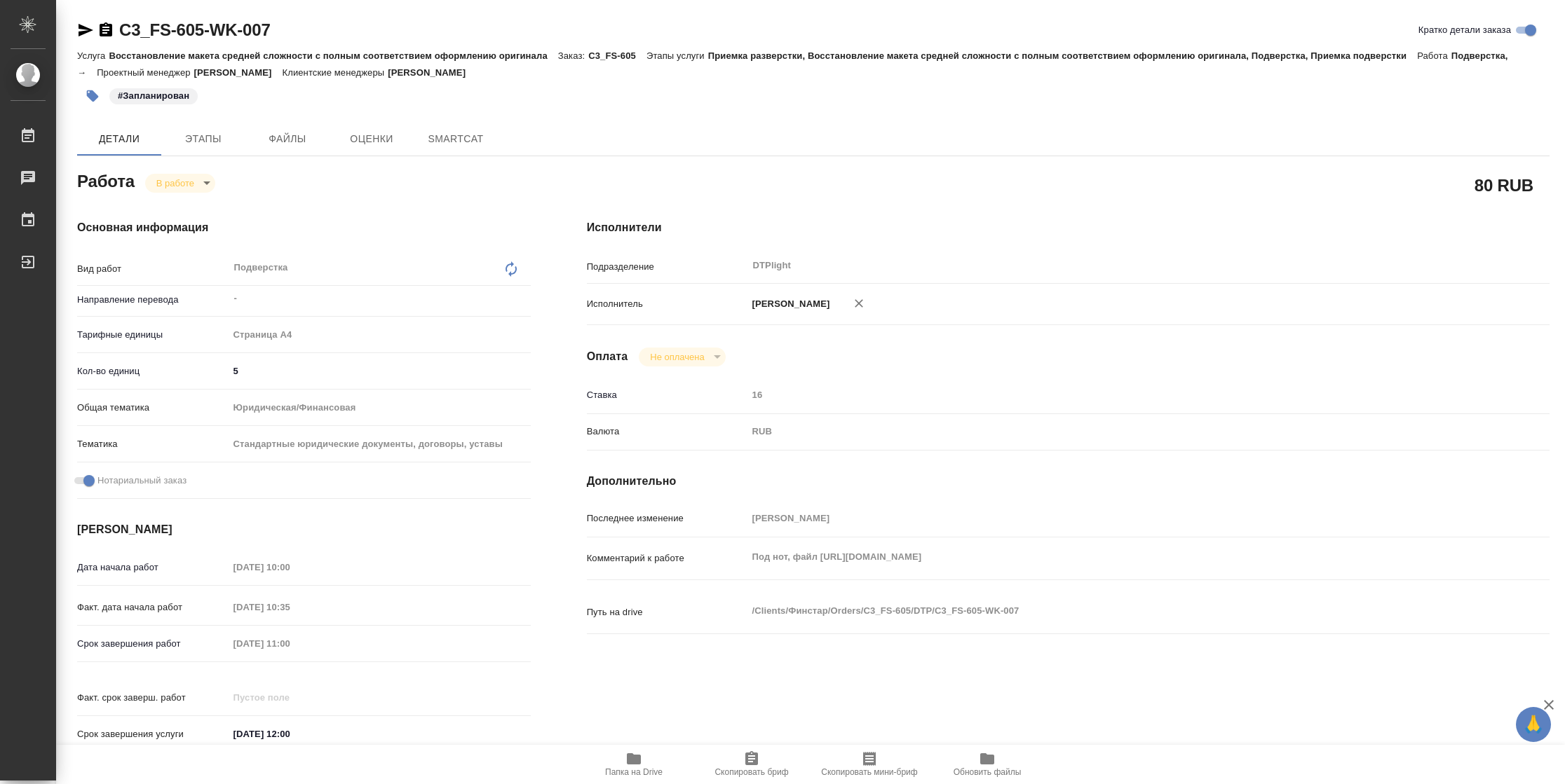
type textarea "x"
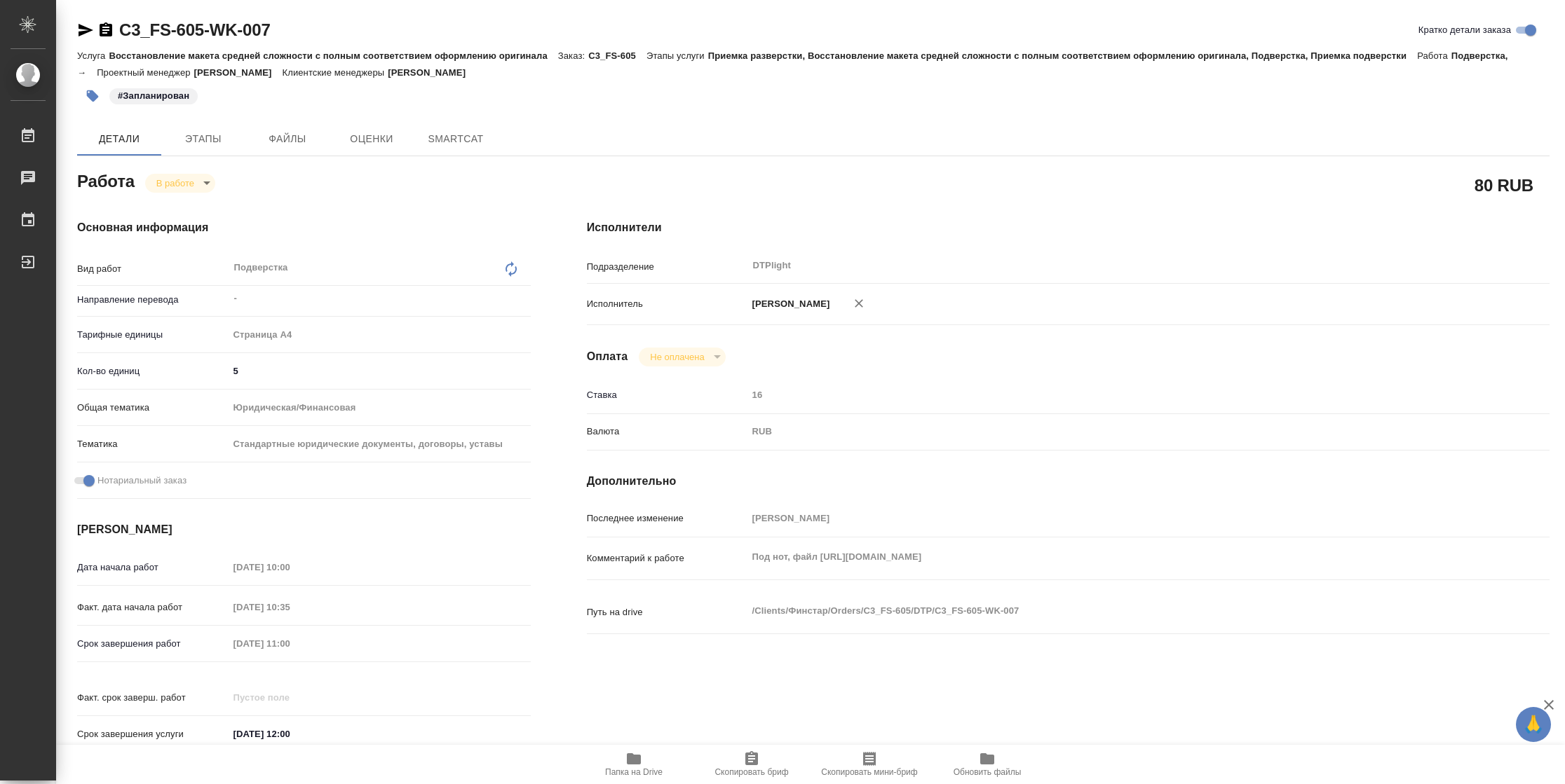
type textarea "x"
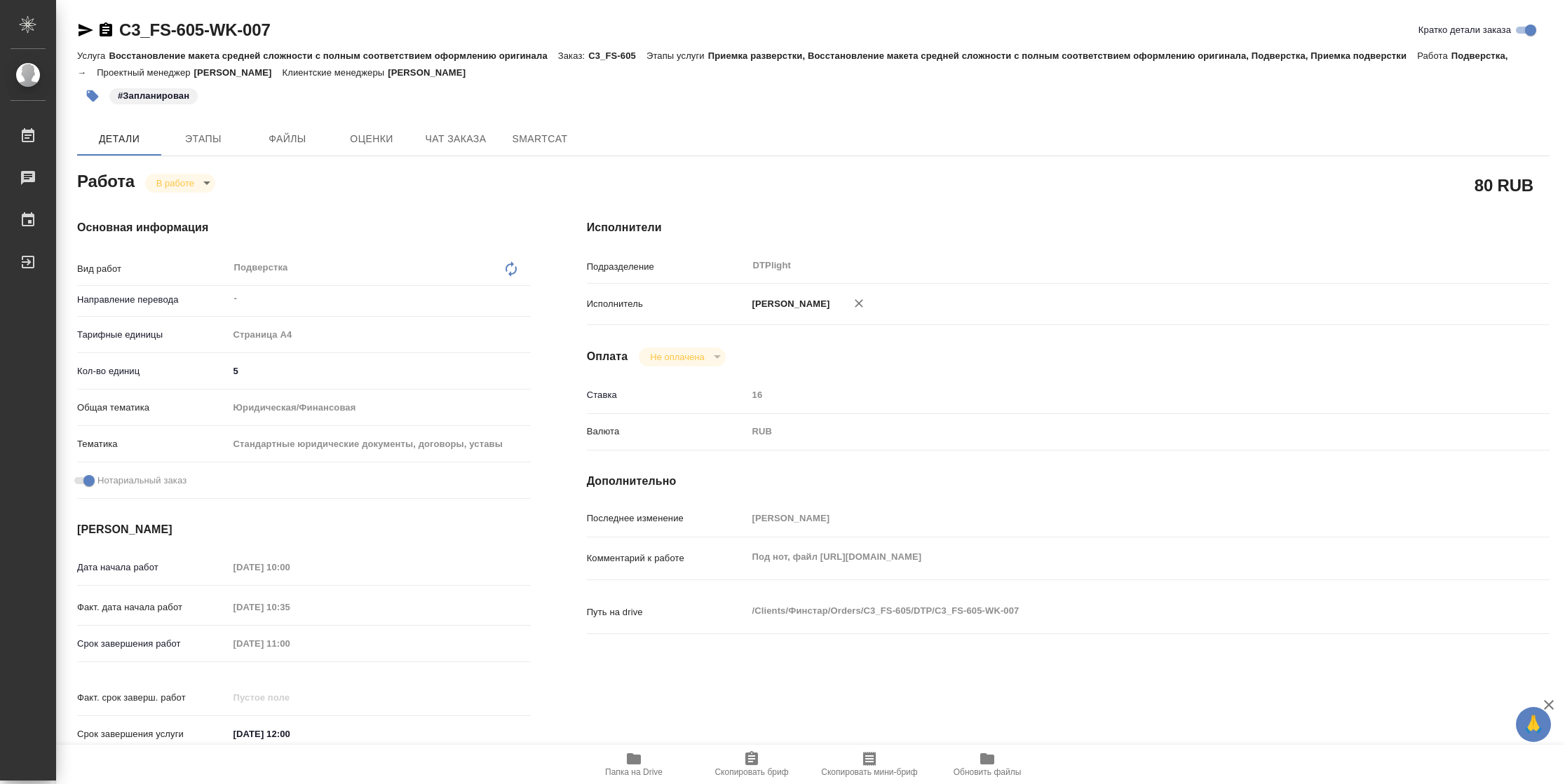
type textarea "x"
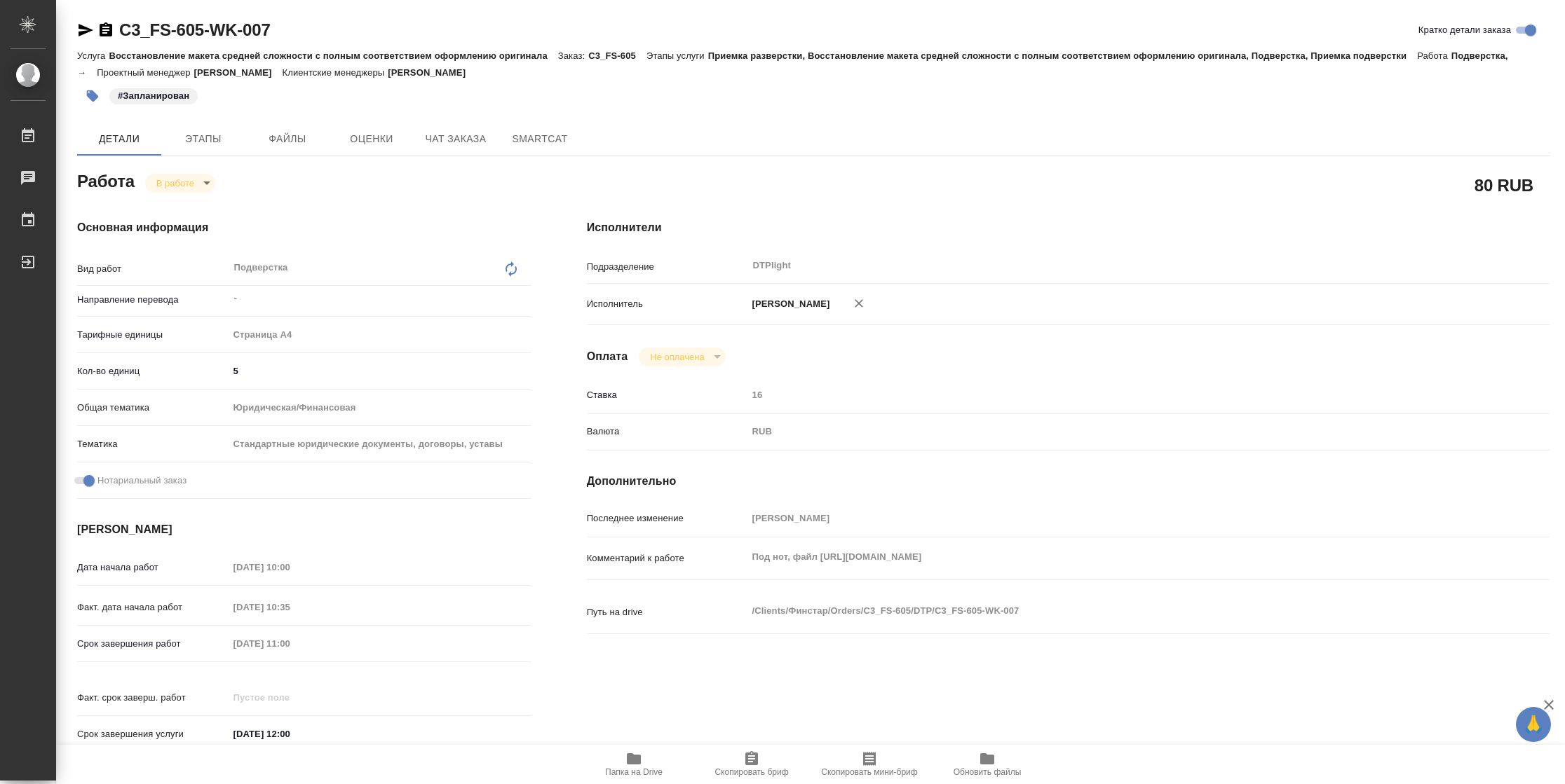
type textarea "x"
click at [624, 770] on span "Папка на Drive" at bounding box center [634, 772] width 57 height 10
type textarea "x"
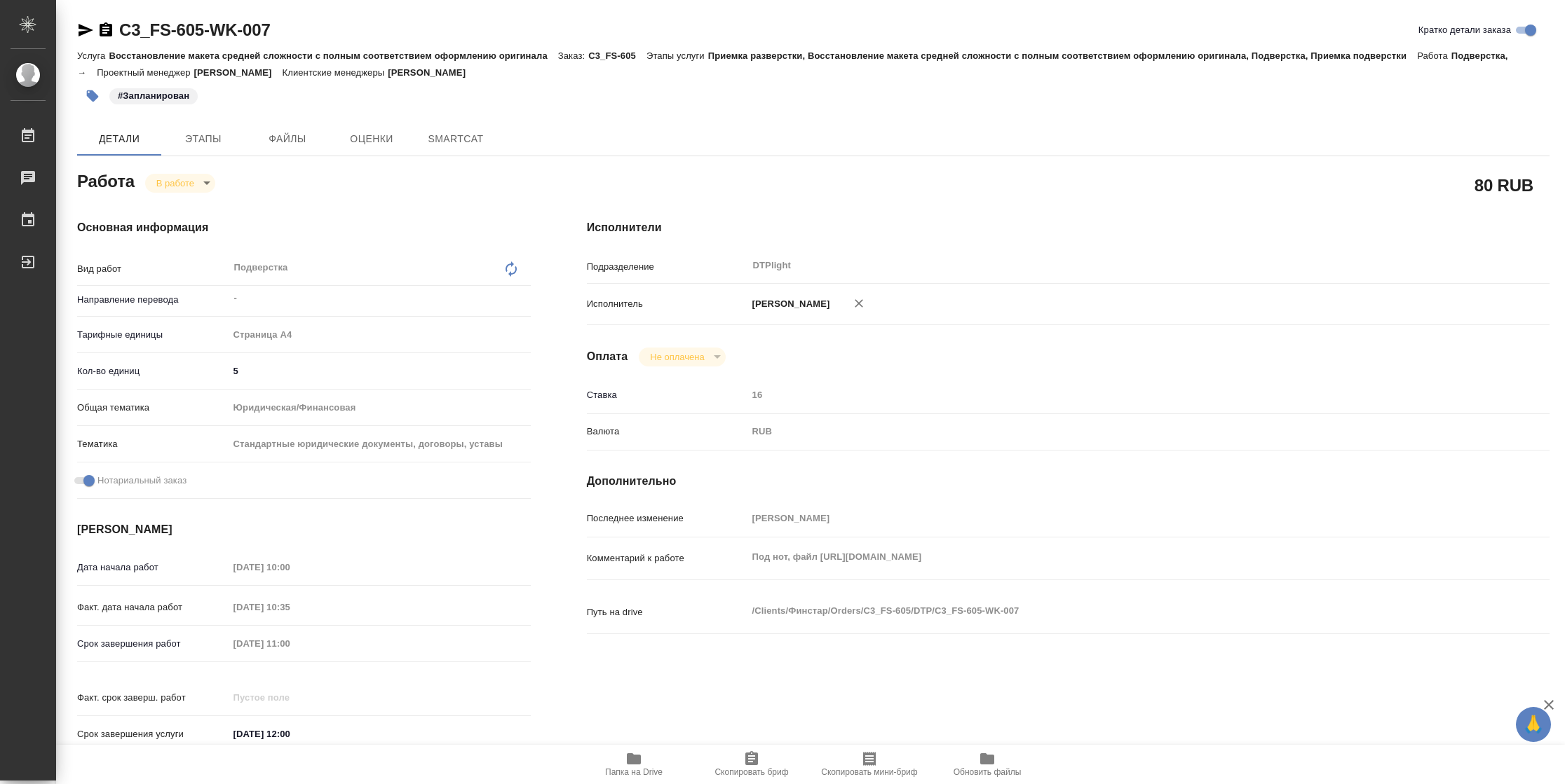
type textarea "x"
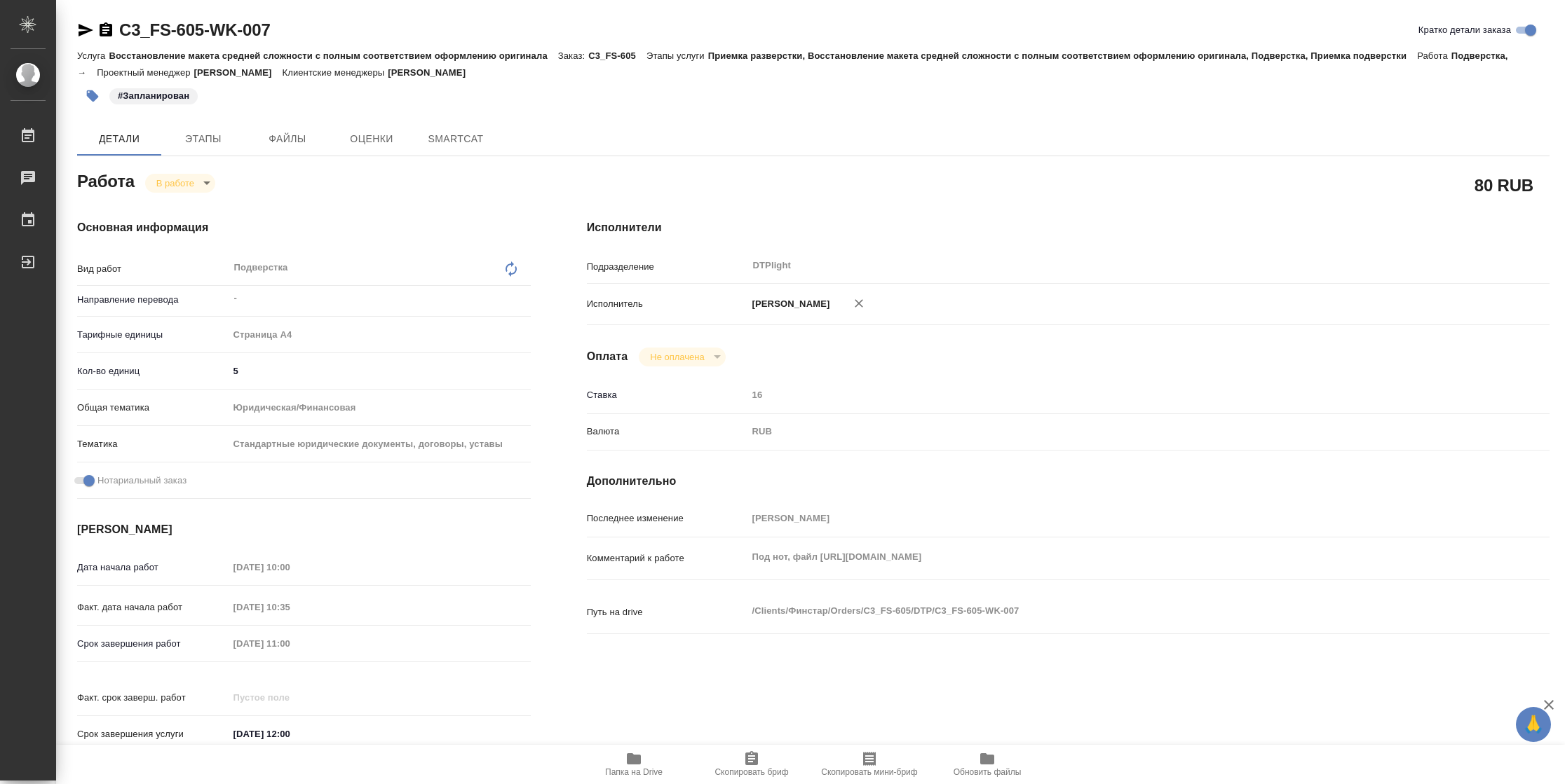
type textarea "x"
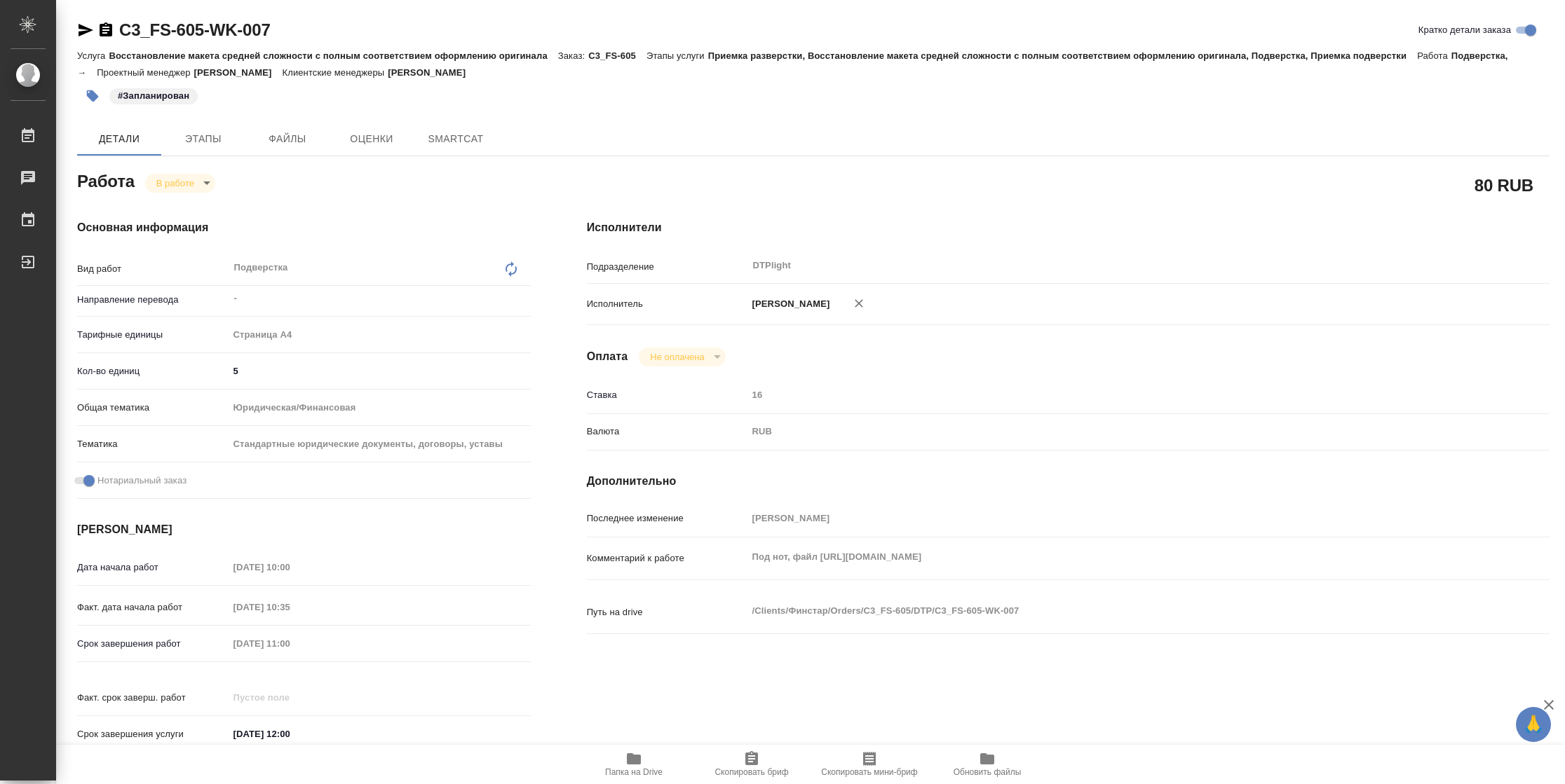
type textarea "x"
click at [657, 769] on span "Папка на Drive" at bounding box center [634, 772] width 57 height 10
type textarea "x"
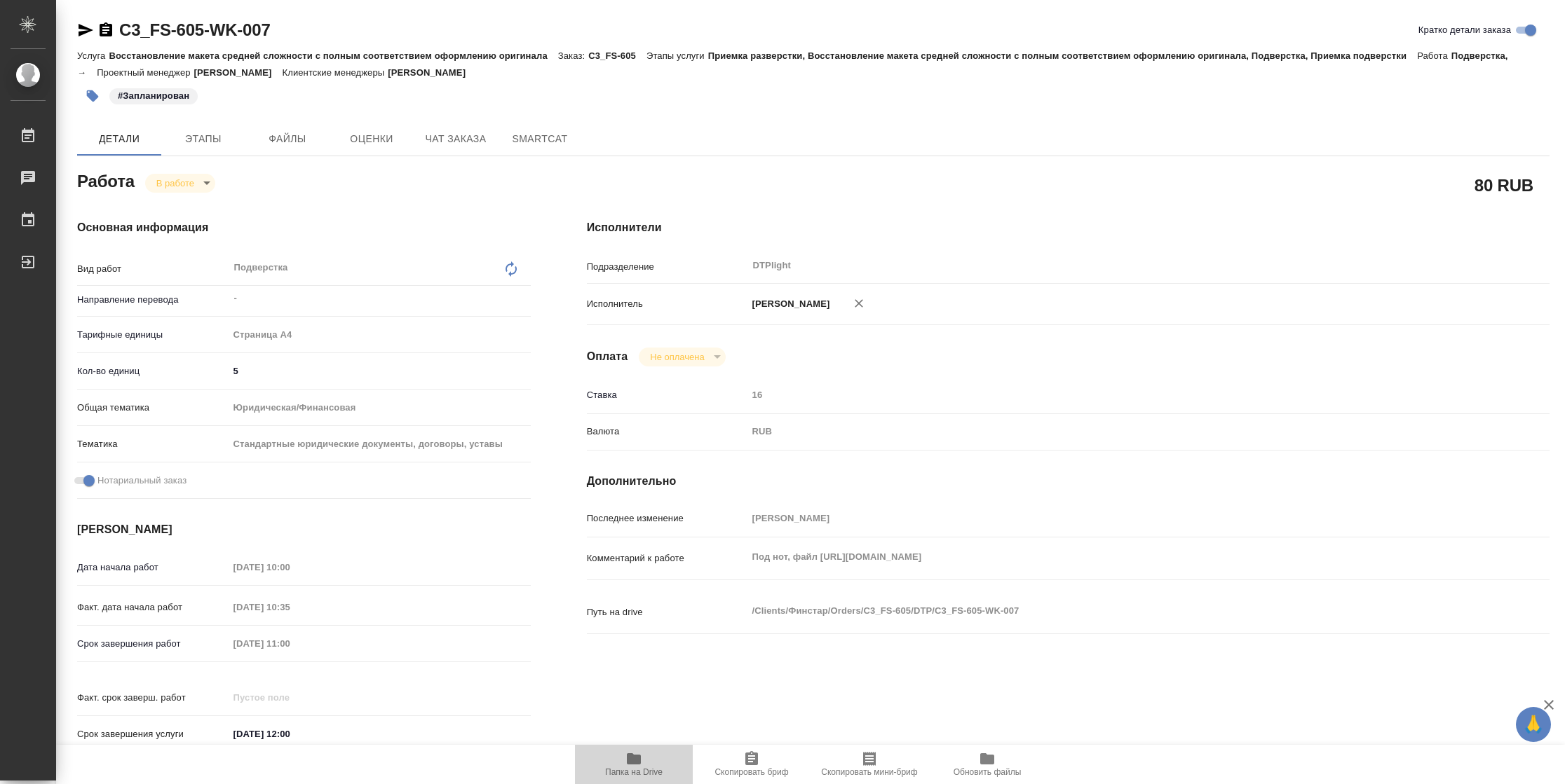
type textarea "x"
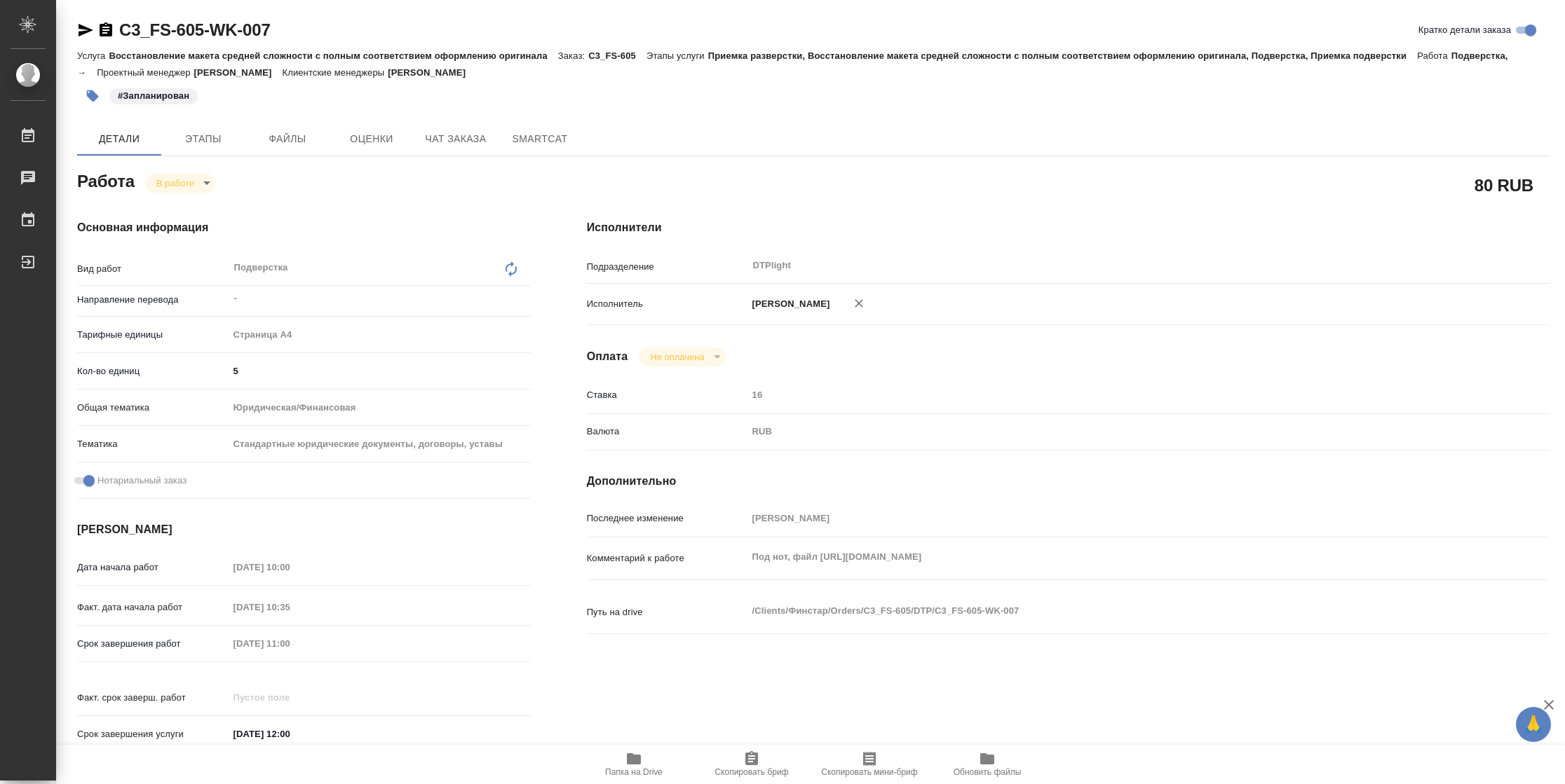
type textarea "x"
click at [178, 180] on body "🙏 .cls-1 fill:#fff; AWATERA Vasilyeva Natalia Работы 2 Чаты График Выйти C3_FS-…" at bounding box center [782, 392] width 1565 height 784
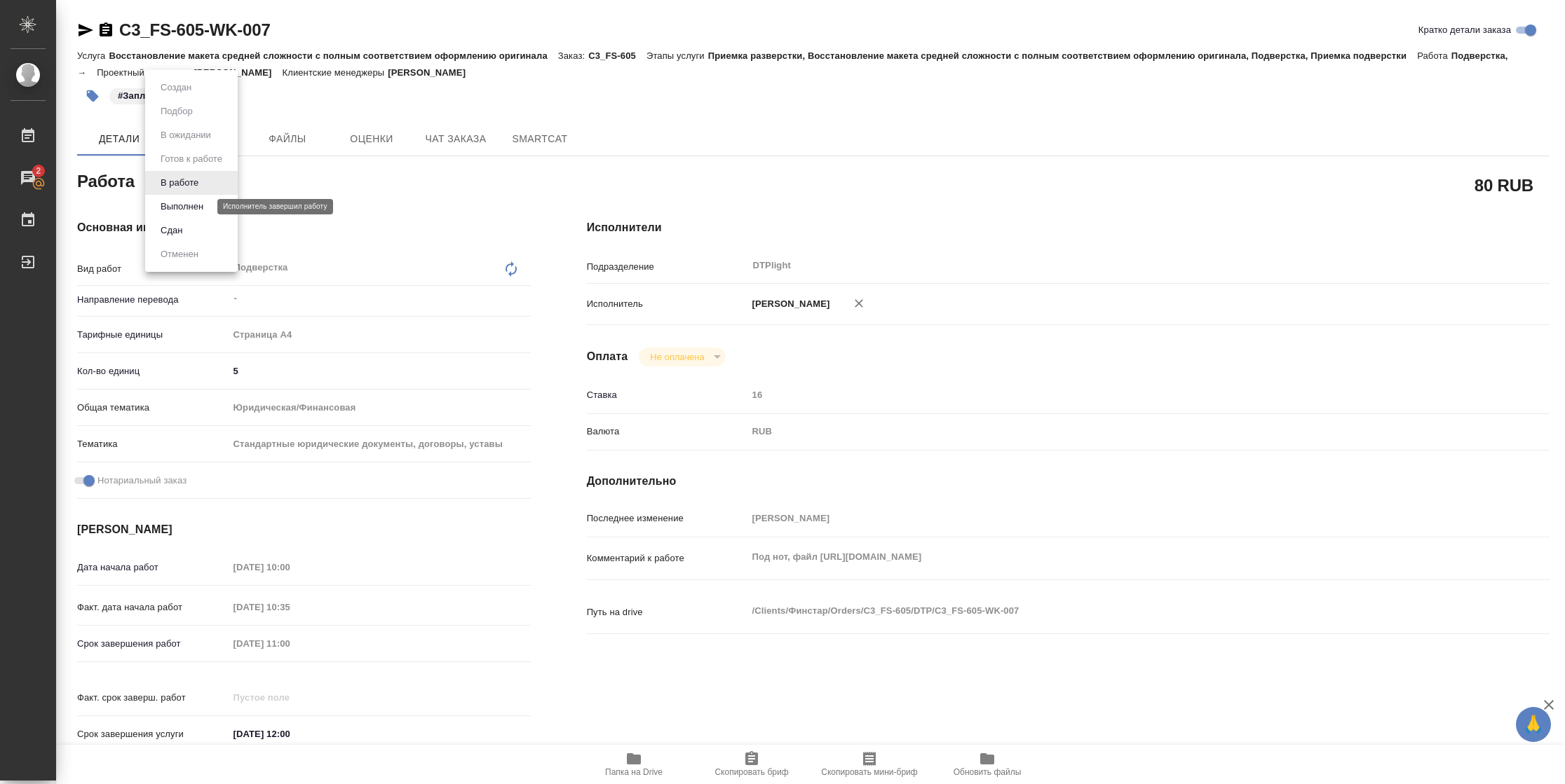
click at [187, 205] on button "Выполнен" at bounding box center [182, 206] width 51 height 15
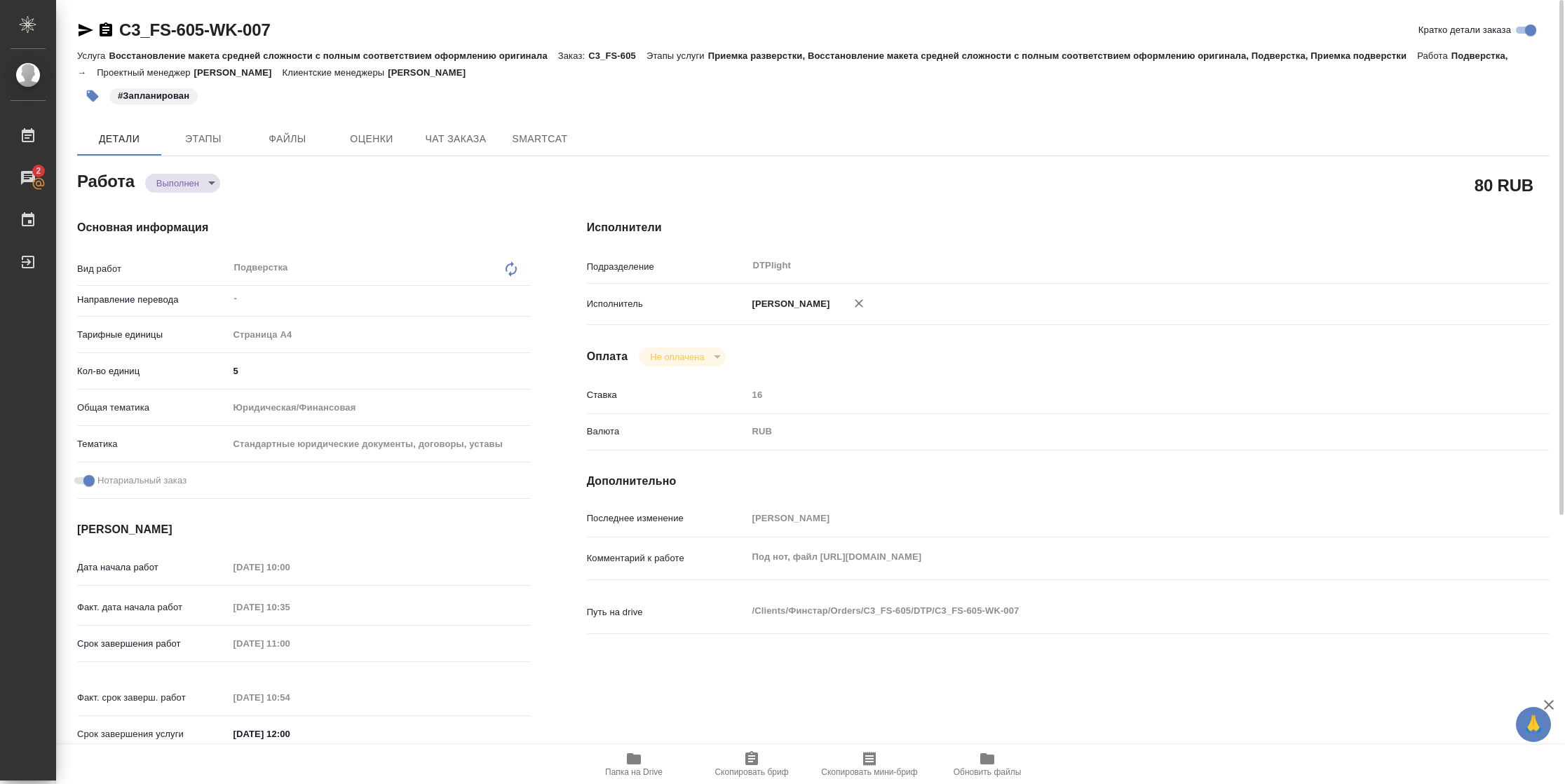
type textarea "x"
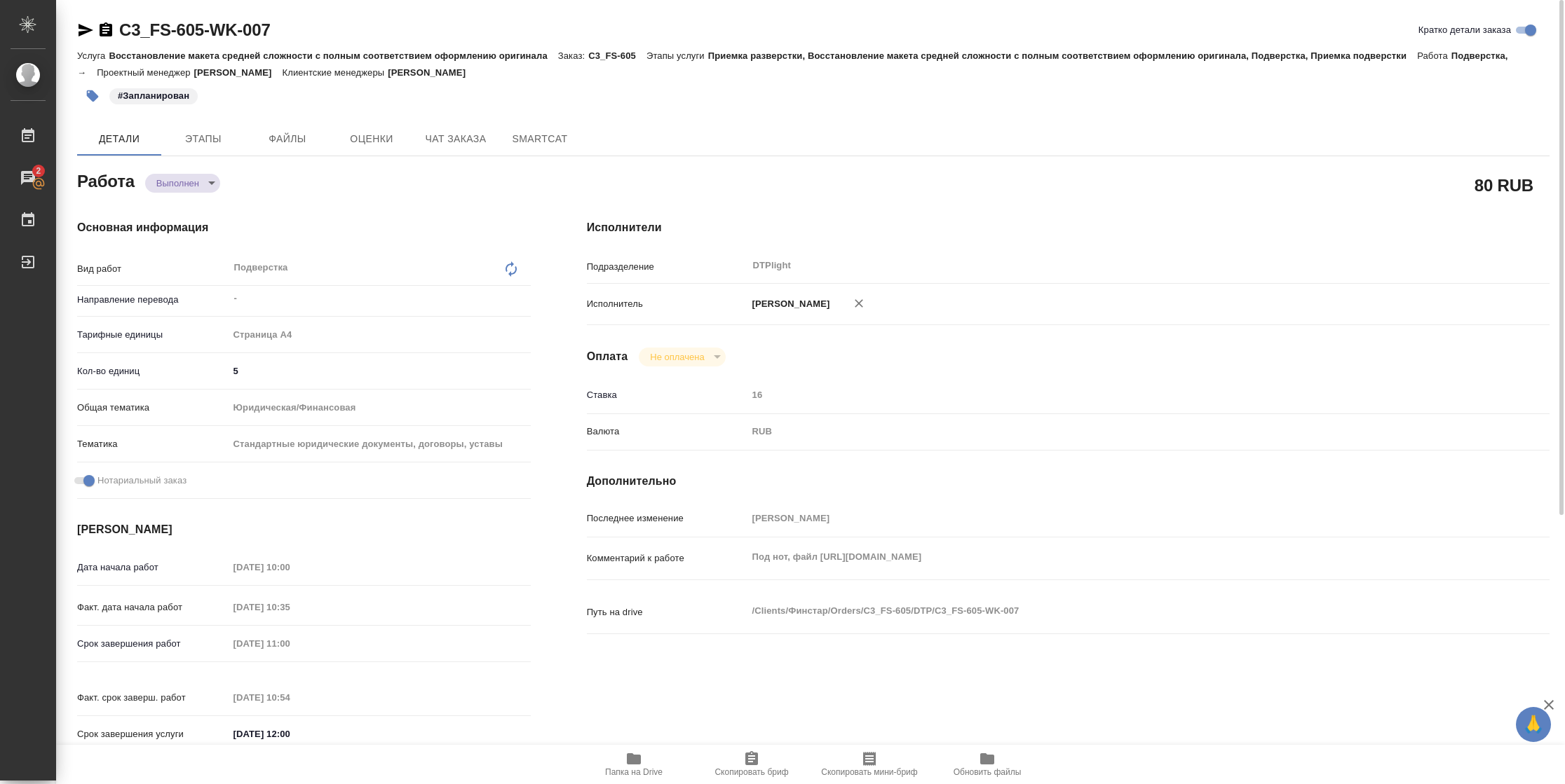
type textarea "x"
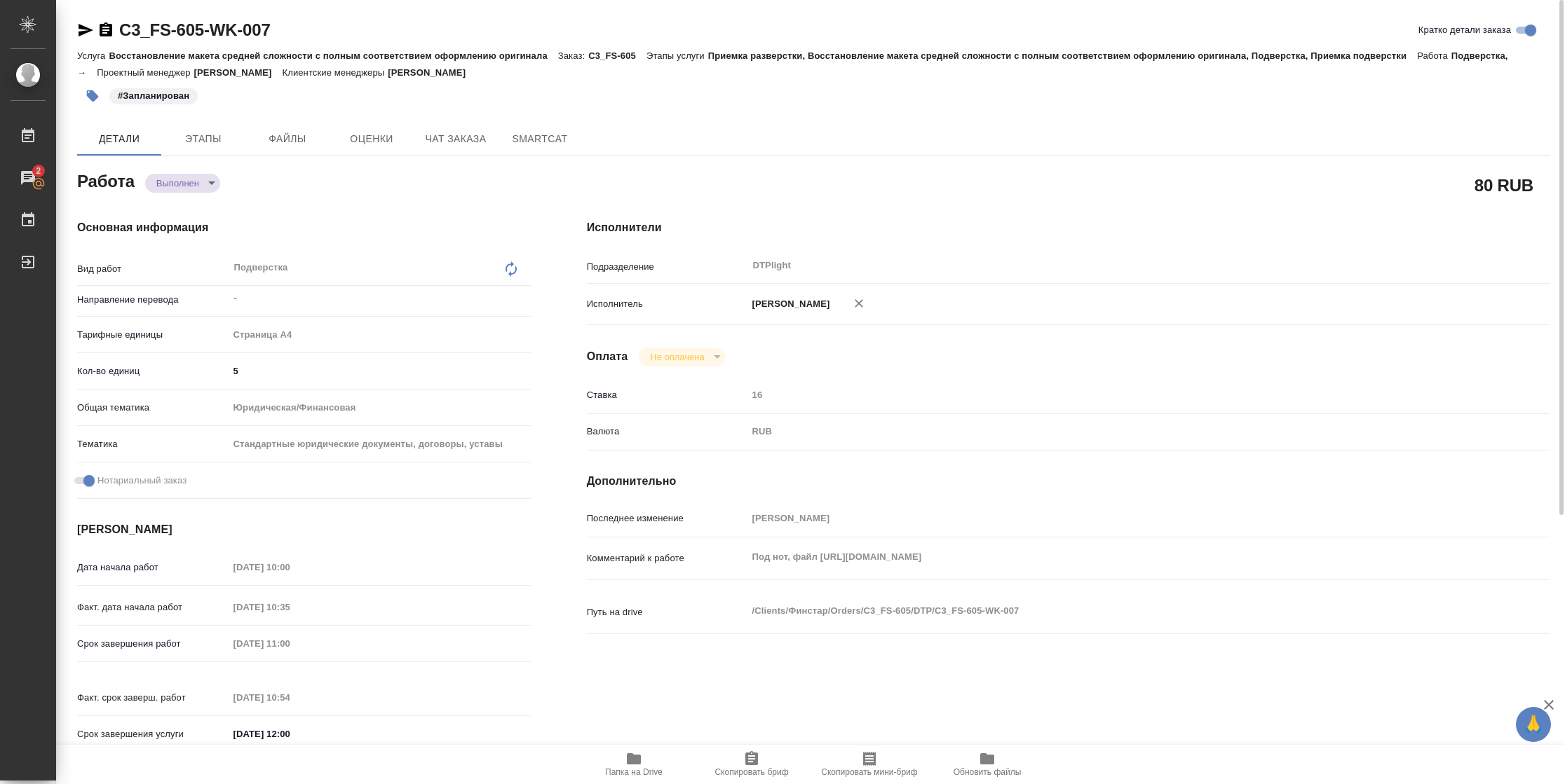
type textarea "x"
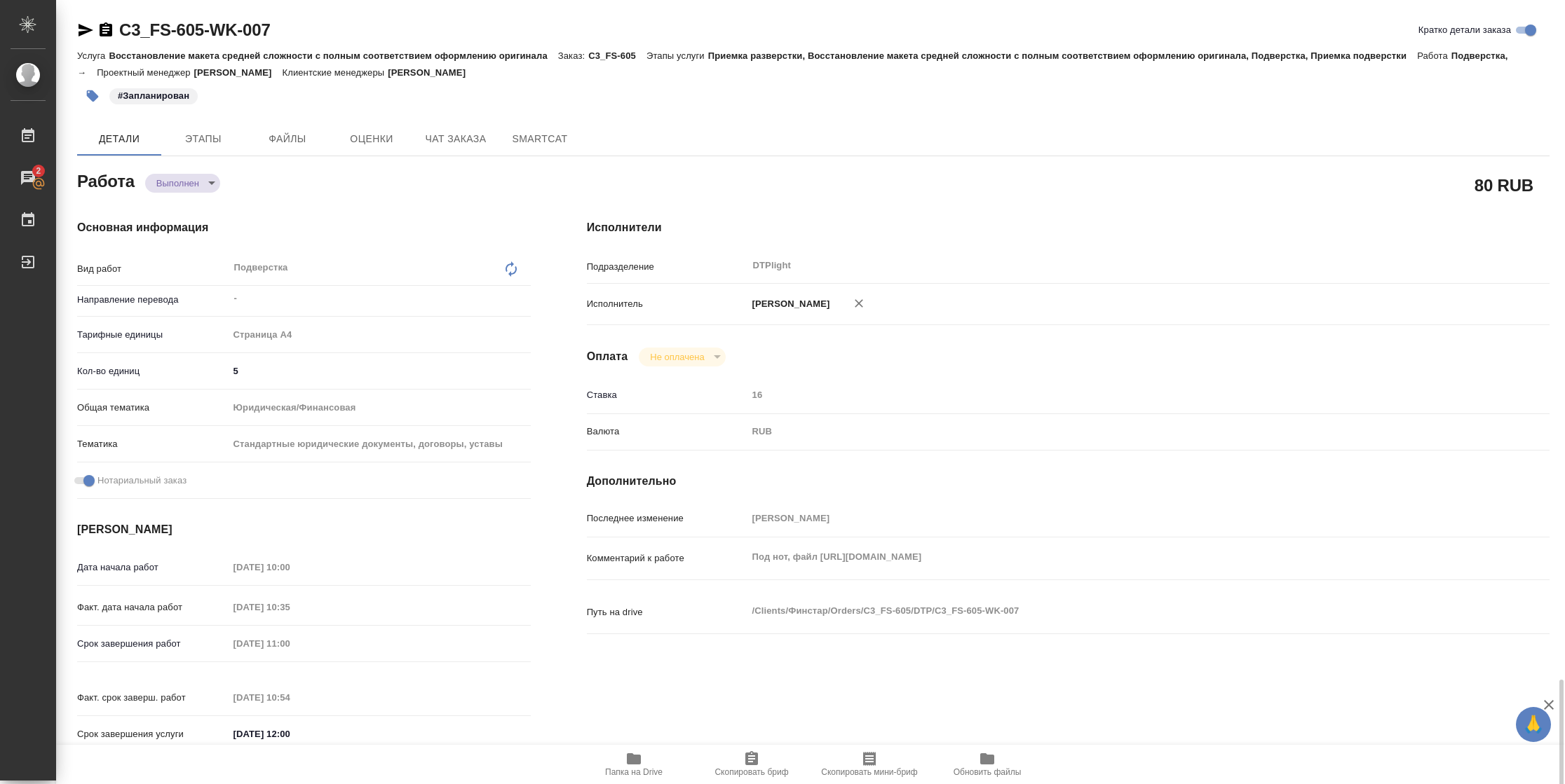
type textarea "x"
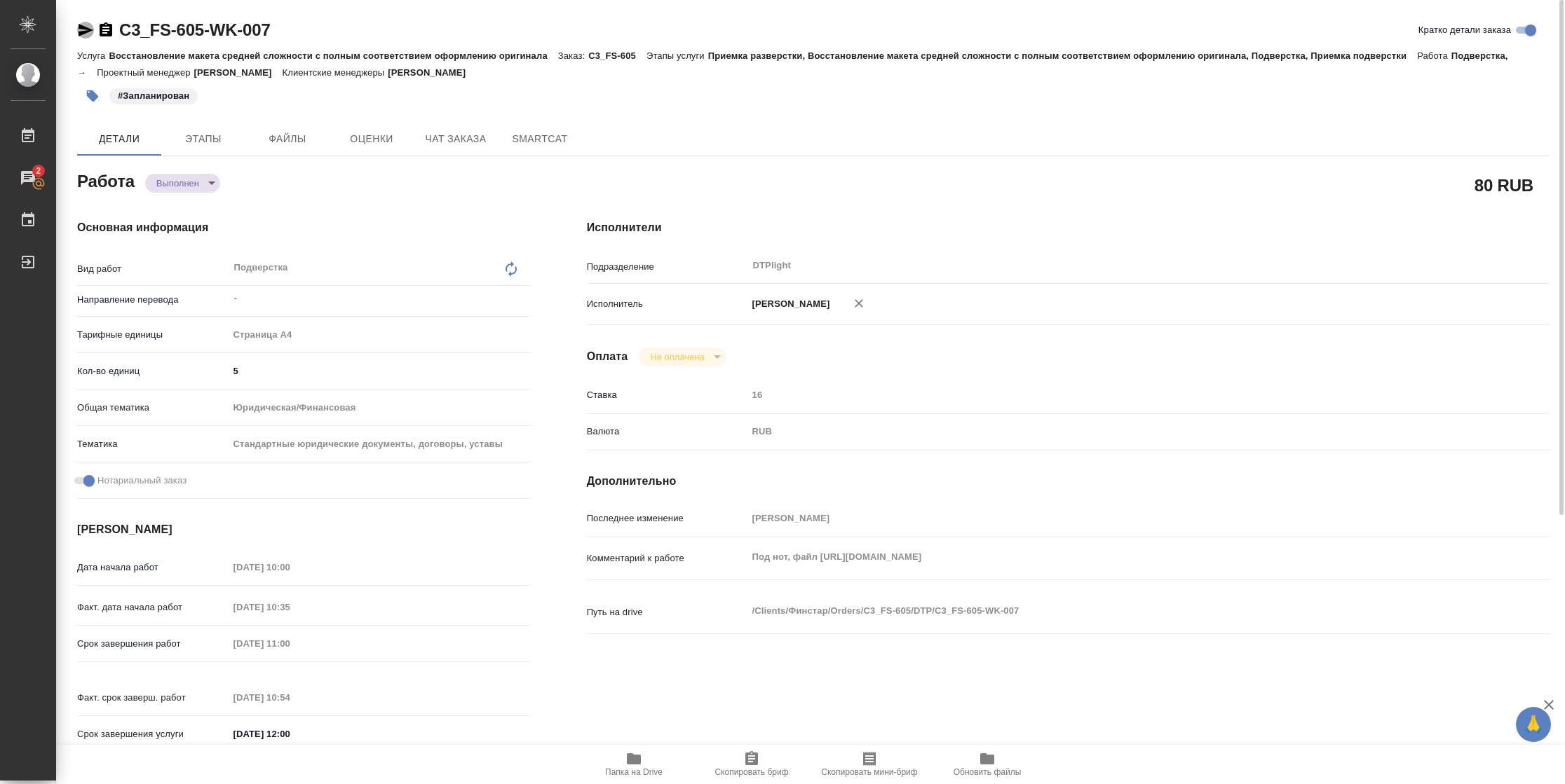
click at [87, 24] on icon "button" at bounding box center [85, 30] width 17 height 17
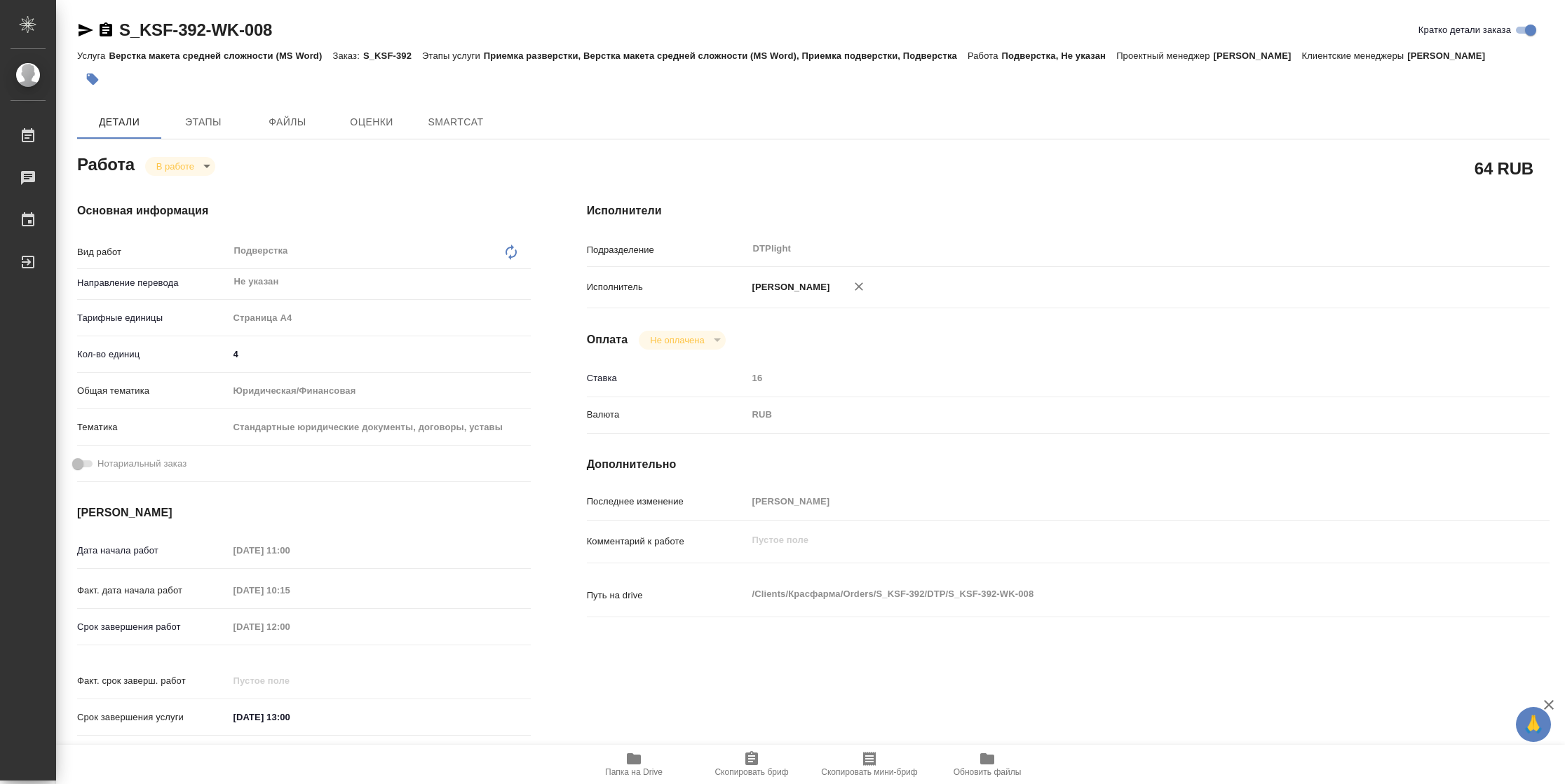
click at [83, 33] on icon "button" at bounding box center [85, 30] width 14 height 13
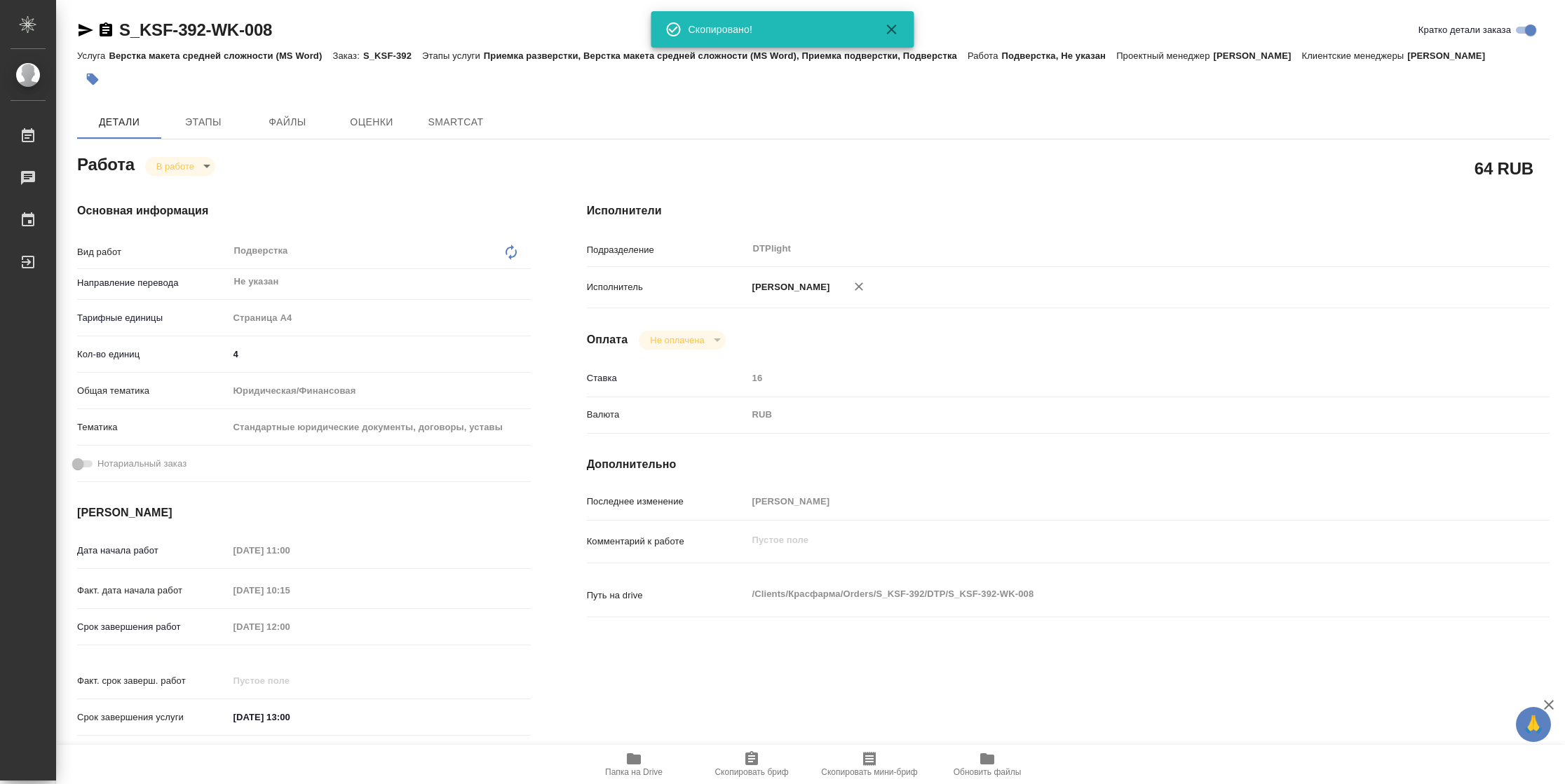
type textarea "x"
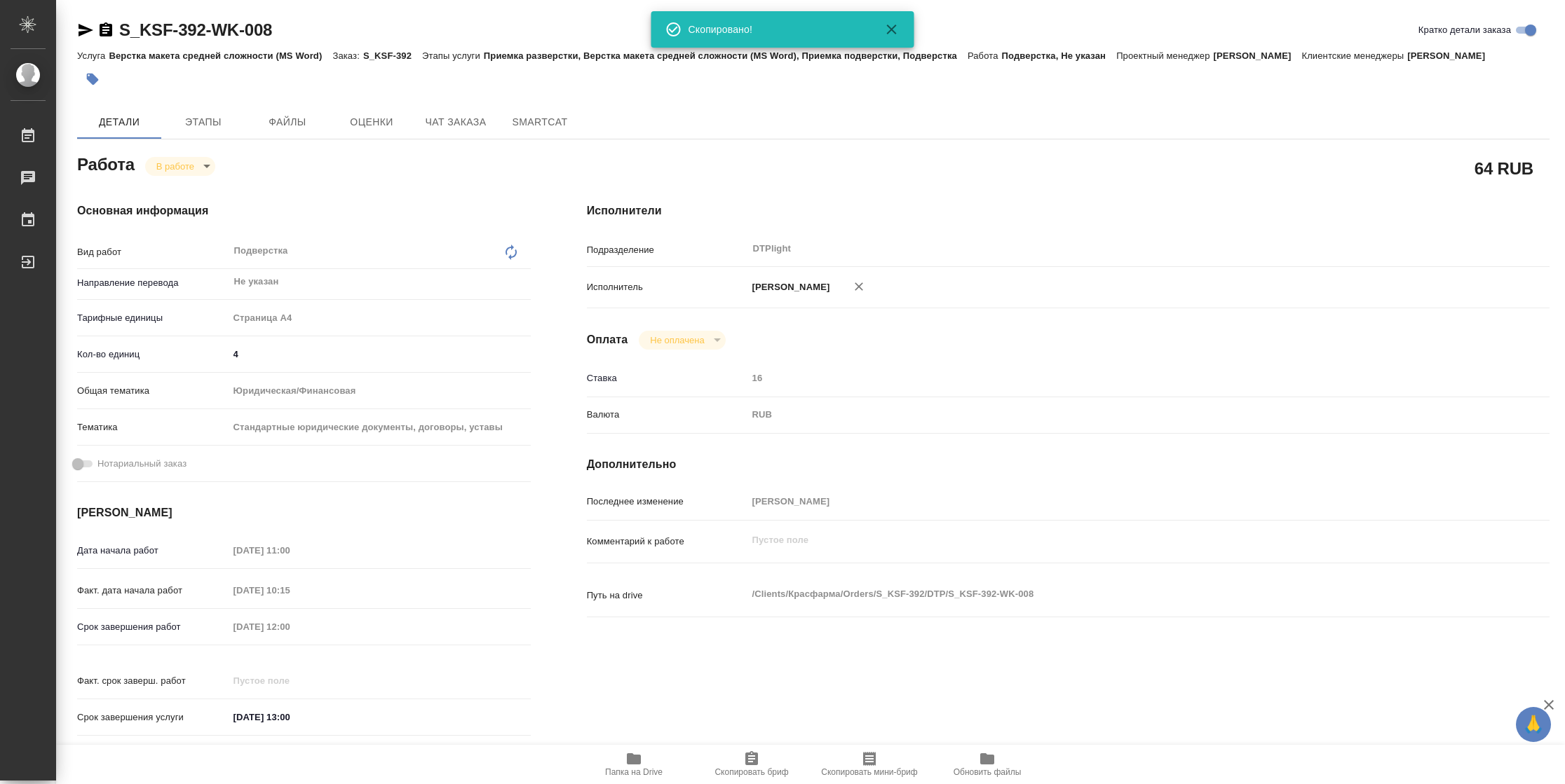
type textarea "x"
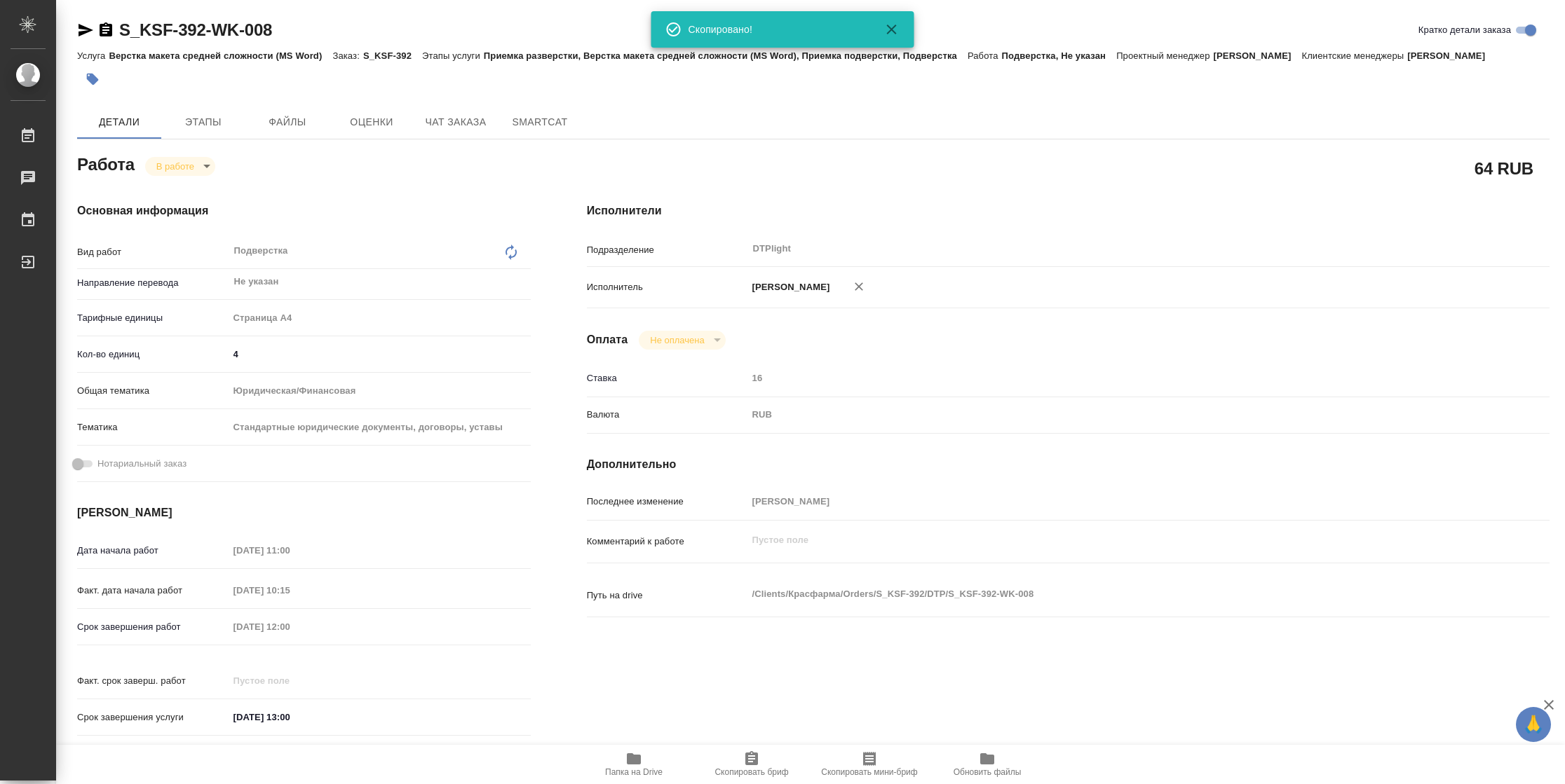
type textarea "x"
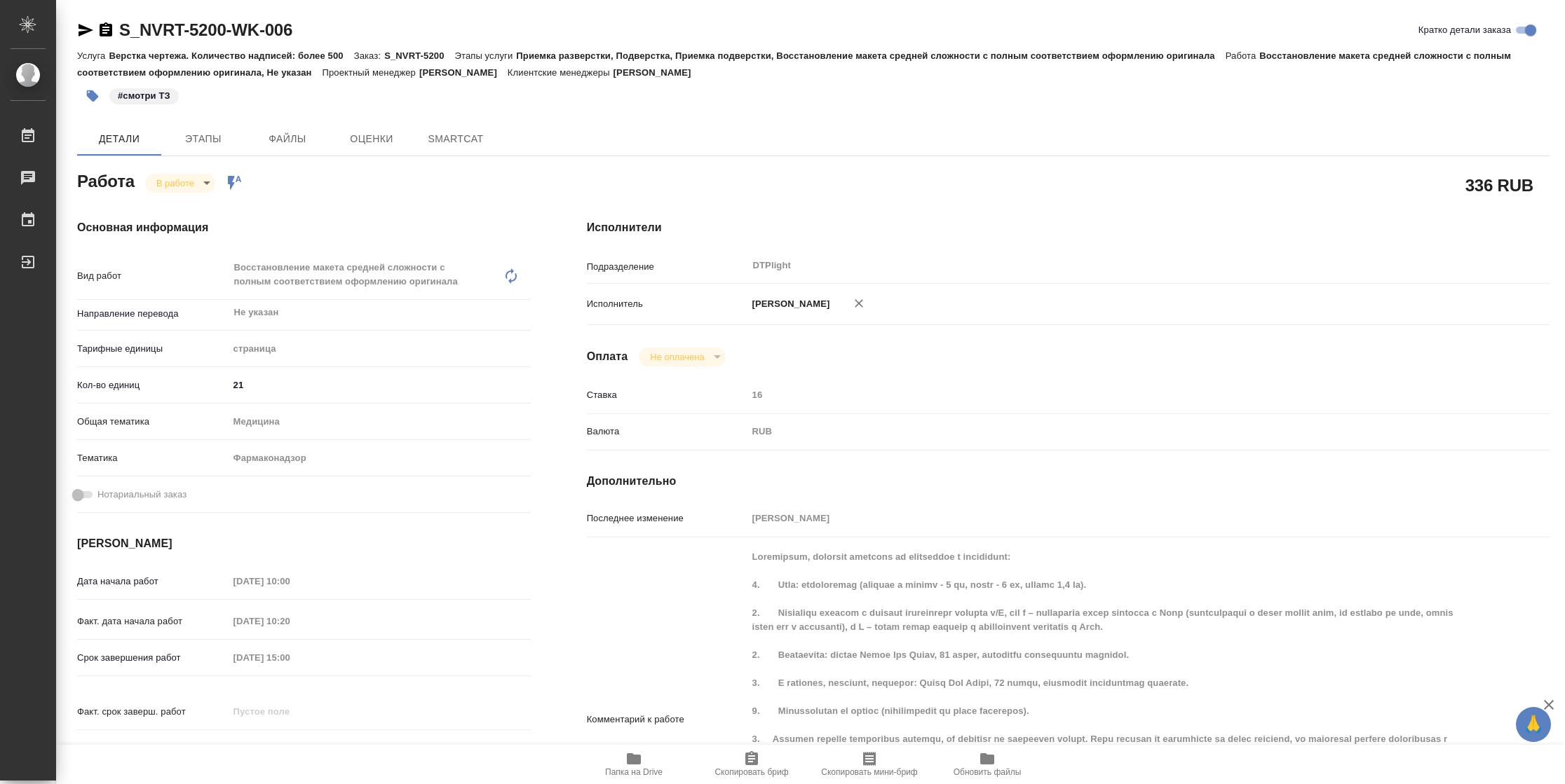
type textarea "x"
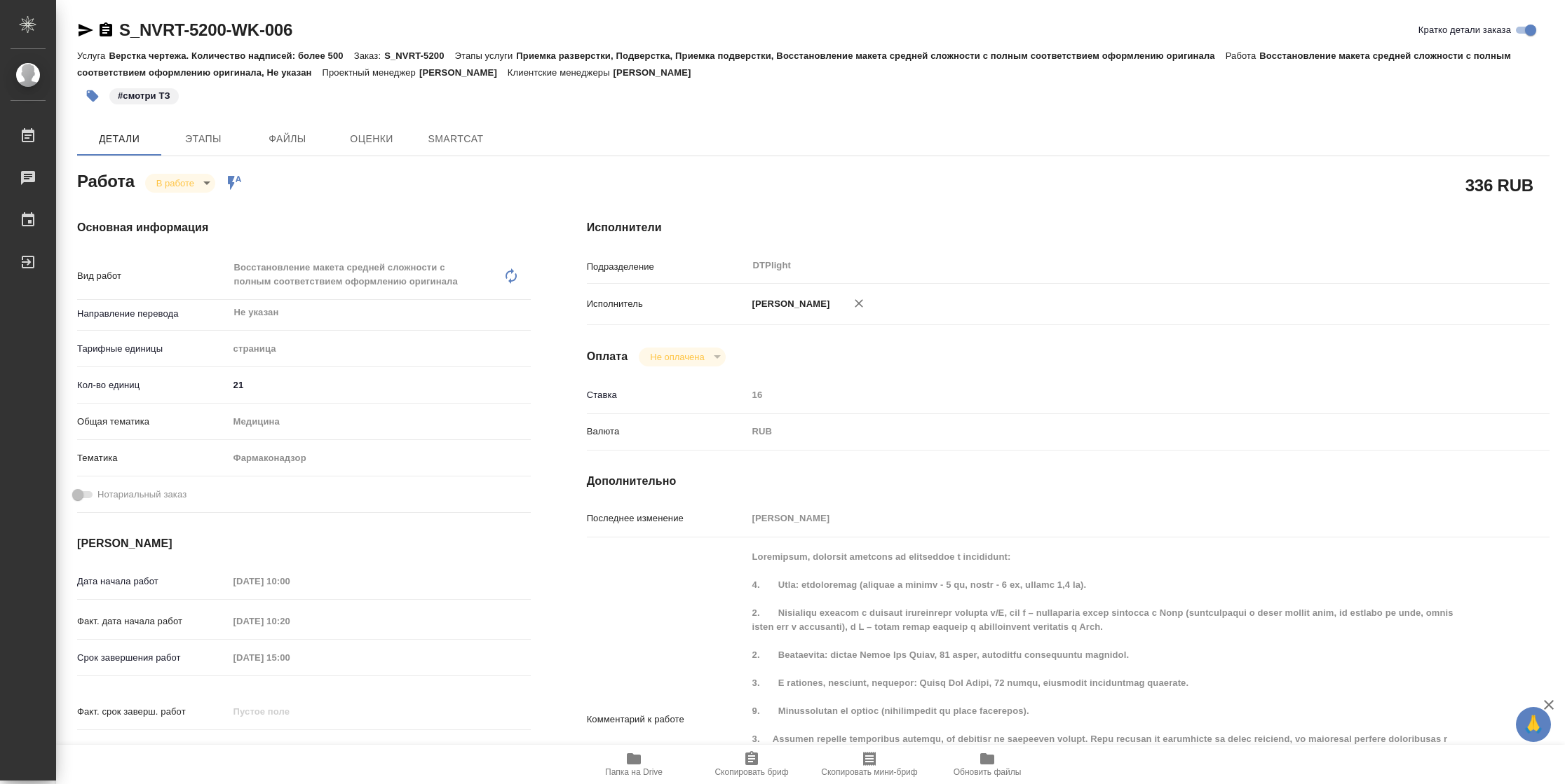
type textarea "x"
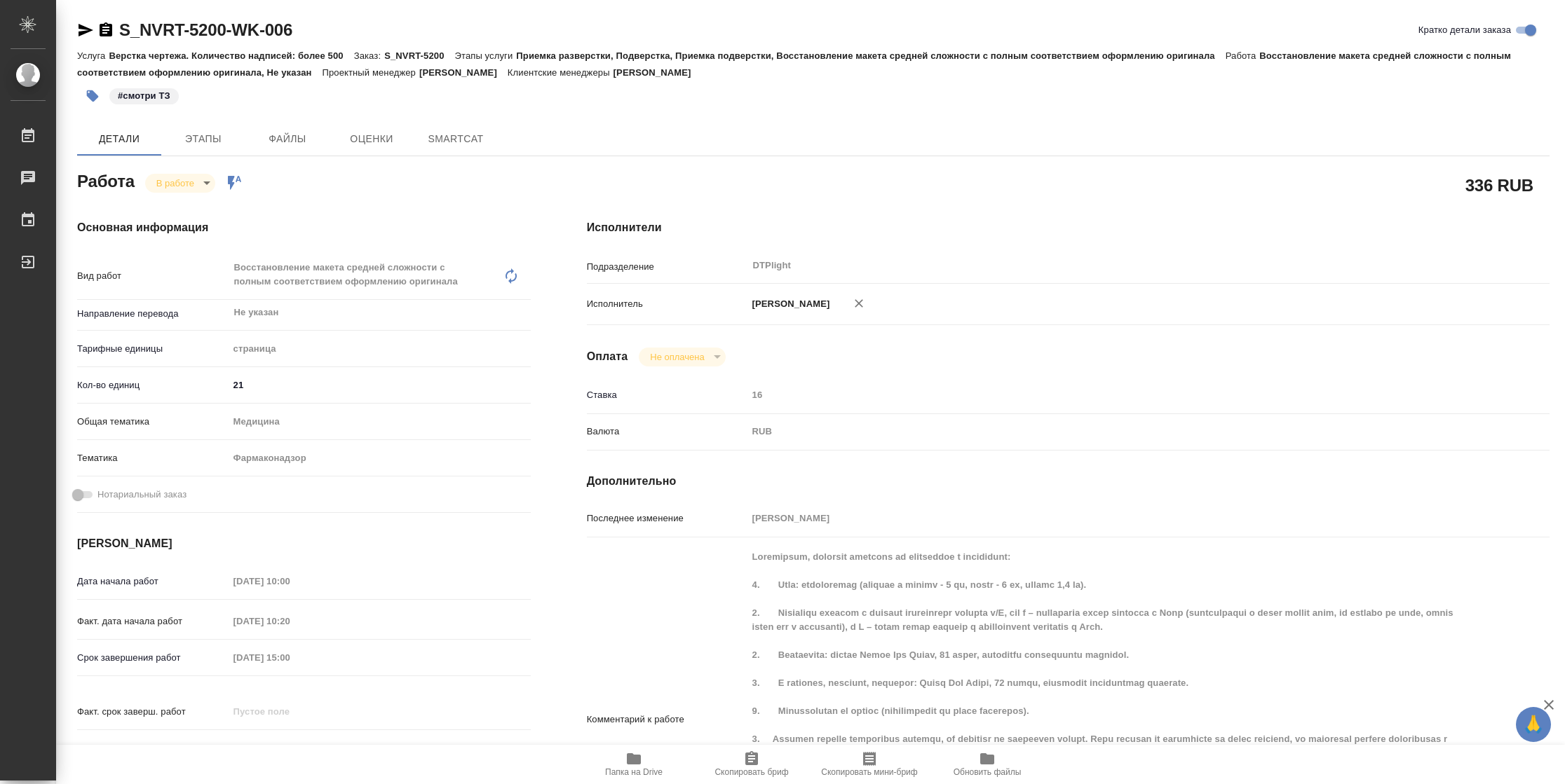
type textarea "x"
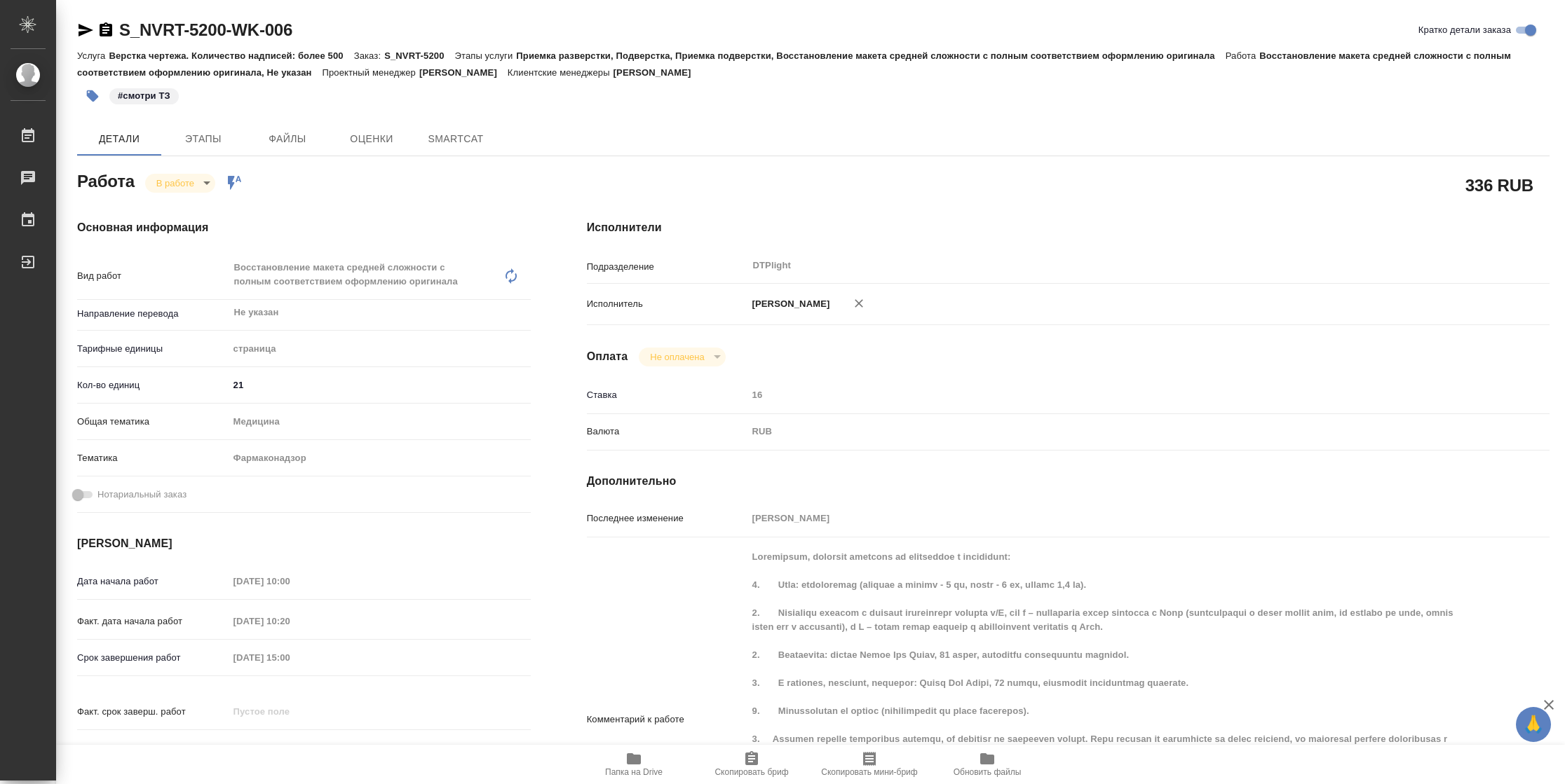
click at [85, 28] on icon "button" at bounding box center [85, 30] width 14 height 13
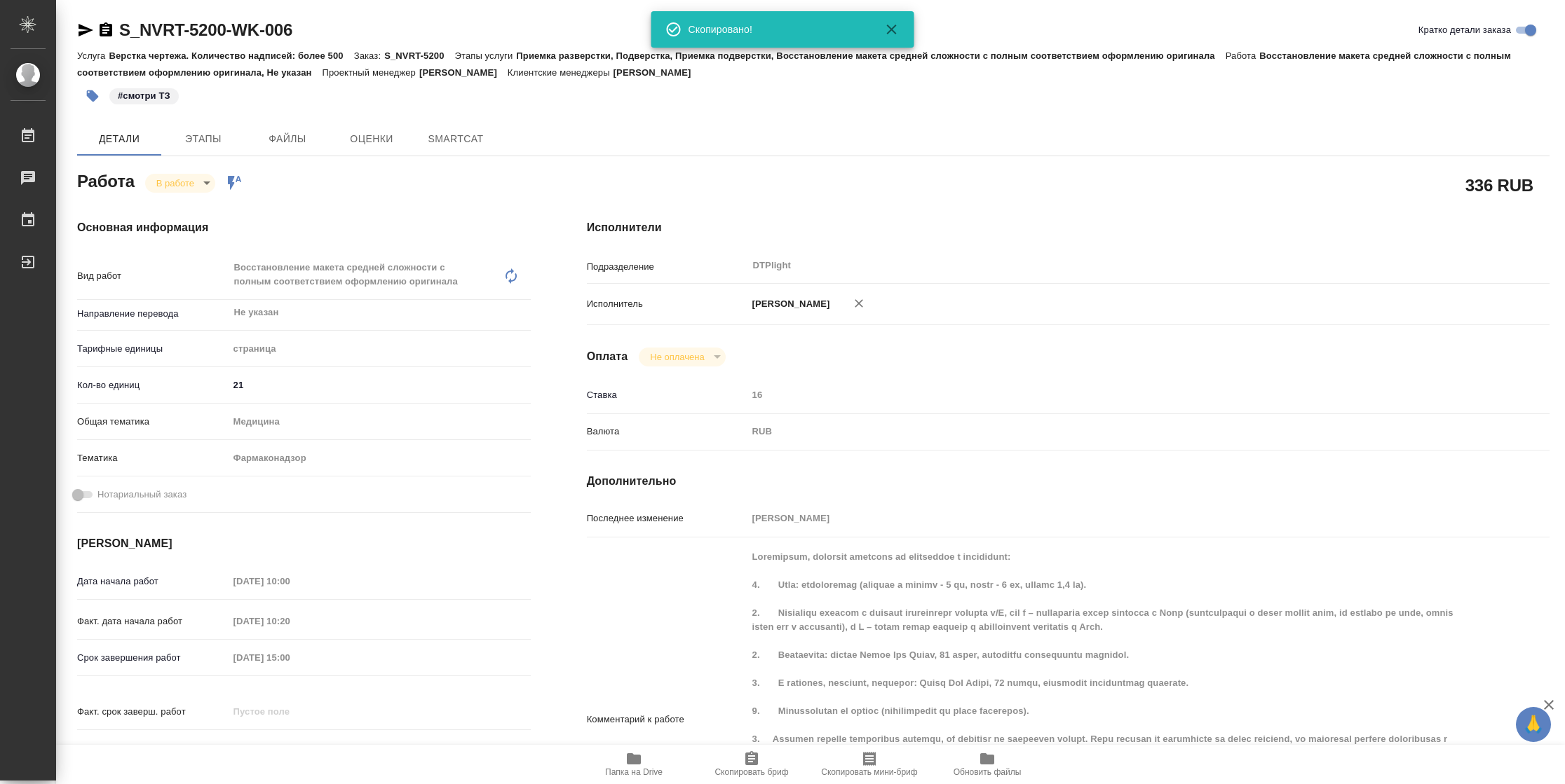
type textarea "x"
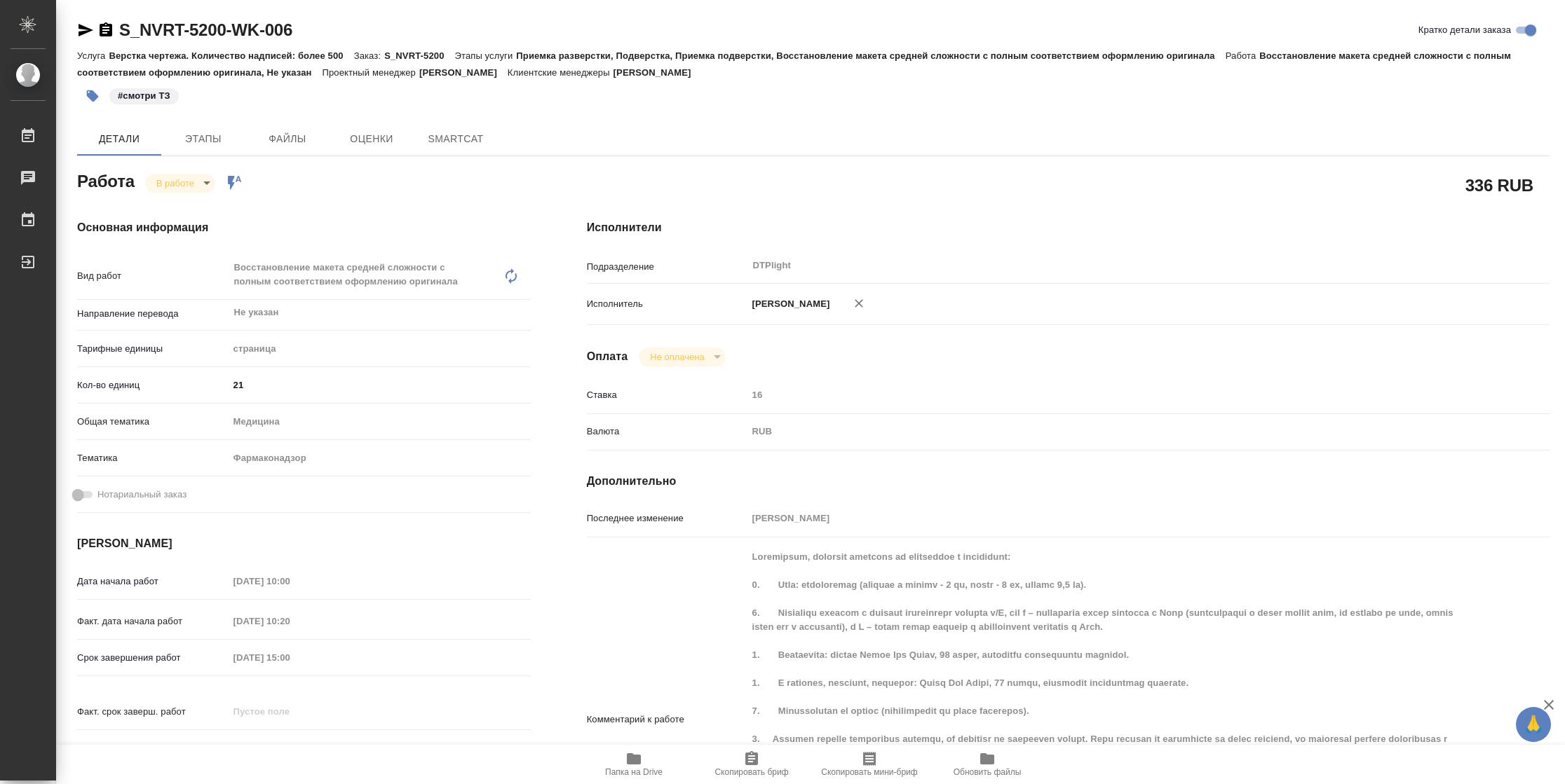
type textarea "x"
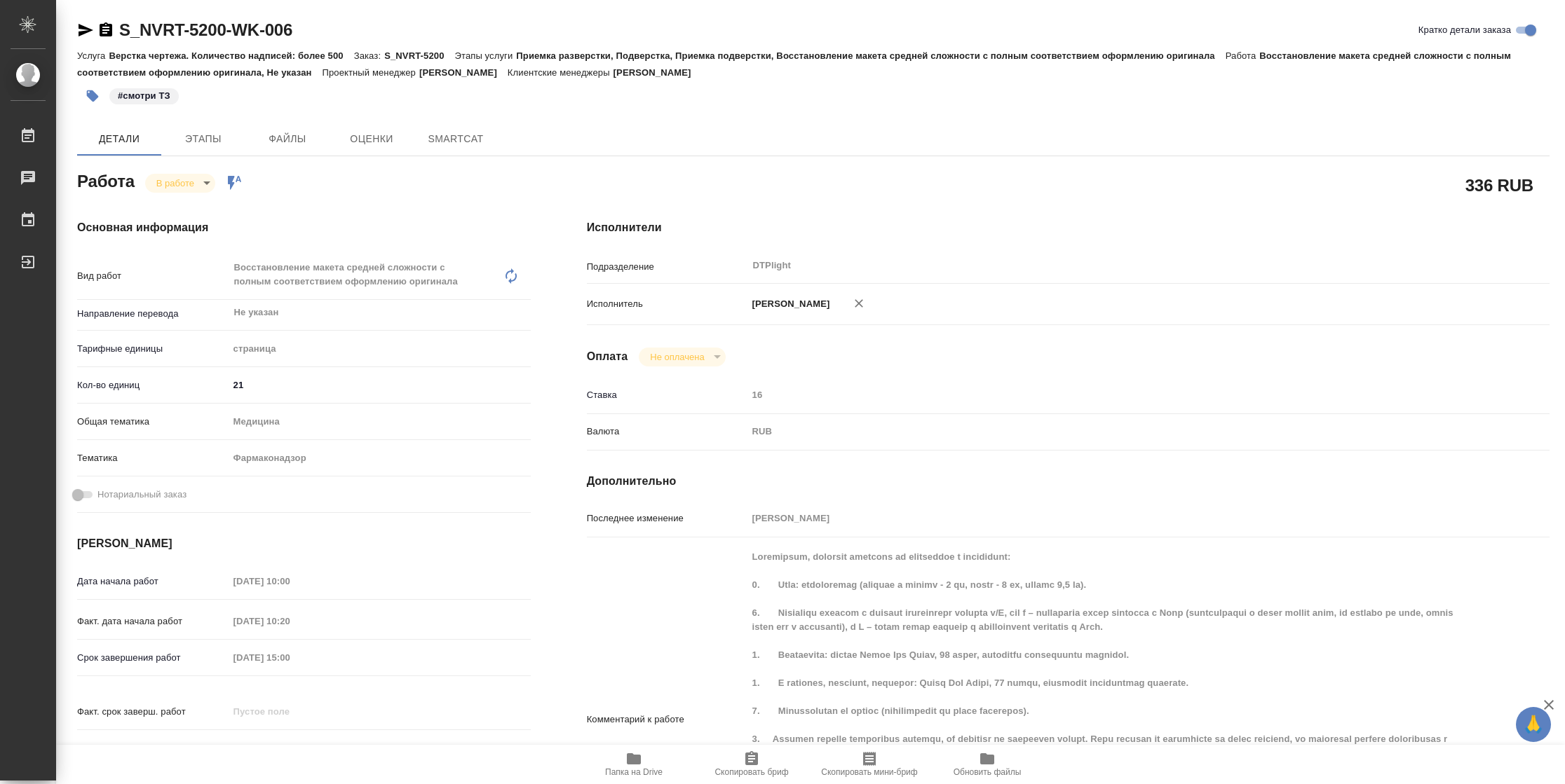
type textarea "x"
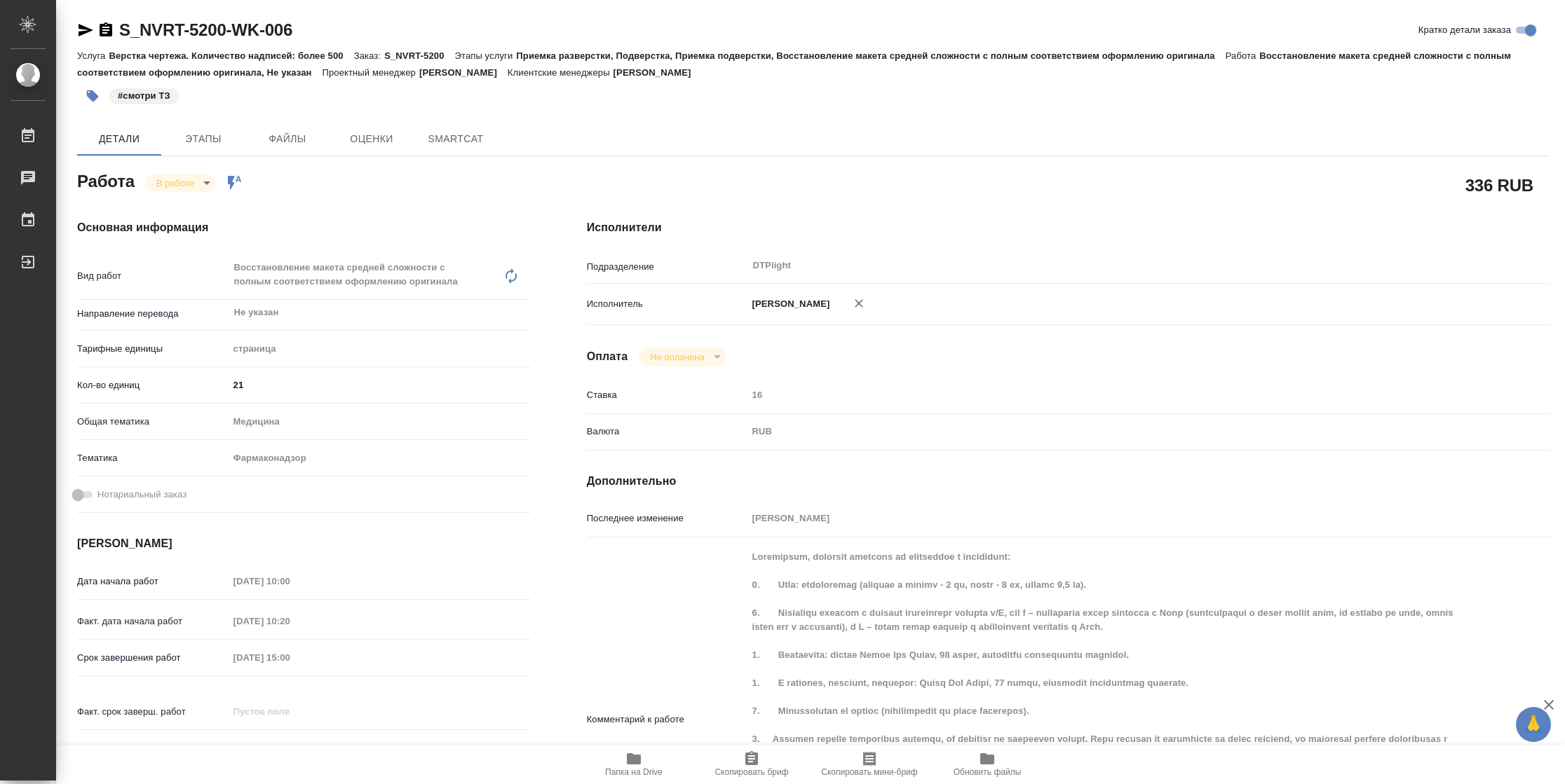
type textarea "x"
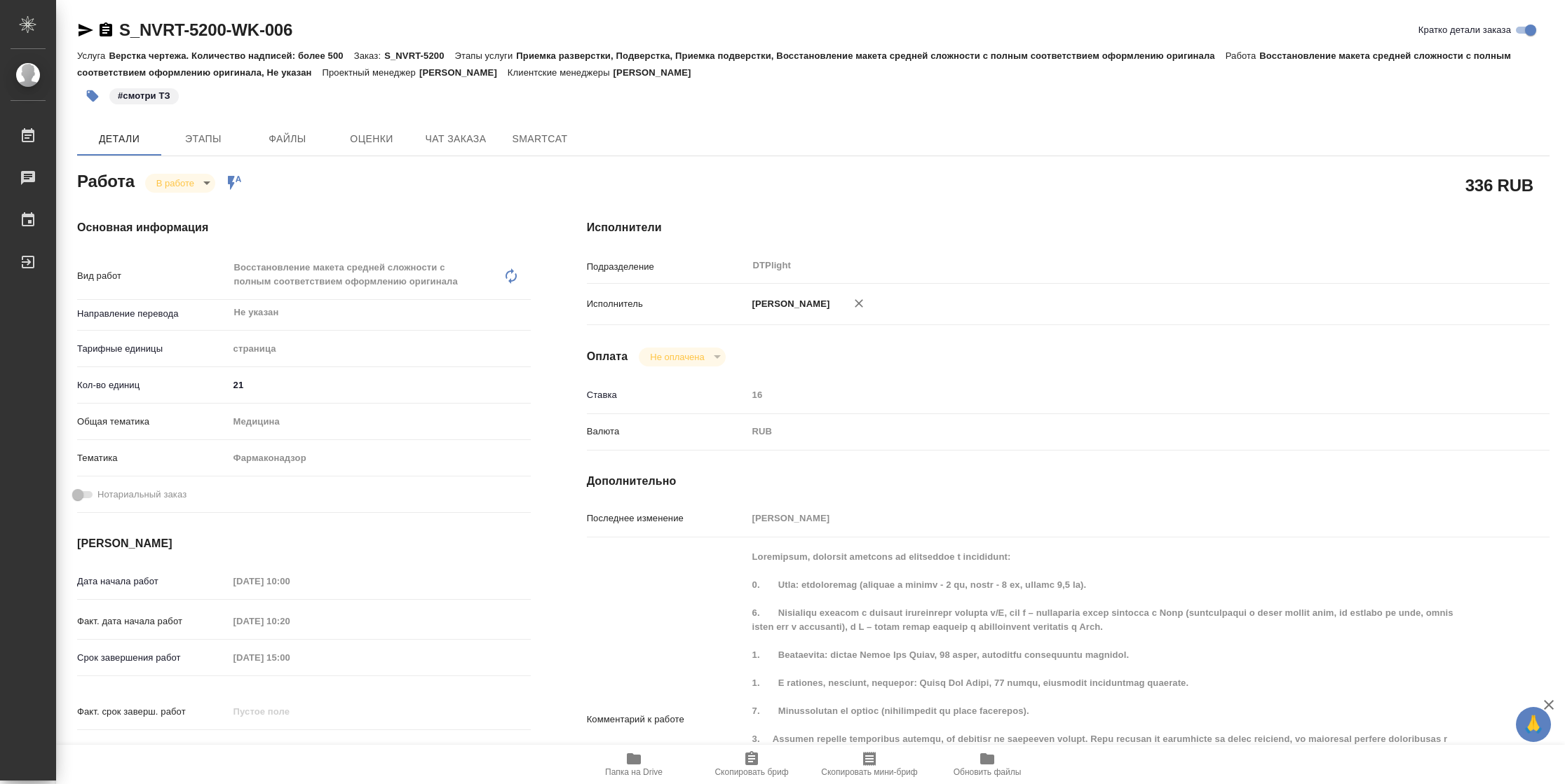
type textarea "x"
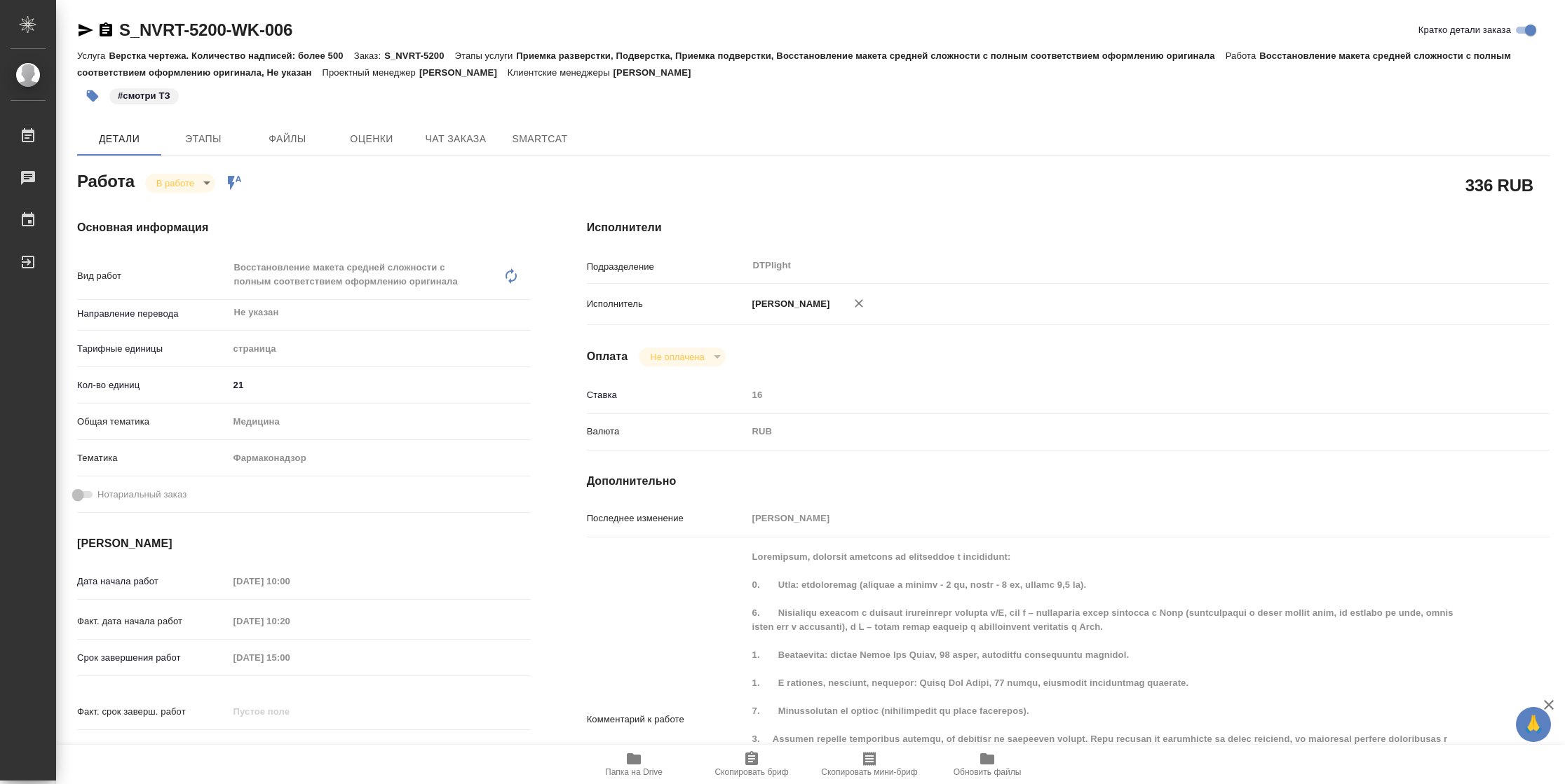
scroll to position [525, 0]
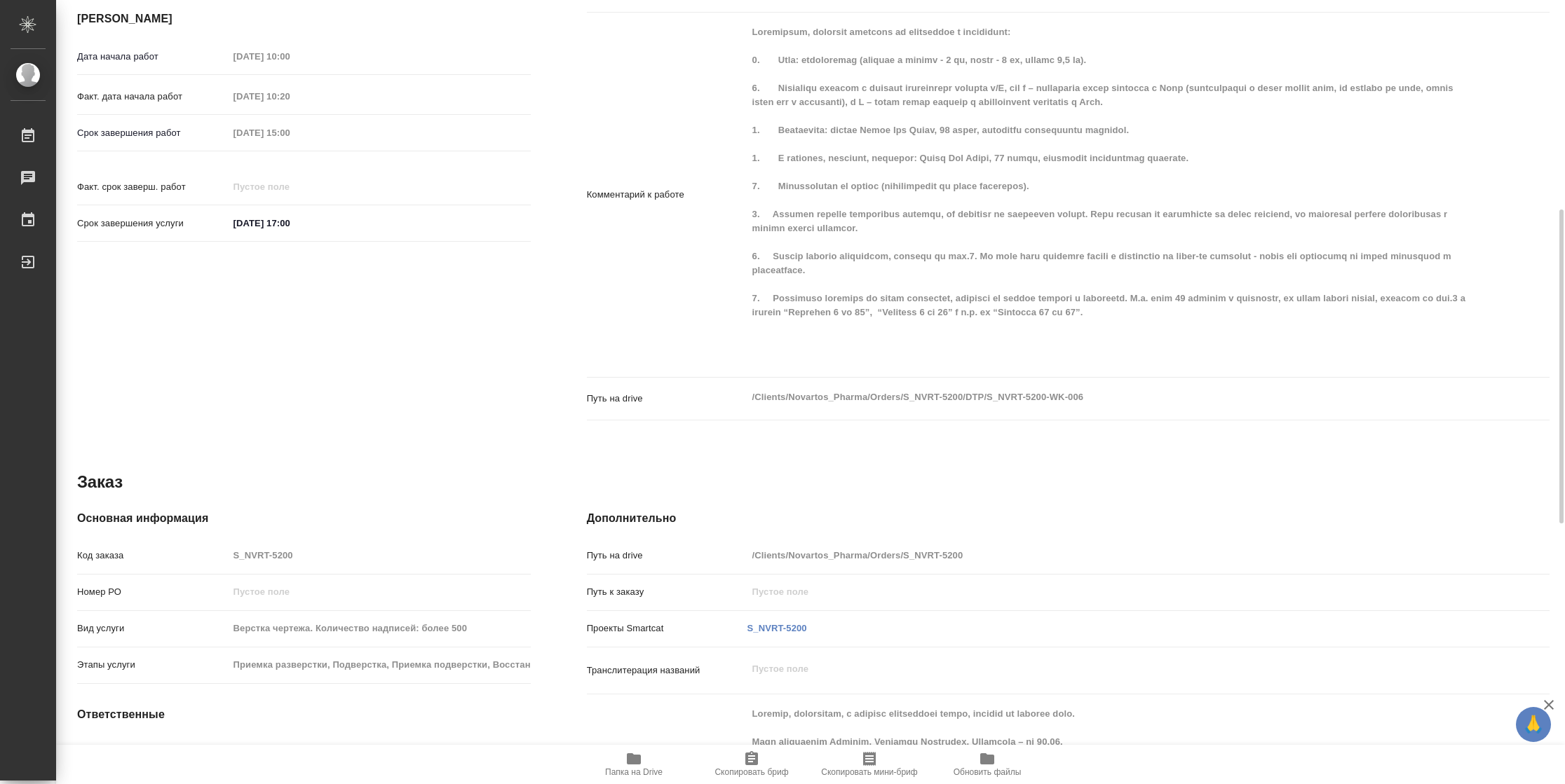
type textarea "x"
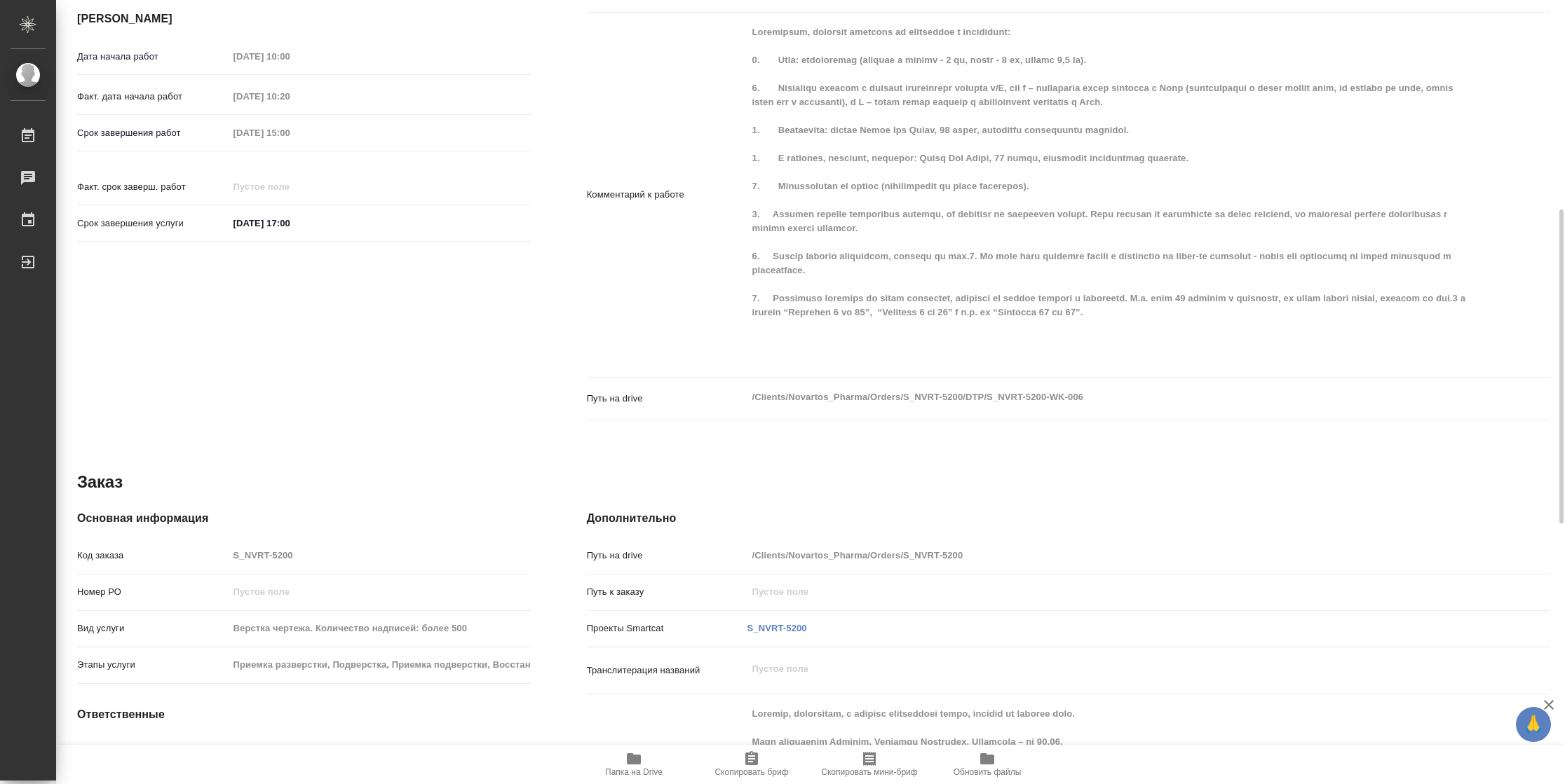
scroll to position [0, 0]
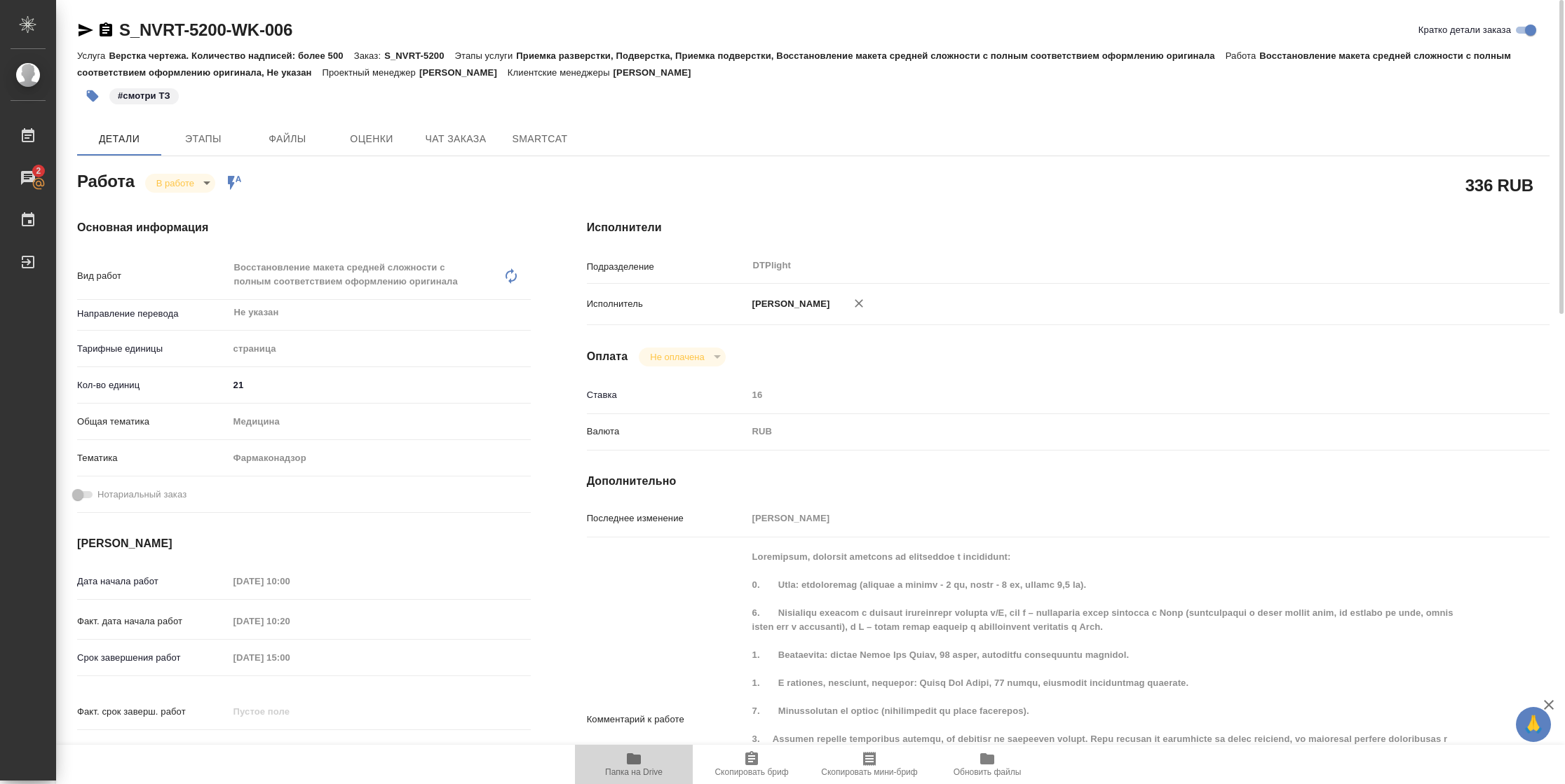
click at [632, 760] on icon "button" at bounding box center [634, 759] width 14 height 11
